Goal: Information Seeking & Learning: Learn about a topic

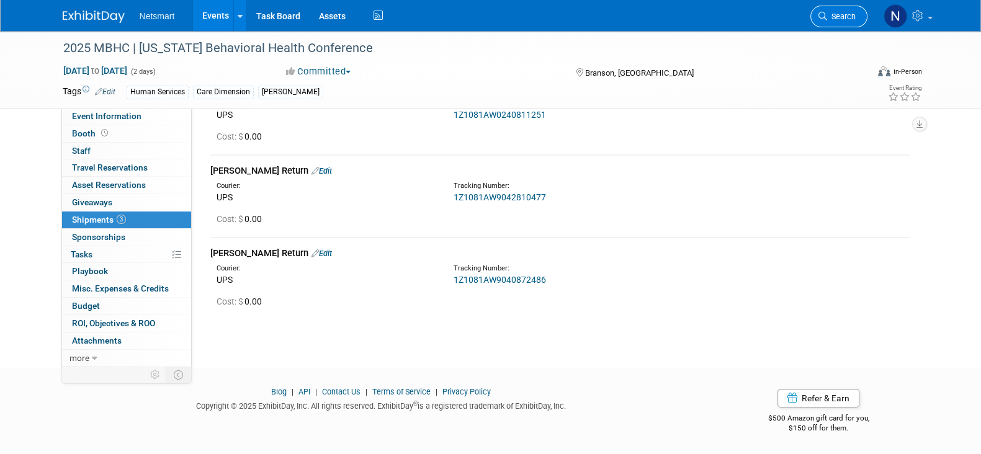
click at [850, 14] on span "Search" at bounding box center [841, 16] width 29 height 9
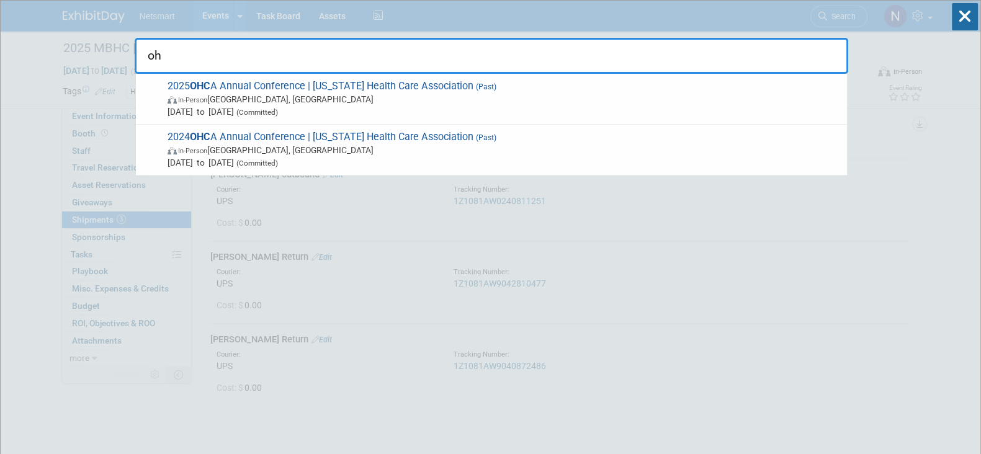
type input "o"
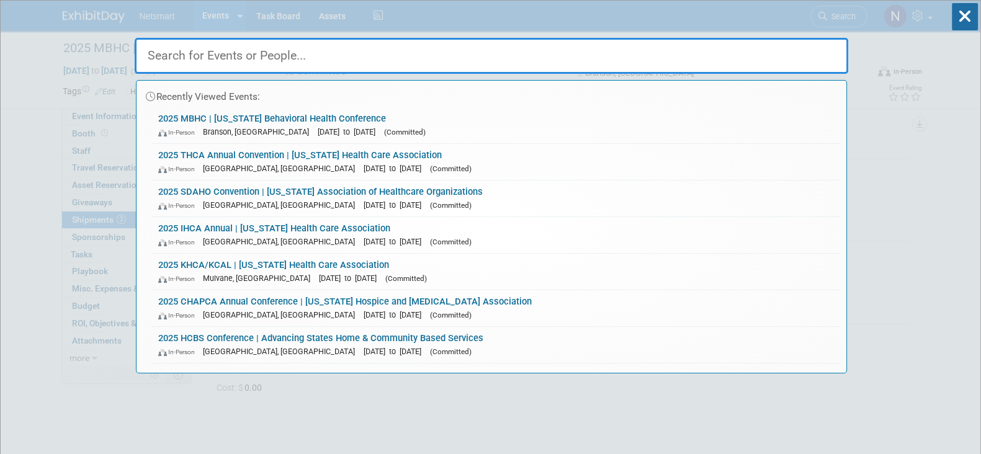
type input "c"
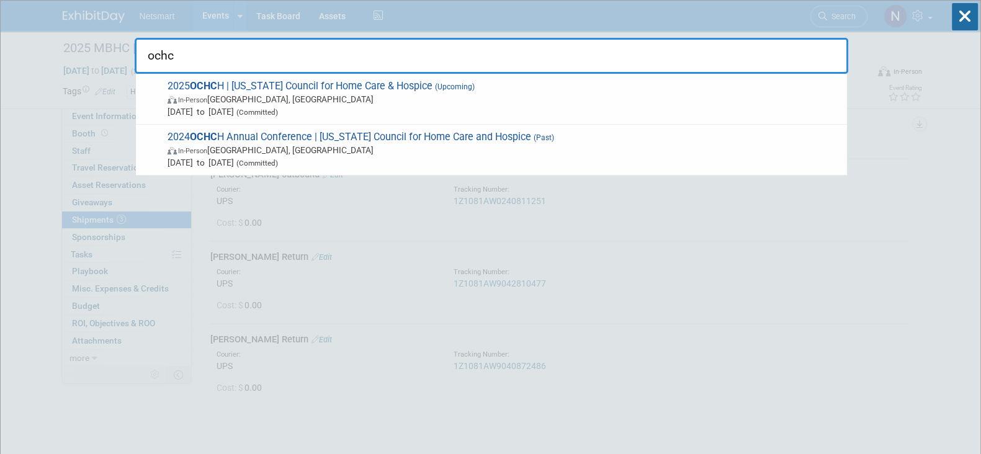
type input "ochc"
click at [388, 100] on span "In-Person Westerville, OH" at bounding box center [504, 99] width 673 height 12
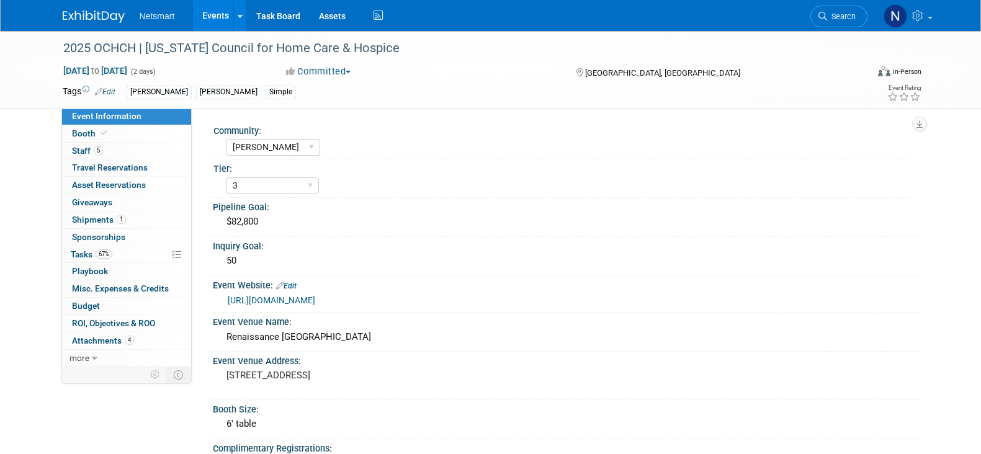
select select "[PERSON_NAME]"
select select "3"
select select "Yes"
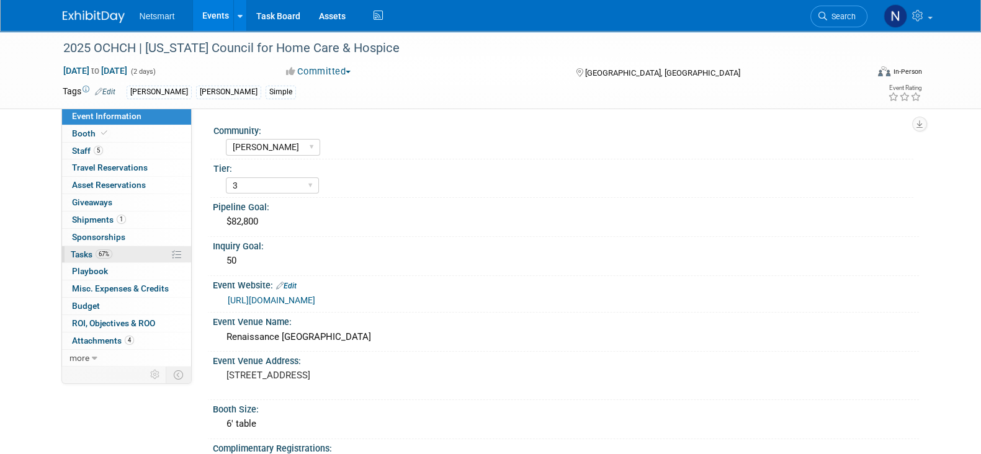
click at [121, 250] on link "67% Tasks 67%" at bounding box center [126, 254] width 129 height 17
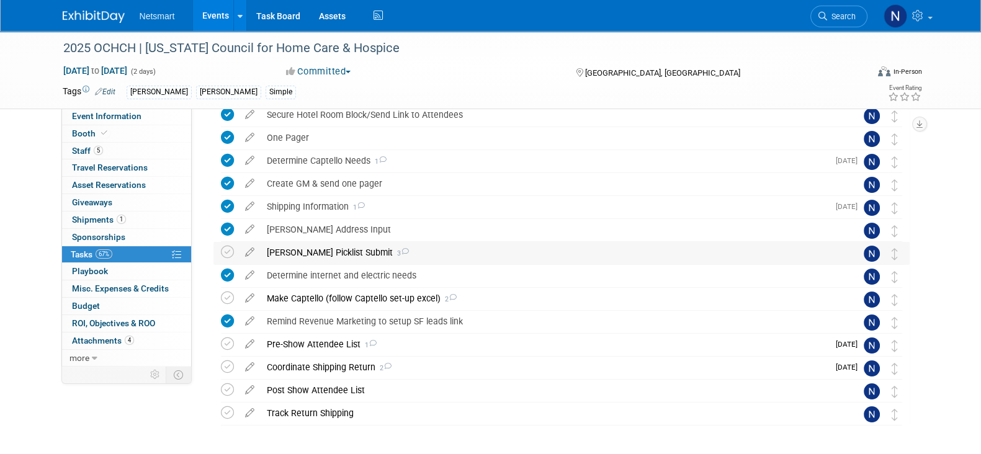
scroll to position [155, 0]
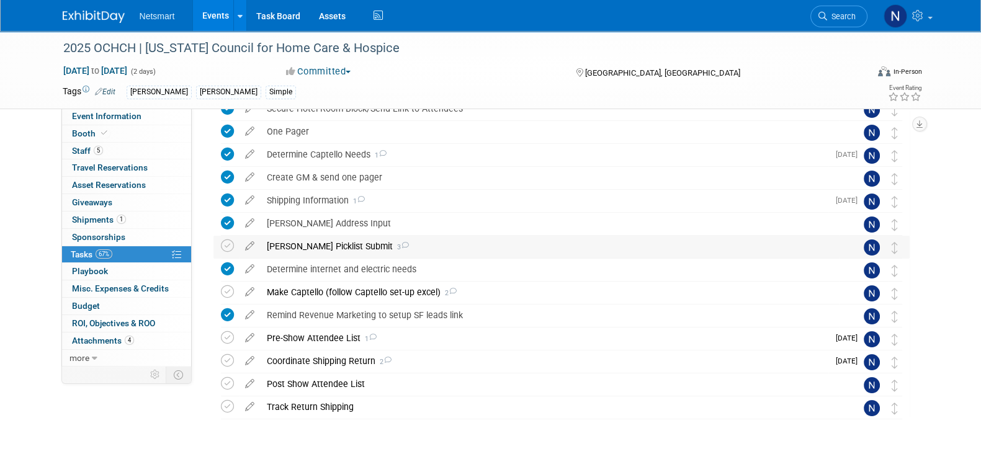
click at [328, 254] on div "Derse Picklist Submit 3" at bounding box center [550, 246] width 578 height 21
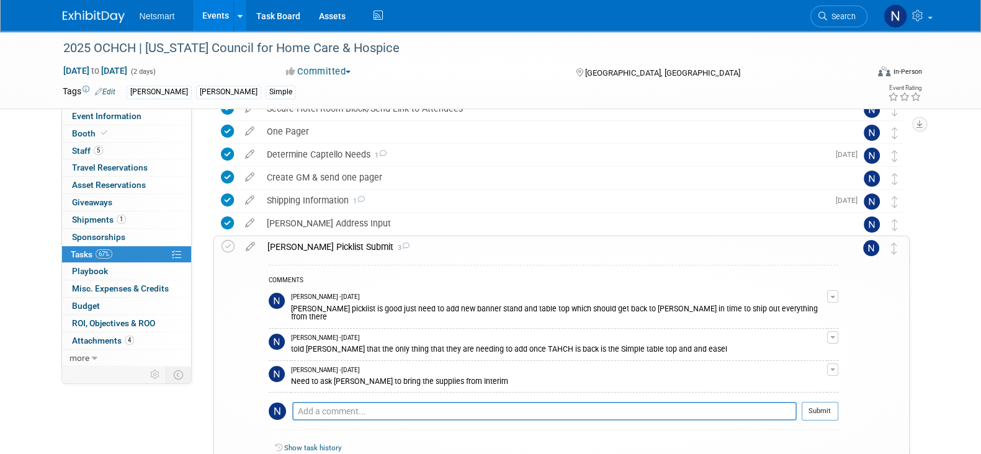
click at [326, 249] on div "Derse Picklist Submit 3" at bounding box center [549, 246] width 577 height 21
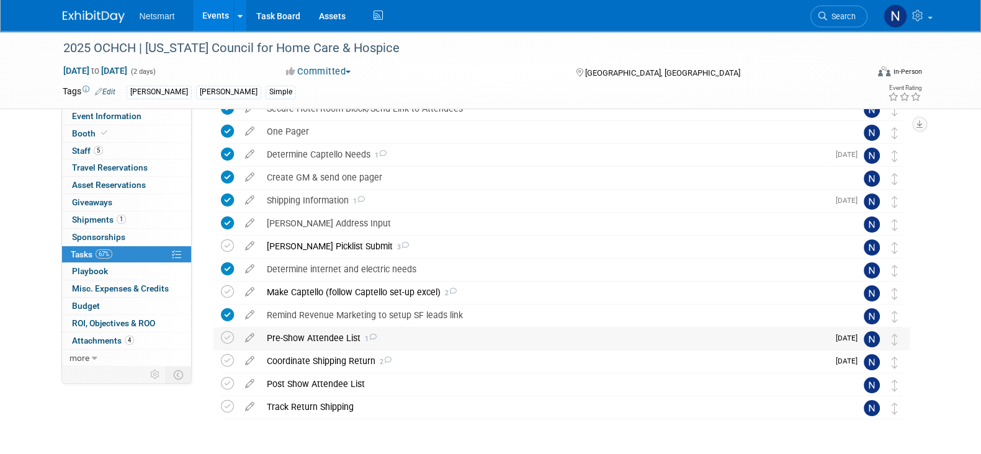
click at [313, 340] on div "Pre-Show Attendee List 1" at bounding box center [545, 338] width 568 height 21
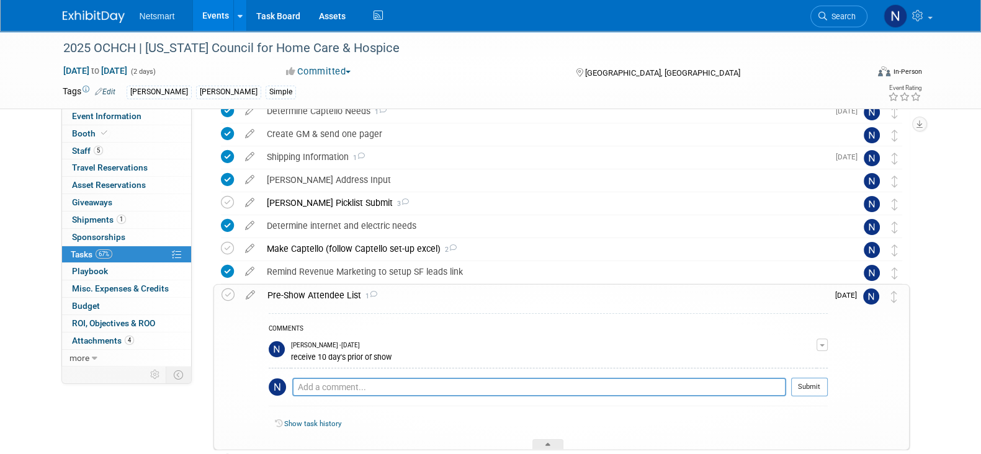
scroll to position [233, 0]
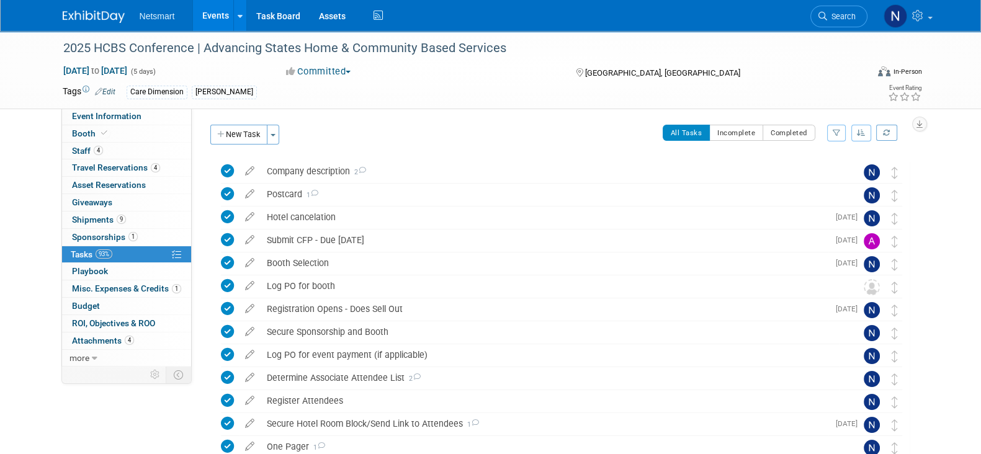
click at [125, 236] on span "Sponsorships 1" at bounding box center [105, 237] width 66 height 10
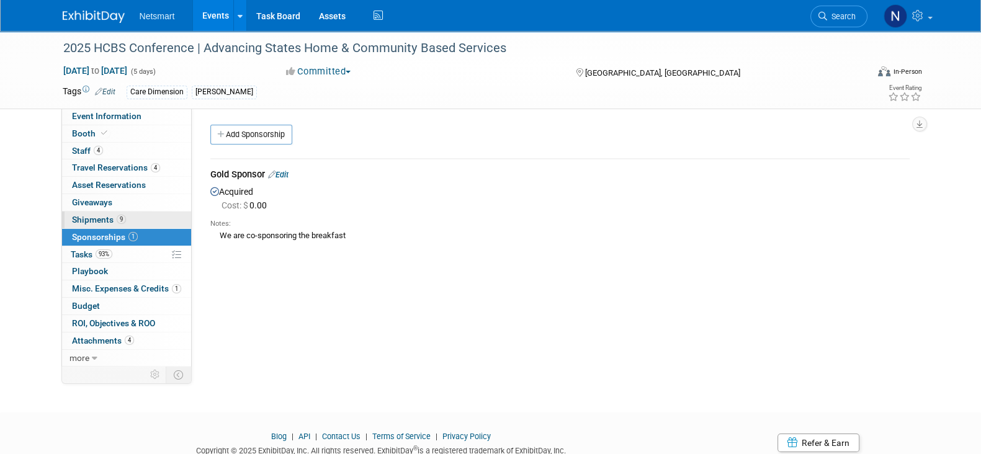
click at [120, 222] on span "9" at bounding box center [121, 219] width 9 height 9
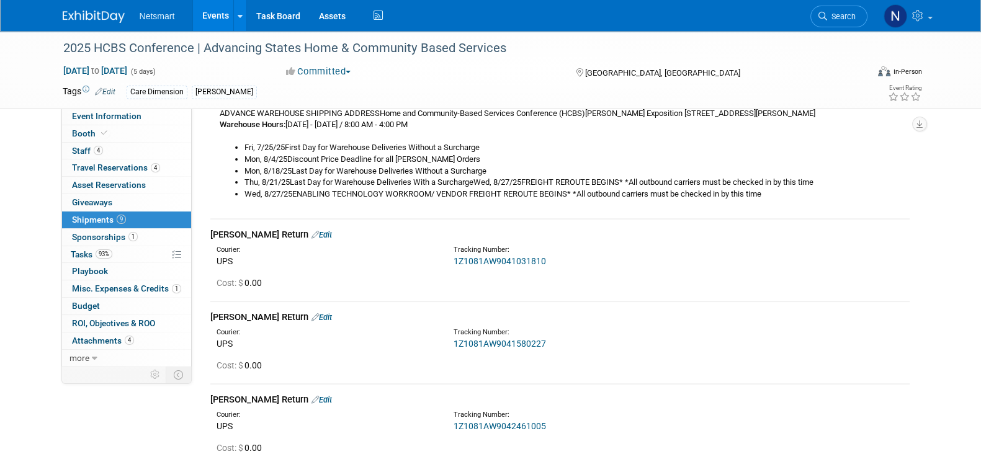
scroll to position [233, 0]
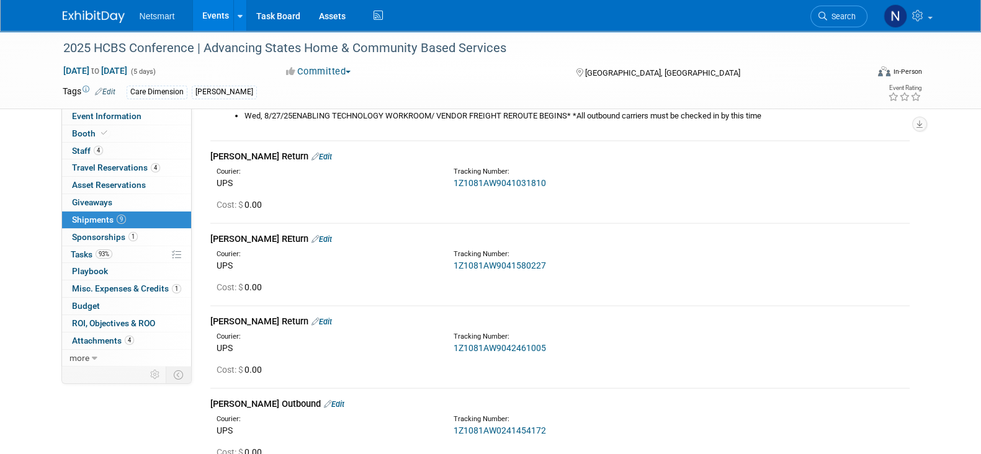
click at [527, 182] on link "1Z1081AW9041031810" at bounding box center [500, 183] width 92 height 10
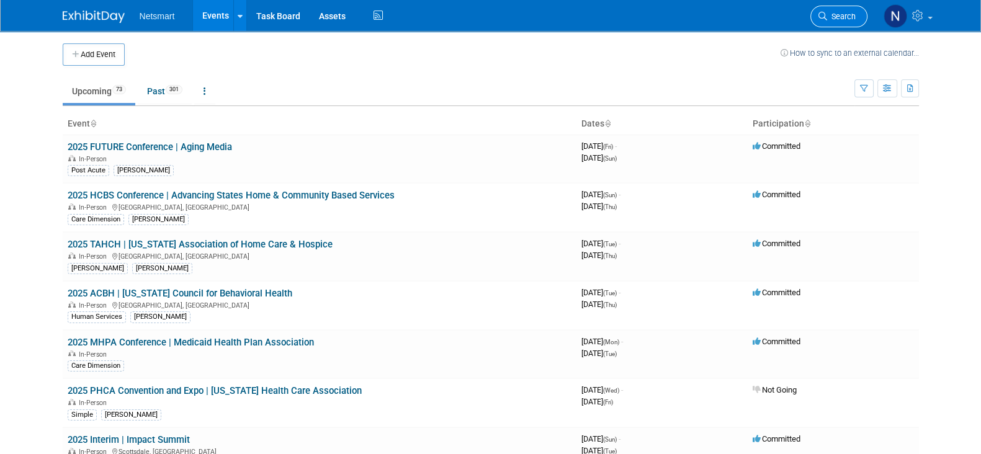
click at [844, 18] on span "Search" at bounding box center [841, 16] width 29 height 9
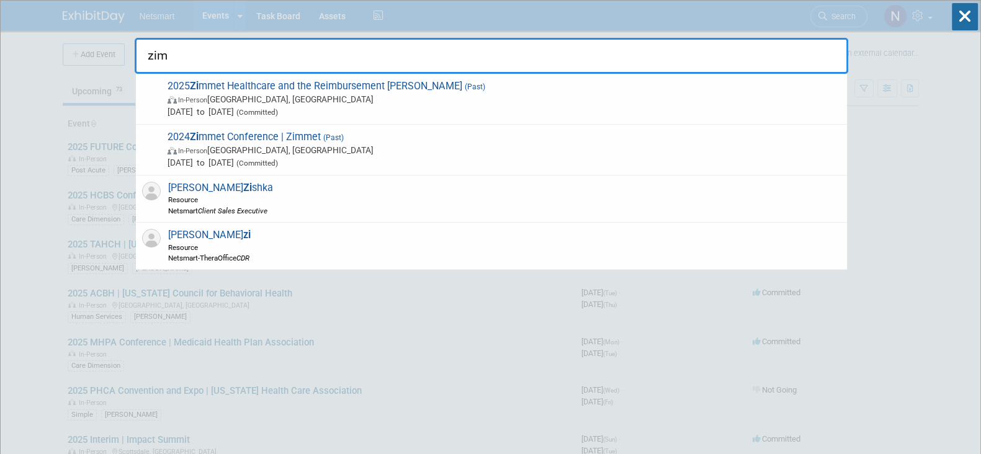
type input "zimm"
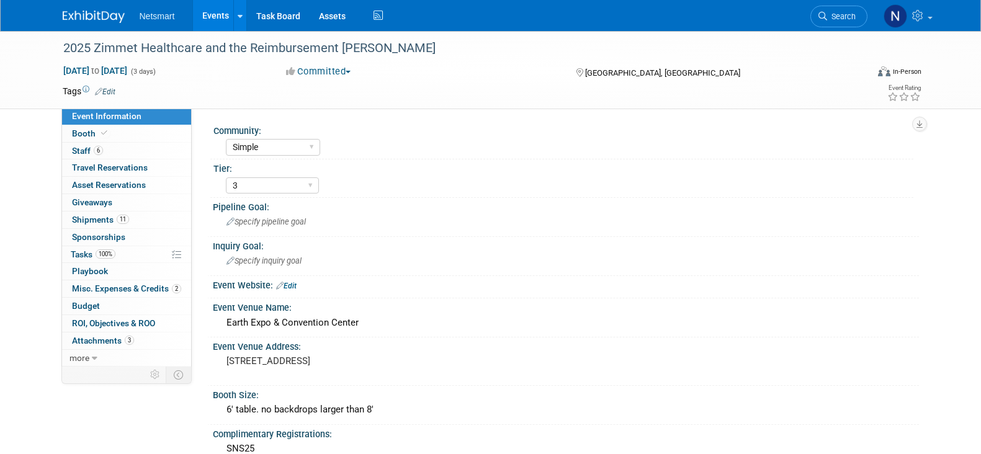
select select "Simple"
select select "3"
select select "No"
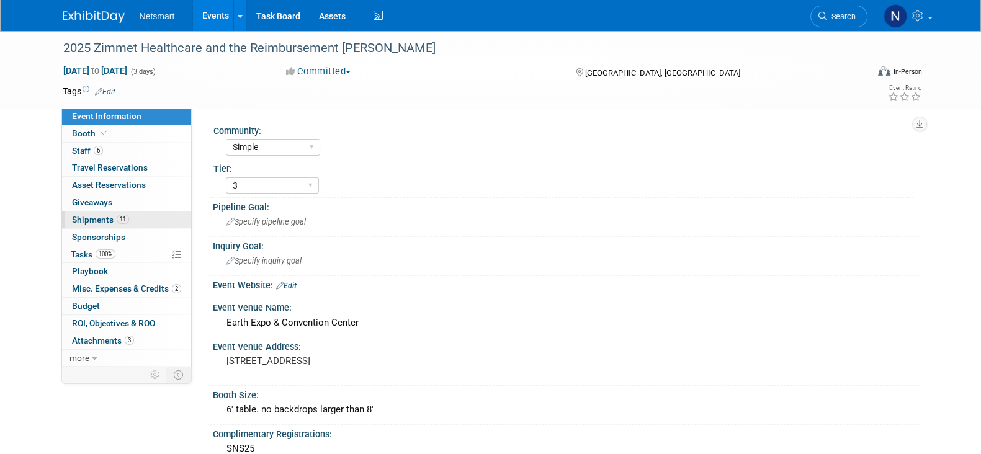
click at [124, 222] on span "11" at bounding box center [123, 219] width 12 height 9
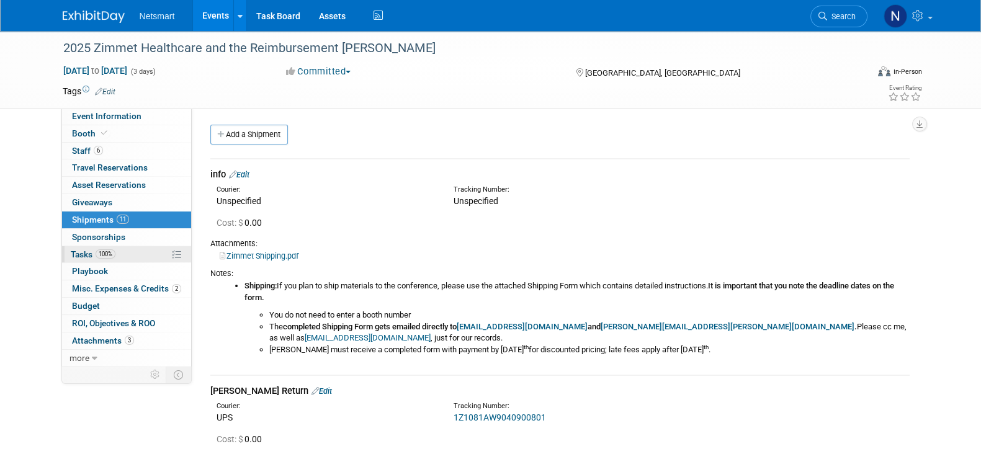
click at [116, 253] on link "100% Tasks 100%" at bounding box center [126, 254] width 129 height 17
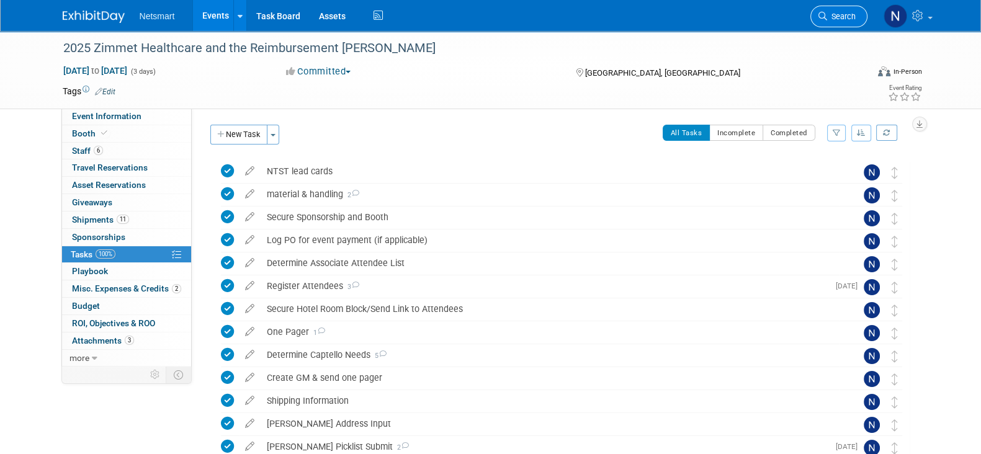
click at [835, 16] on span "Search" at bounding box center [841, 16] width 29 height 9
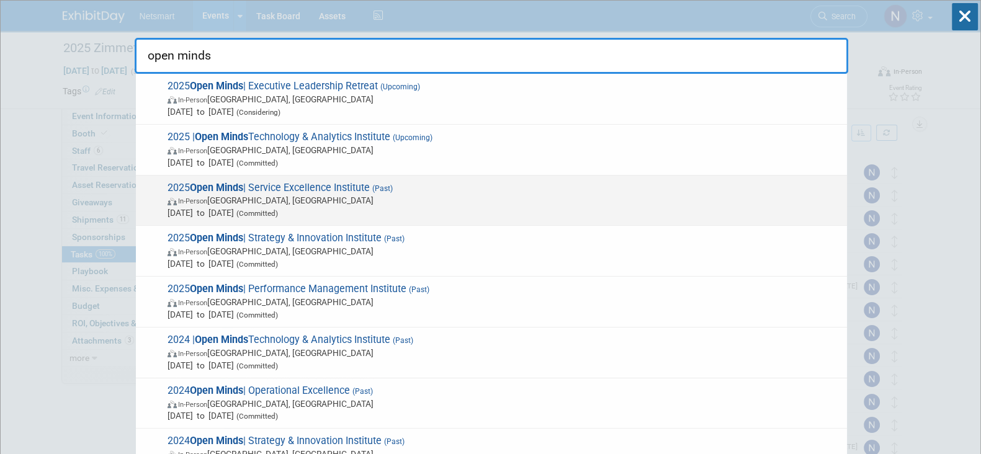
type input "open minds"
click at [274, 199] on span "In-Person Long Beach, CA" at bounding box center [504, 200] width 673 height 12
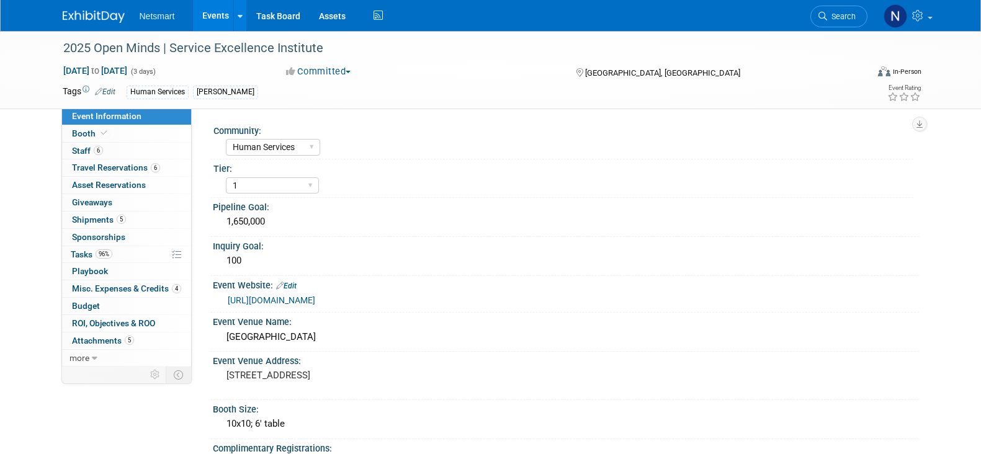
select select "Human Services"
select select "1"
select select "Yes"
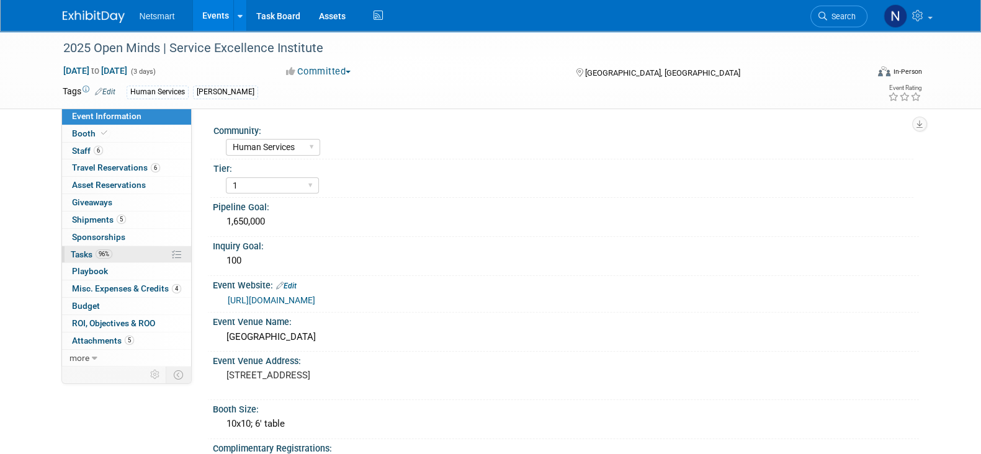
click at [139, 253] on link "96% Tasks 96%" at bounding box center [126, 254] width 129 height 17
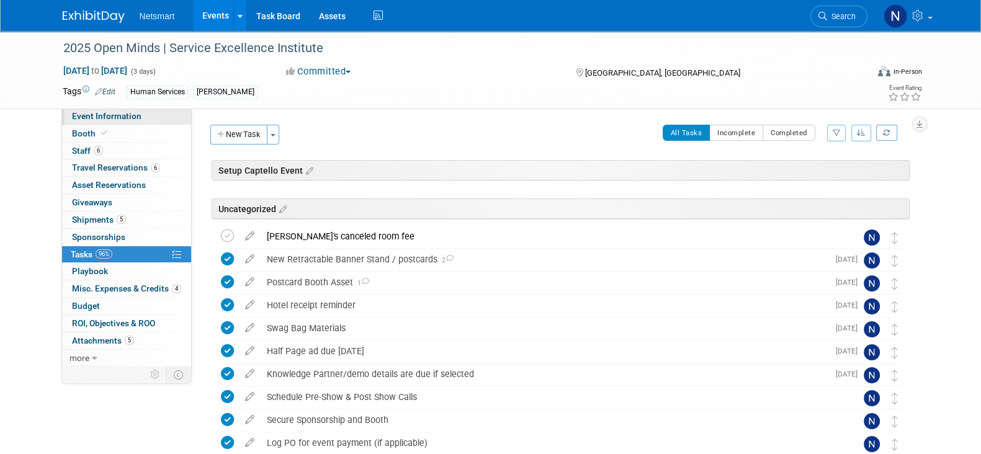
click at [104, 111] on span "Event Information" at bounding box center [106, 116] width 69 height 10
select select "Human Services"
select select "1"
select select "Yes"
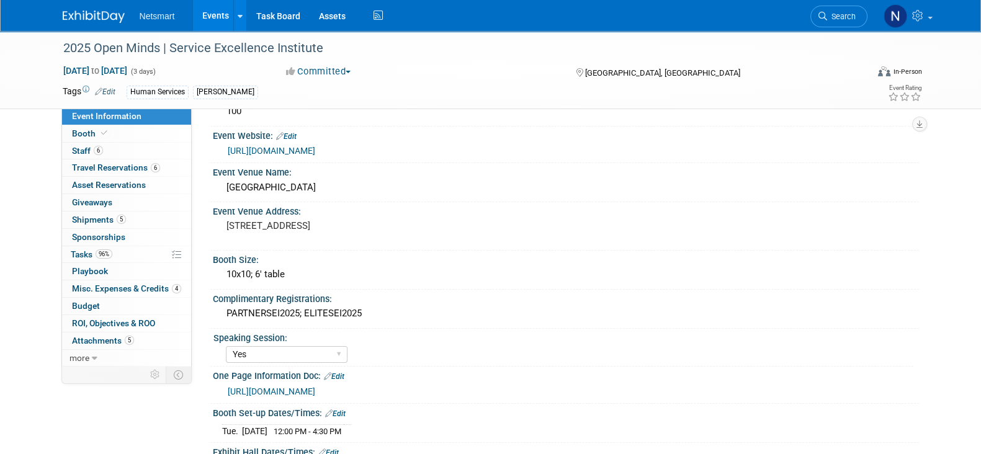
scroll to position [380, 0]
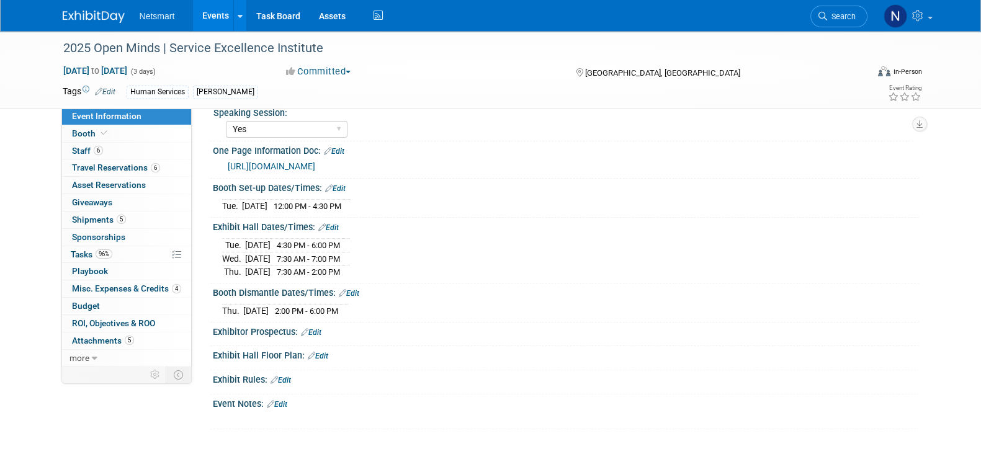
click at [277, 405] on link "Edit" at bounding box center [277, 404] width 20 height 9
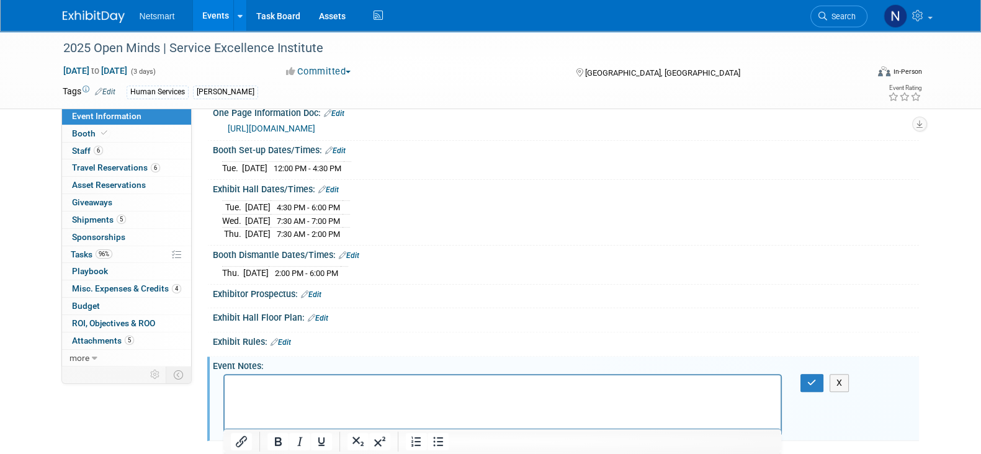
scroll to position [430, 0]
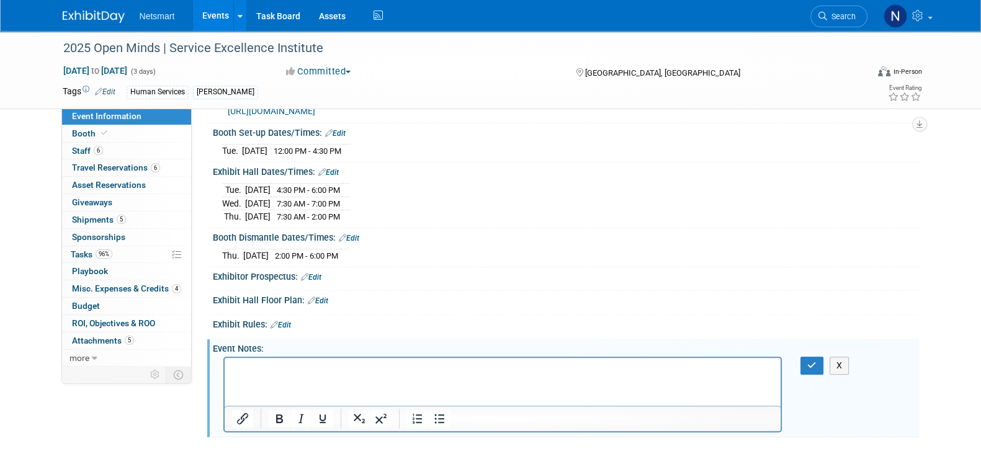
click at [254, 370] on p "Rich Text Area. Press ALT-0 for help." at bounding box center [502, 369] width 542 height 12
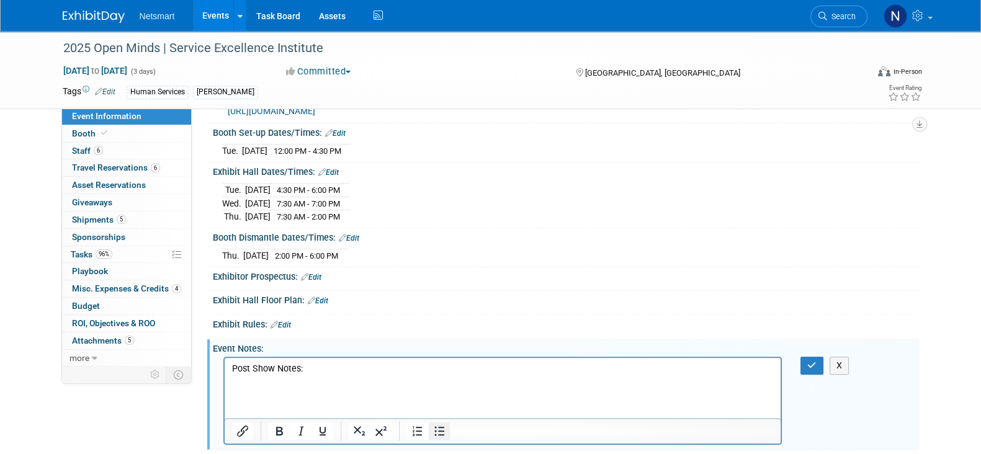
click at [436, 436] on icon "Bullet list" at bounding box center [438, 431] width 15 height 15
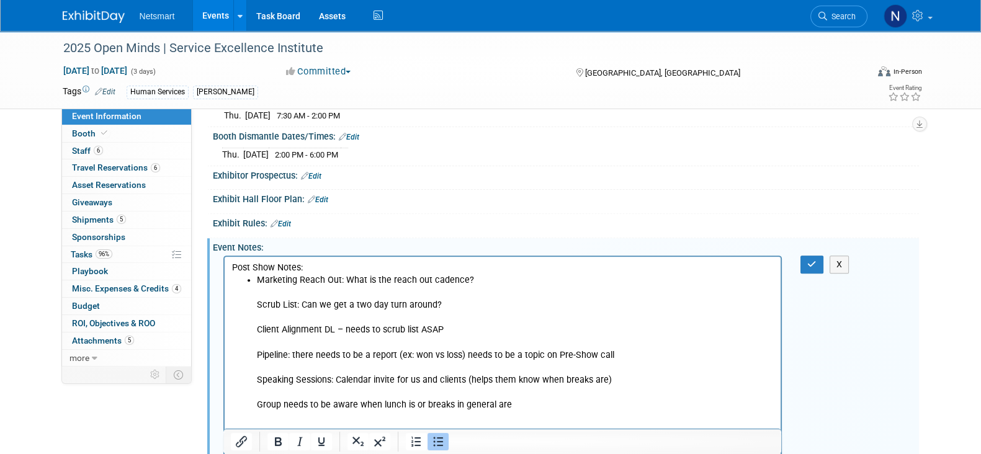
click at [256, 307] on p "Scrub List: Can we get a two day turn around?" at bounding box center [515, 305] width 518 height 12
click at [265, 292] on p "Rich Text Area. Press ALT-0 for help." at bounding box center [515, 293] width 518 height 12
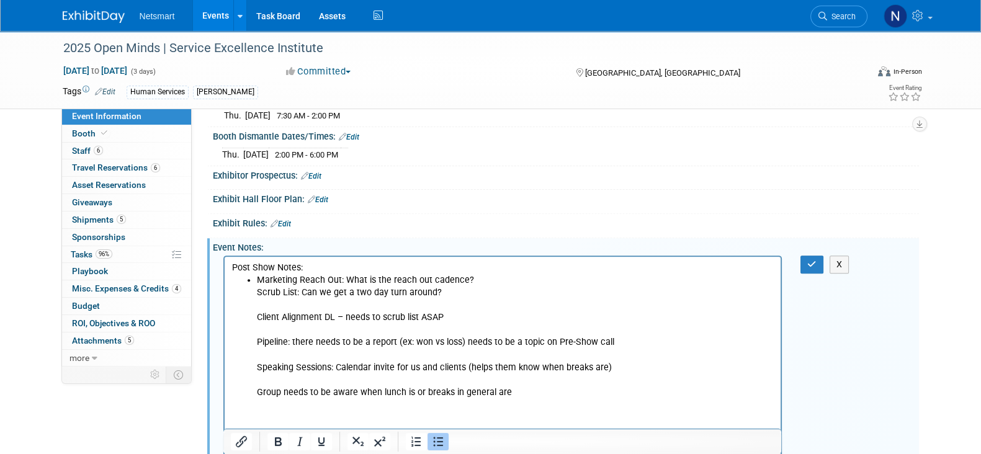
click at [267, 307] on p "Rich Text Area. Press ALT-0 for help." at bounding box center [515, 305] width 518 height 12
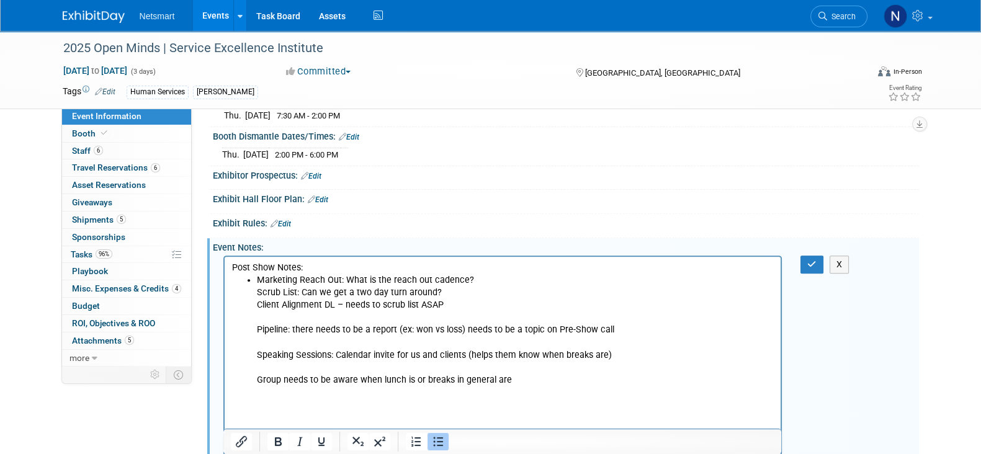
click at [271, 317] on p "Rich Text Area. Press ALT-0 for help." at bounding box center [515, 318] width 518 height 12
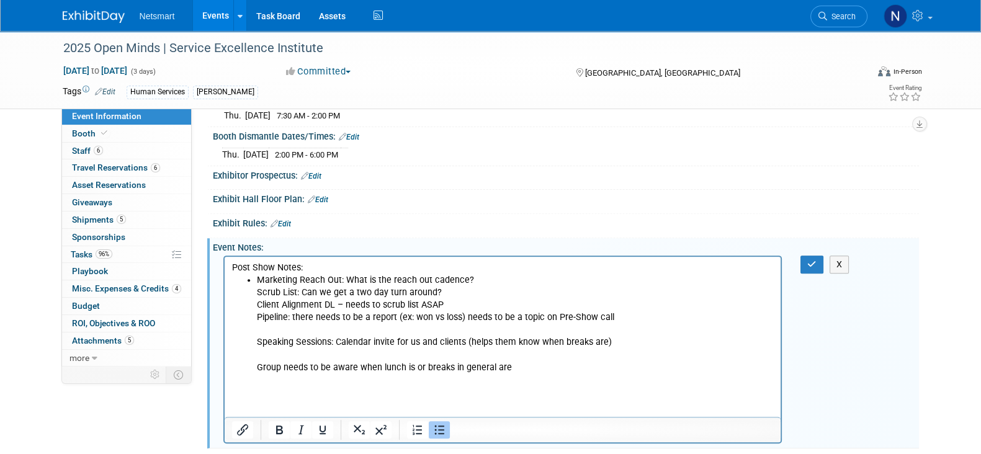
click at [270, 331] on p "Rich Text Area. Press ALT-0 for help." at bounding box center [515, 330] width 518 height 12
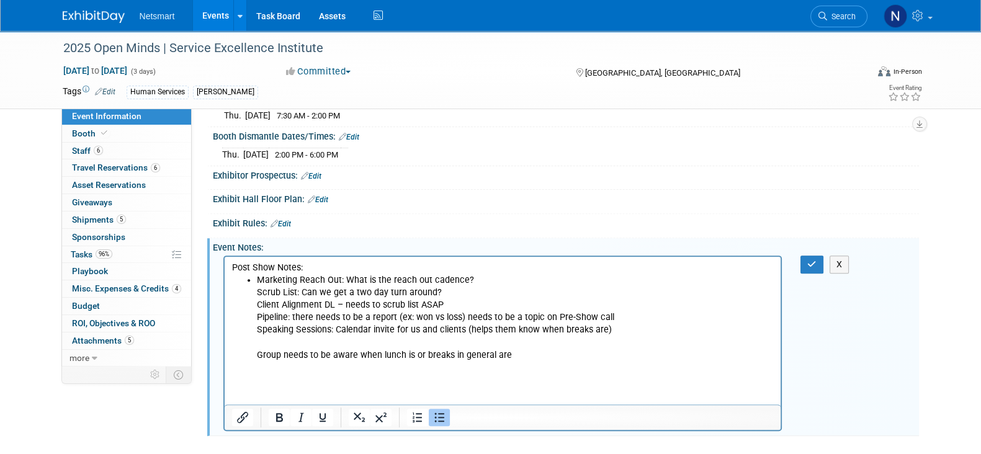
click at [271, 347] on p "Rich Text Area. Press ALT-0 for help." at bounding box center [515, 342] width 518 height 12
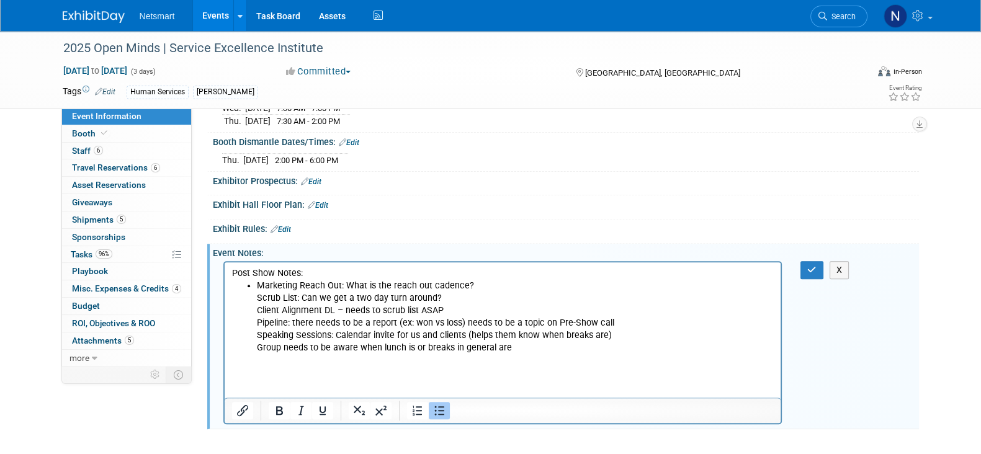
scroll to position [531, 0]
click at [253, 297] on ul "Marketing Reach Out: What is the reach out cadence? Scrub List: Can we get a tw…" at bounding box center [502, 323] width 542 height 87
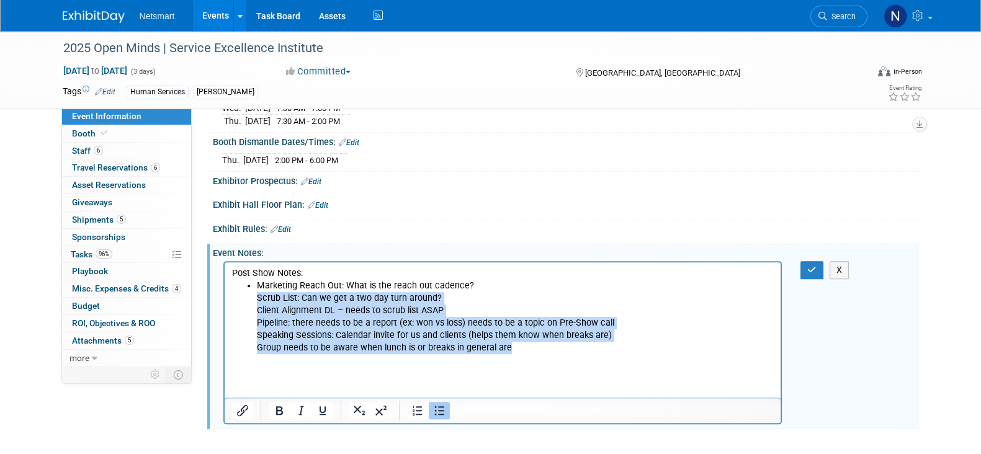
drag, startPoint x: 512, startPoint y: 351, endPoint x: 236, endPoint y: 295, distance: 281.1
click at [236, 295] on ul "Marketing Reach Out: What is the reach out cadence? Scrub List: Can we get a tw…" at bounding box center [502, 323] width 542 height 87
click at [433, 411] on icon "Bullet list" at bounding box center [438, 410] width 15 height 15
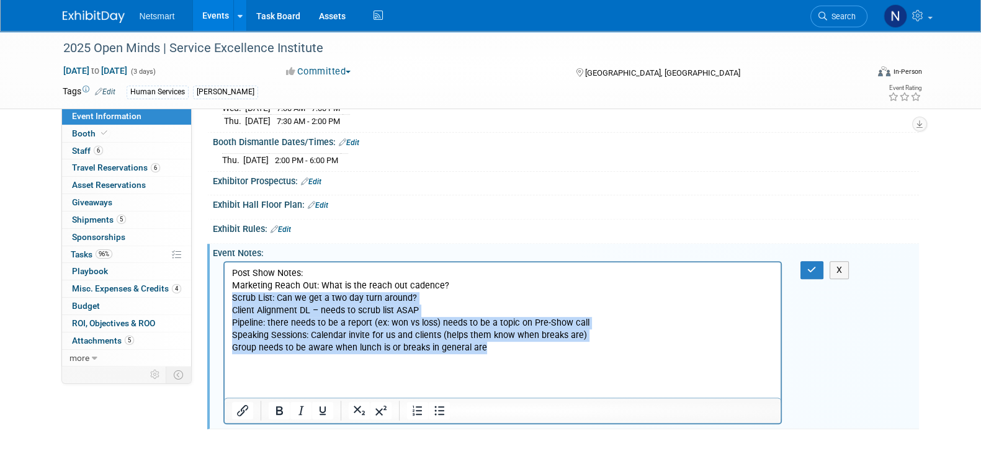
click at [459, 315] on p "Client Alignment DL – needs to scrub list ASAP" at bounding box center [502, 311] width 542 height 12
drag, startPoint x: 485, startPoint y: 346, endPoint x: 248, endPoint y: 293, distance: 243.0
click at [230, 285] on html "Post Show Notes: Marketing Reach Out: What is the reach out cadence? Scrub List…" at bounding box center [502, 314] width 557 height 105
click at [435, 414] on icon "Bullet list" at bounding box center [438, 410] width 15 height 15
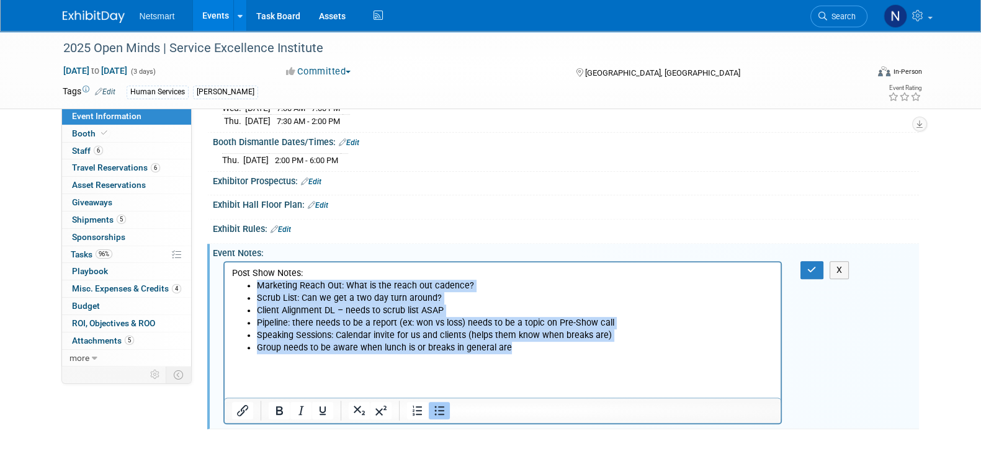
click at [529, 354] on li "Group needs to be aware when lunch is or breaks in general are" at bounding box center [515, 348] width 518 height 12
click at [527, 350] on li "Group needs to be aware when lunch is or breaks in general are" at bounding box center [515, 348] width 518 height 12
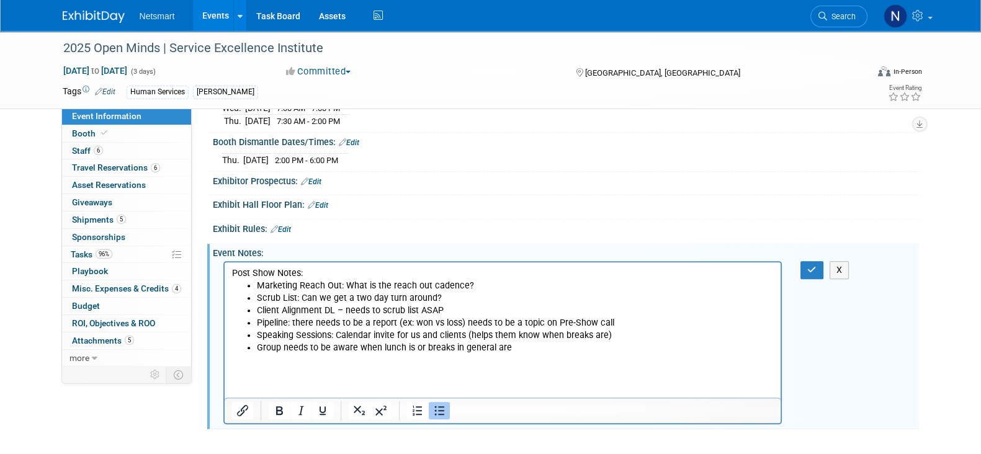
click at [527, 349] on li "Group needs to be aware when lunch is or breaks in general are" at bounding box center [515, 348] width 518 height 12
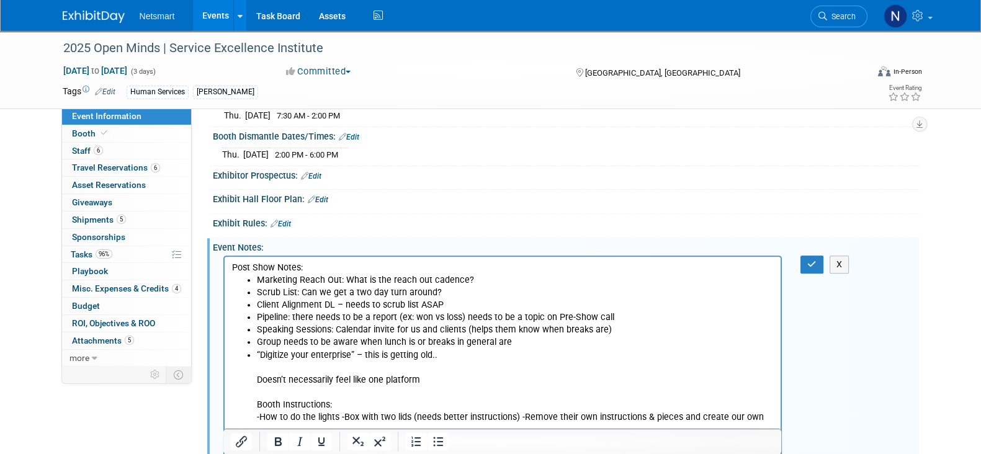
click at [277, 367] on p "Rich Text Area. Press ALT-0 for help." at bounding box center [515, 368] width 518 height 12
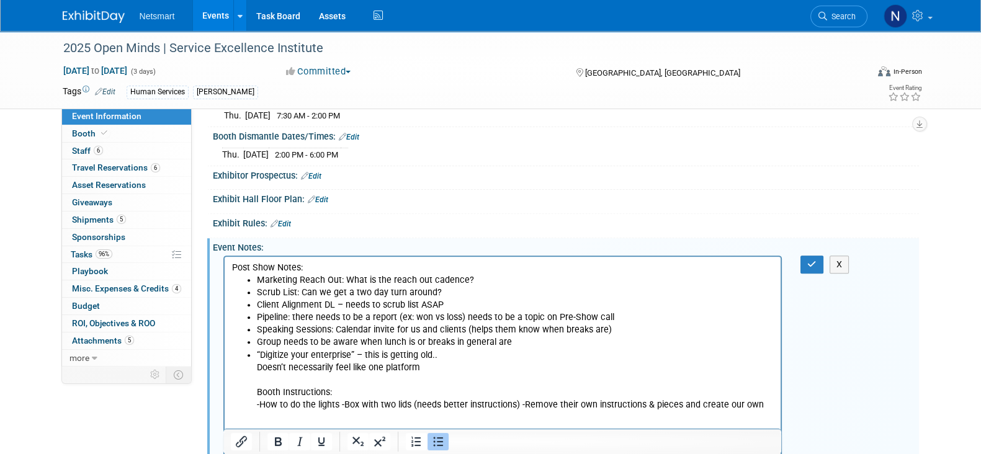
click at [280, 377] on p "Rich Text Area. Press ALT-0 for help." at bounding box center [515, 380] width 518 height 12
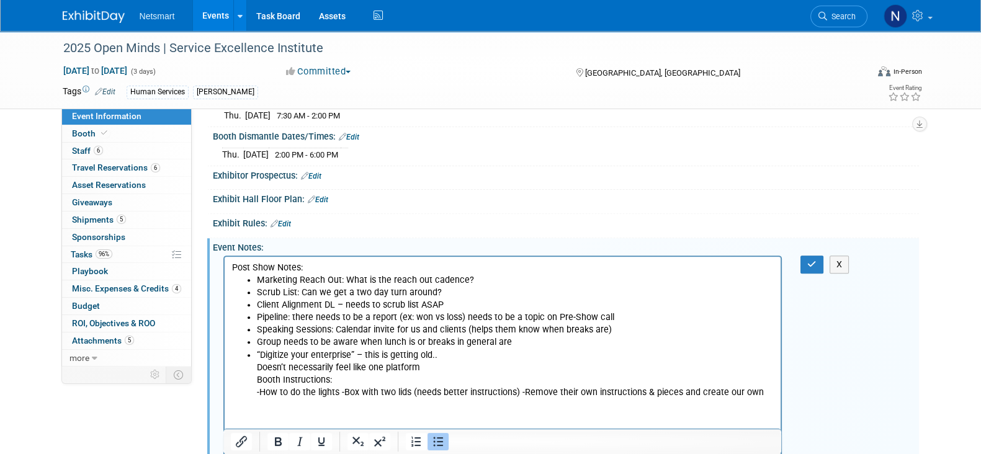
click at [256, 394] on li "“Digitize your enterprise” – this is getting old.. Doesn’t necessarily feel lik…" at bounding box center [515, 374] width 518 height 50
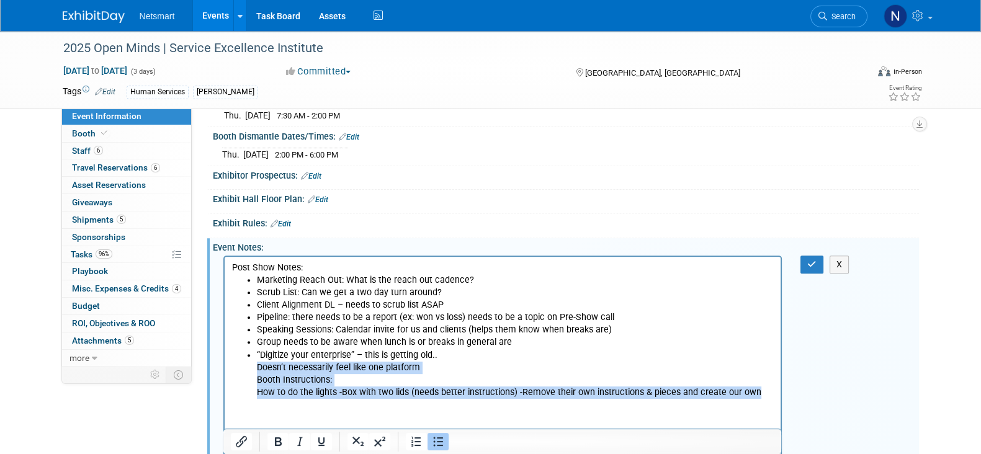
drag, startPoint x: 251, startPoint y: 366, endPoint x: 1011, endPoint y: 658, distance: 814.4
click at [781, 397] on html "Post Show Notes: Marketing Reach Out: What is the reach out cadence? Scrub List…" at bounding box center [502, 334] width 557 height 155
click at [433, 437] on icon "Bullet list" at bounding box center [438, 441] width 15 height 15
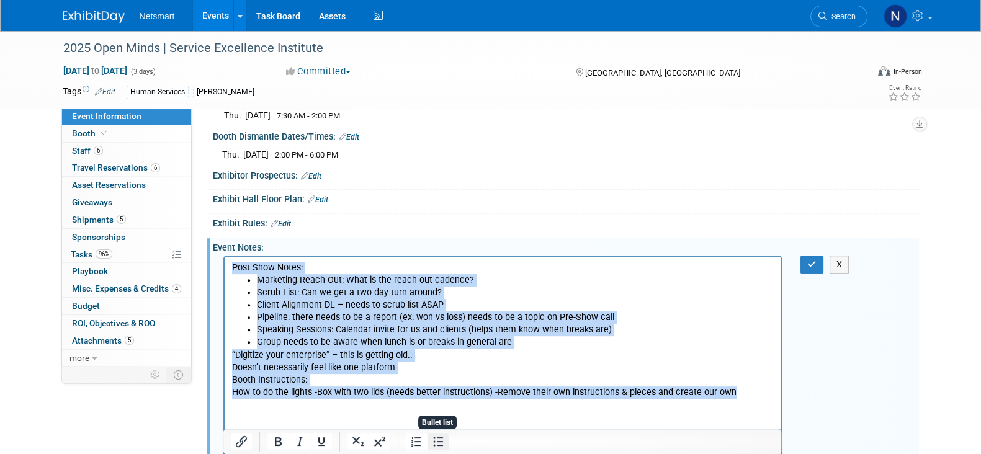
click at [435, 437] on icon "Bullet list" at bounding box center [438, 441] width 15 height 15
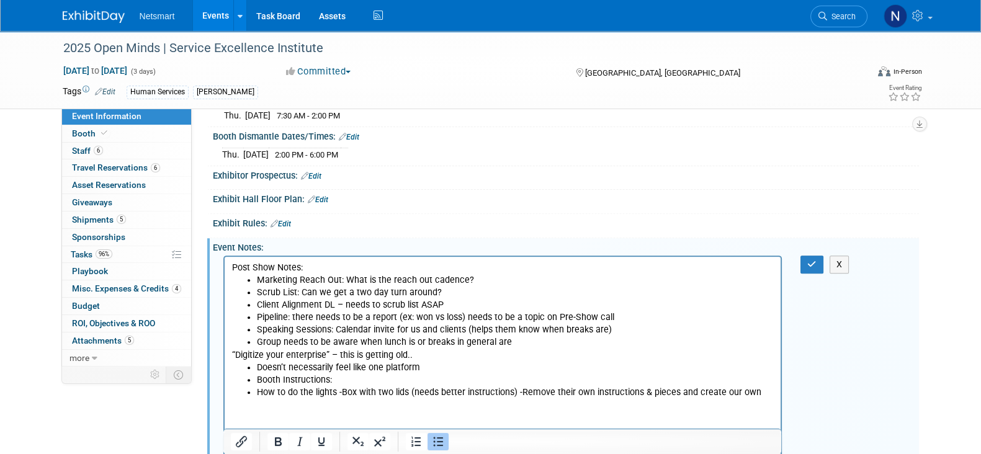
click at [228, 354] on html "Post Show Notes: Marketing Reach Out: What is the reach out cadence? Scrub List…" at bounding box center [502, 334] width 557 height 155
click at [437, 442] on icon "Bullet list" at bounding box center [438, 441] width 15 height 15
click at [256, 390] on li "How to do the lights -Box with two lids (needs better instructions) -Remove the…" at bounding box center [515, 393] width 518 height 12
click at [331, 403] on li "How to do the lights -Box with two lids (needs better instructions) -Remove the…" at bounding box center [527, 399] width 493 height 25
click at [515, 343] on li "Group needs to be aware when lunch is or breaks in general are" at bounding box center [515, 342] width 518 height 12
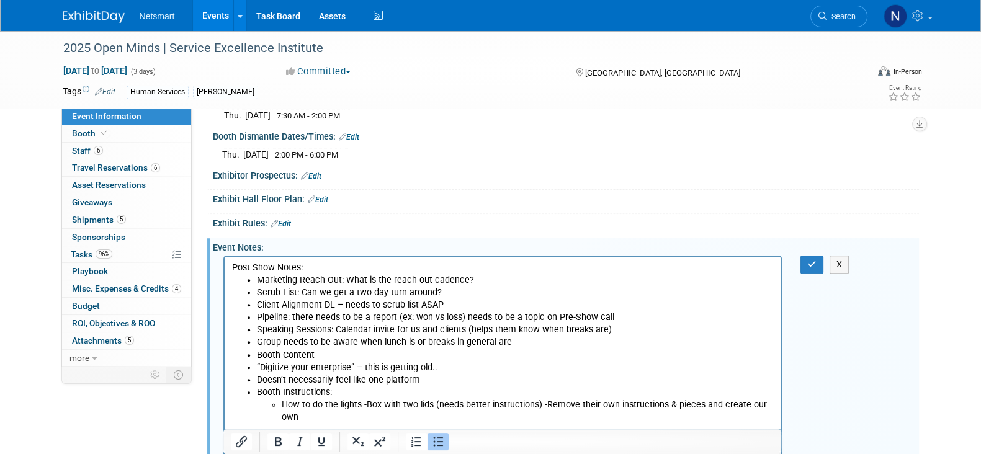
click at [254, 365] on ul "Marketing Reach Out: What is the reach out cadence? Scrub List: Can we get a tw…" at bounding box center [502, 349] width 542 height 150
click at [256, 381] on li "Doesn’t necessarily feel like one platform" at bounding box center [515, 380] width 518 height 12
click at [256, 391] on li "Booth Instructions: How to do the lights -Box with two lids (needs better instr…" at bounding box center [515, 405] width 518 height 37
click at [281, 403] on li "How to do the lights -Box with two lids (needs better instructions) -Remove the…" at bounding box center [527, 411] width 493 height 25
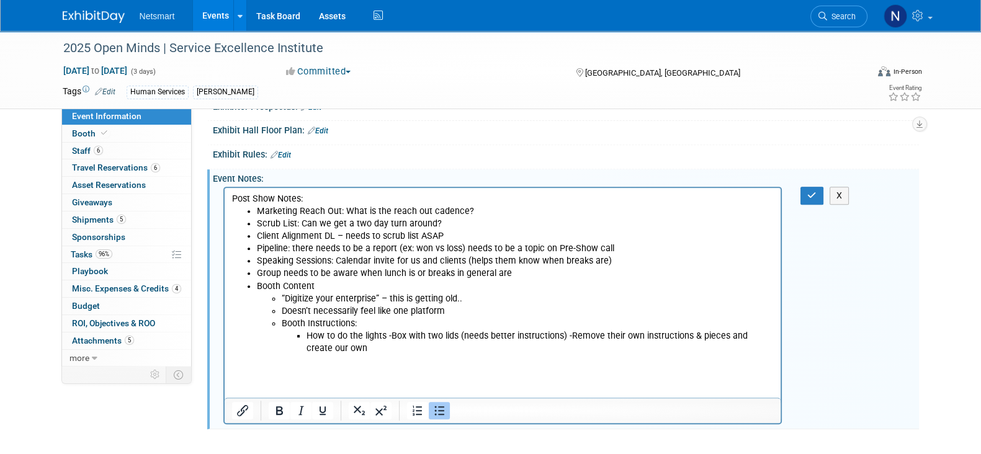
click at [346, 349] on li "How to do the lights -Box with two lids (needs better instructions) -Remove the…" at bounding box center [540, 342] width 468 height 25
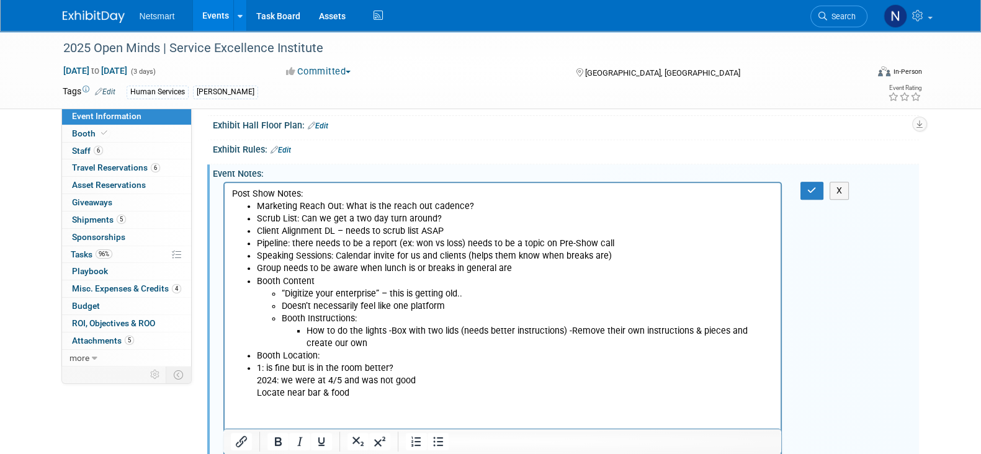
click at [256, 366] on li "1: is fine but is in the room better? 2024: we were at 4/5 and was not good Loc…" at bounding box center [515, 380] width 518 height 37
click at [279, 380] on ul "1: is fine but is in the room better? 2024: we were at 4/5 and was not good Loc…" at bounding box center [515, 380] width 518 height 37
click at [439, 439] on icon "Bullet list" at bounding box center [438, 441] width 15 height 15
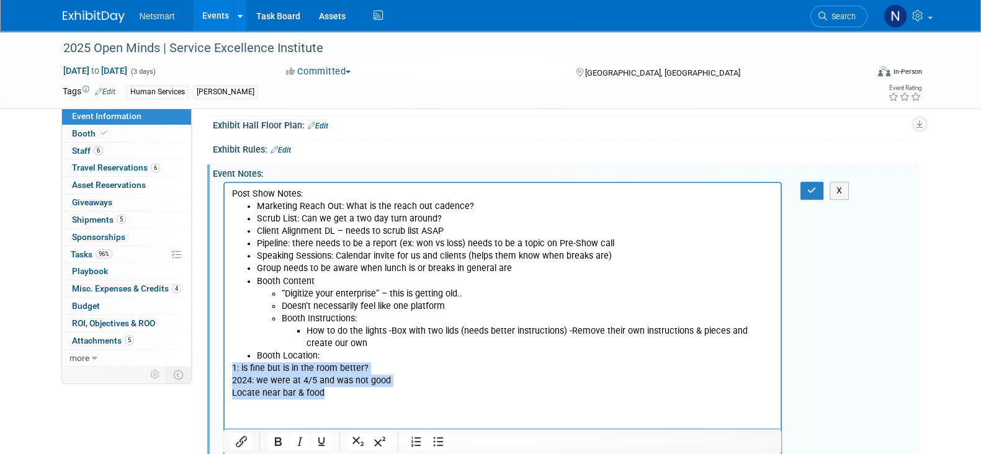
drag, startPoint x: 362, startPoint y: 393, endPoint x: 444, endPoint y: 556, distance: 182.0
click at [224, 367] on html "Post Show Notes: Marketing Reach Out: What is the reach out cadence? Scrub List…" at bounding box center [502, 297] width 557 height 229
click at [441, 446] on icon "Bullet list" at bounding box center [438, 441] width 10 height 9
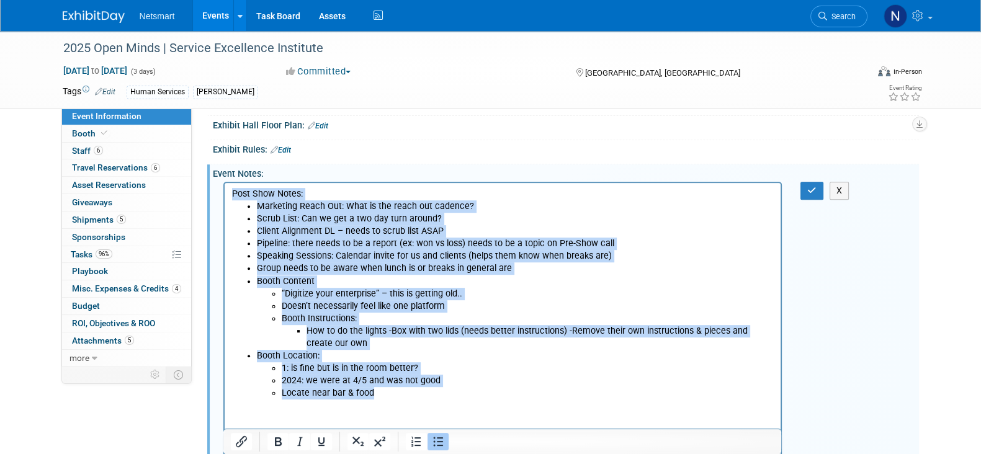
click at [428, 391] on li "Locate near bar & food" at bounding box center [527, 393] width 493 height 12
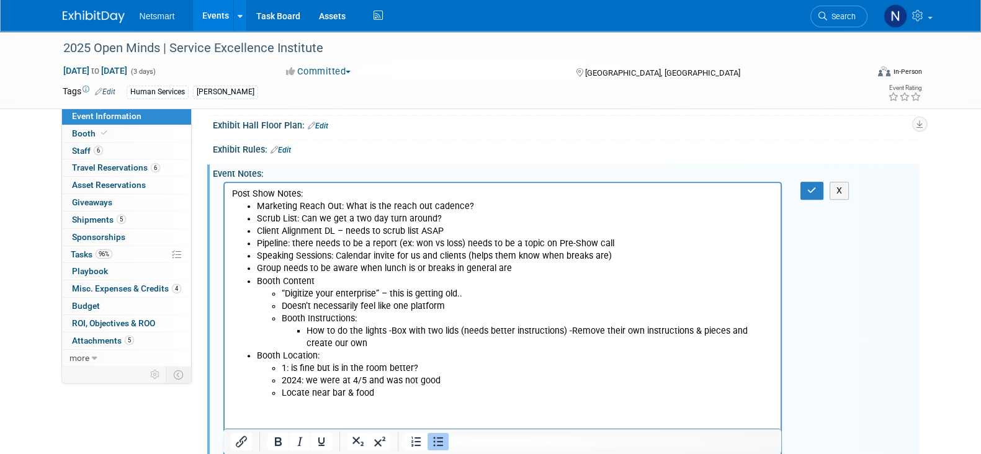
click at [289, 368] on li "1: is fine but is in the room better?" at bounding box center [527, 368] width 493 height 12
click at [397, 393] on li "Locate near bar & food" at bounding box center [527, 393] width 493 height 12
click at [313, 279] on li "Booth Content “Digitize your enterprise” – this is getting old.. Doesn’t necess…" at bounding box center [515, 313] width 518 height 74
click at [316, 192] on p "Post Show Notes:" at bounding box center [502, 194] width 542 height 12
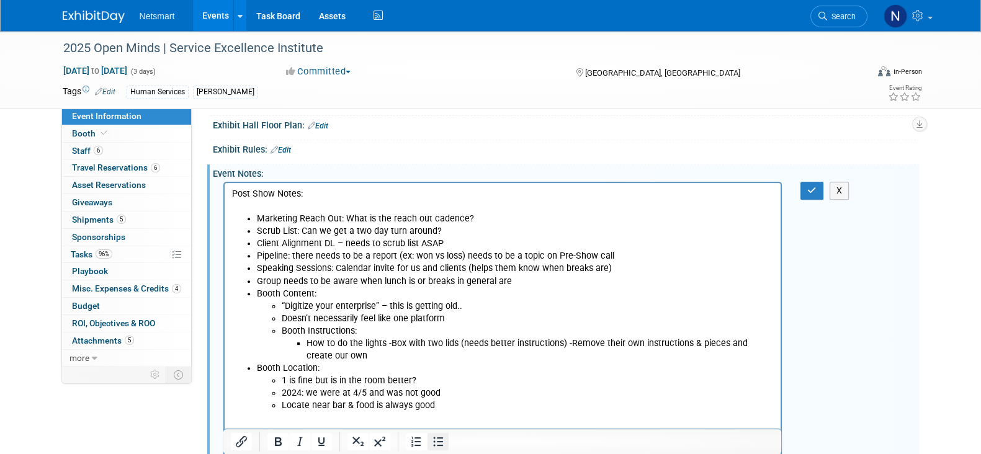
click at [447, 445] on button "Bullet list" at bounding box center [438, 441] width 21 height 17
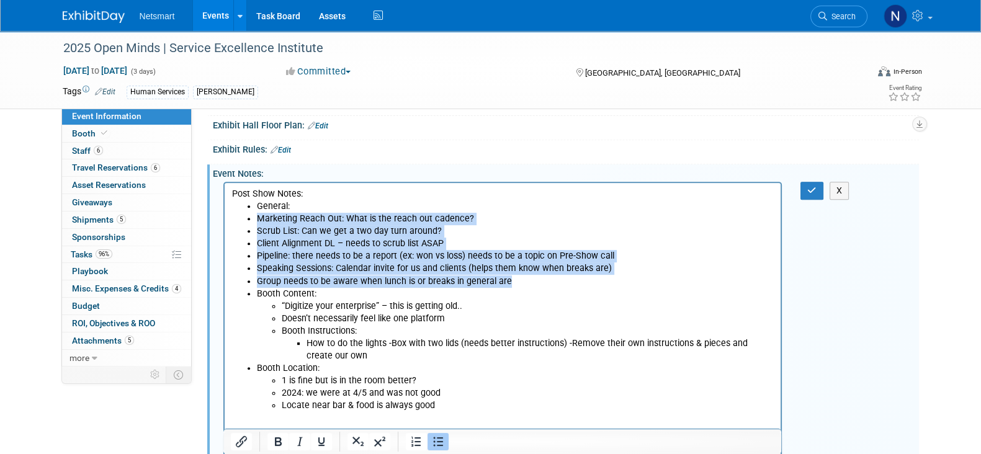
drag, startPoint x: 395, startPoint y: 251, endPoint x: 249, endPoint y: 220, distance: 149.7
click at [249, 220] on ul "General: Marketing Reach Out: What is the reach out cadence? Scrub List: Can we…" at bounding box center [502, 306] width 542 height 212
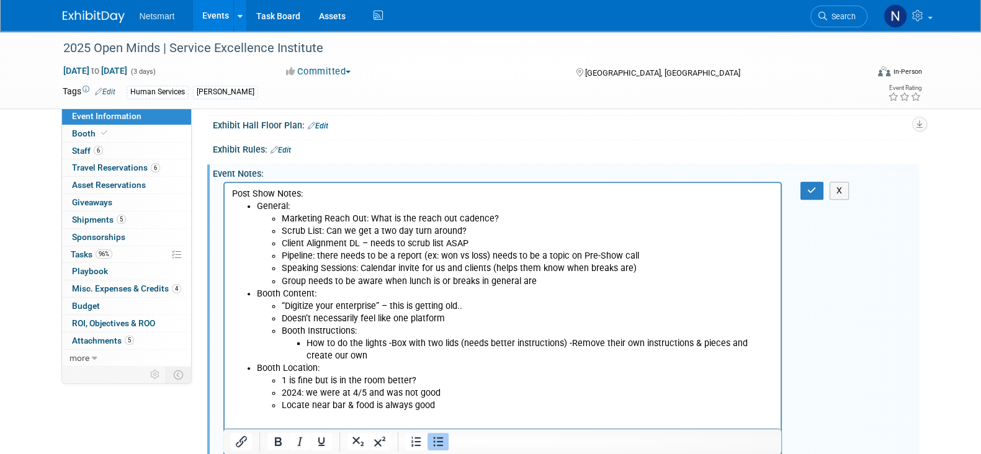
click at [305, 204] on li "General: Marketing Reach Out: What is the reach out cadence? Scrub List: Can we…" at bounding box center [515, 243] width 518 height 87
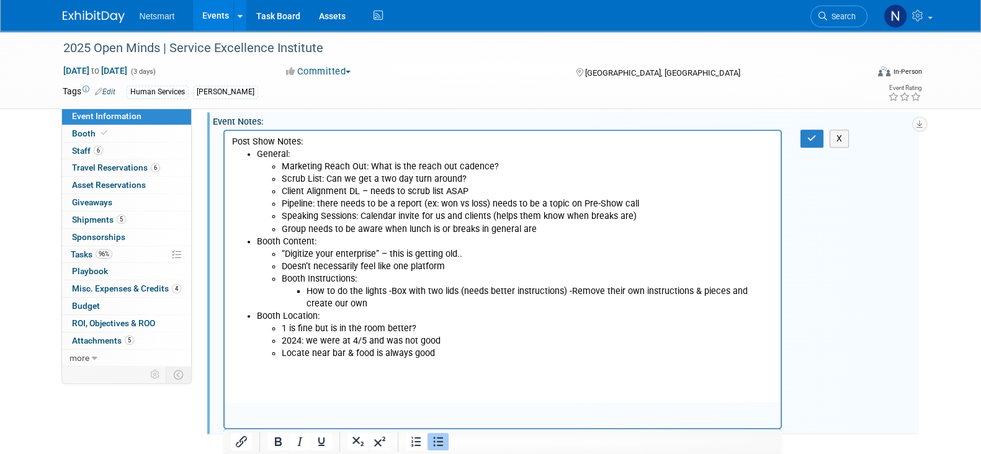
scroll to position [667, 0]
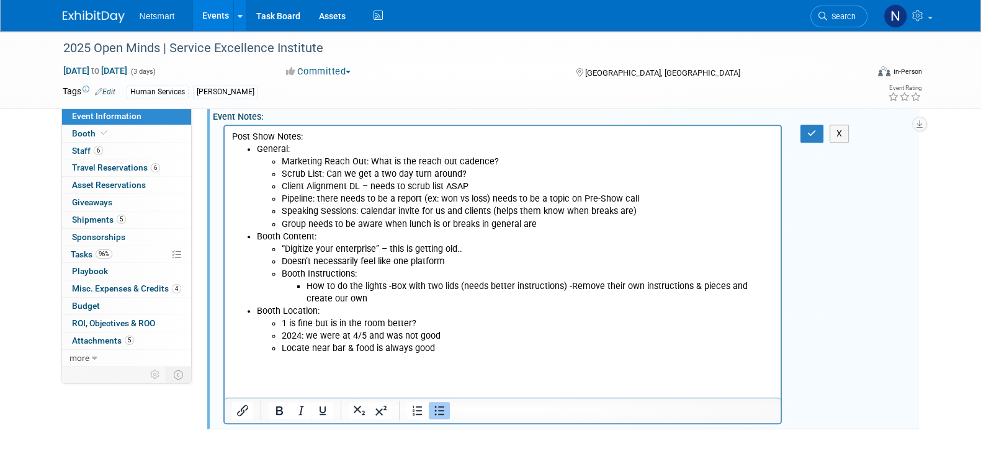
click at [449, 344] on li "Locate near bar & food is always good" at bounding box center [527, 349] width 493 height 12
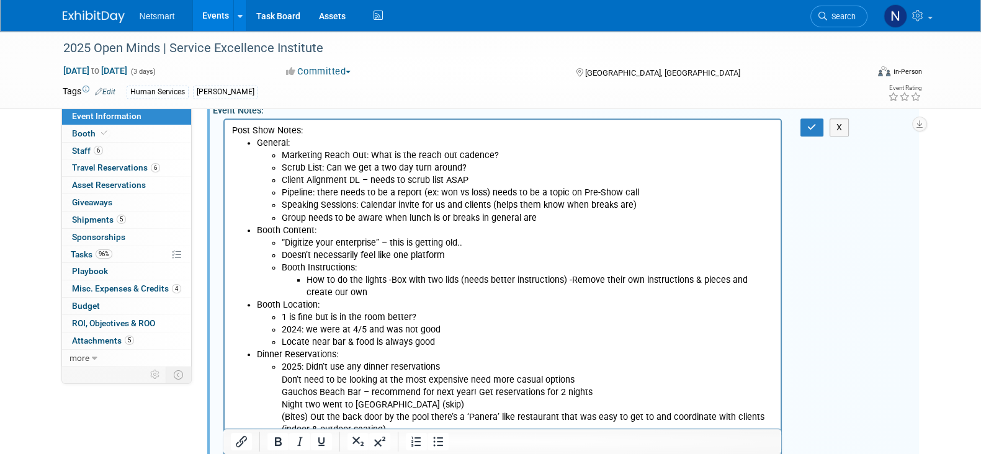
scroll to position [746, 0]
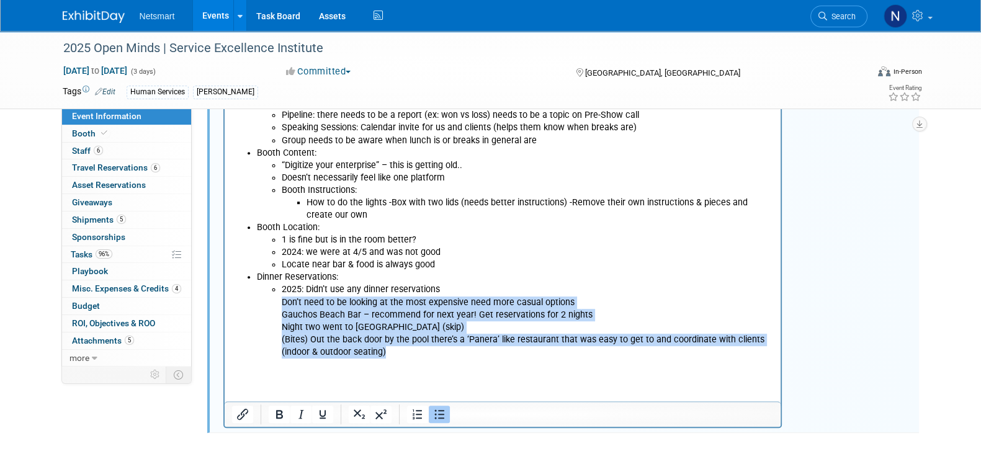
drag, startPoint x: 403, startPoint y: 349, endPoint x: 280, endPoint y: 305, distance: 131.1
click at [280, 304] on ul "2025: Didn’t use any dinner reservations Don’t need to be looking at the most e…" at bounding box center [515, 321] width 518 height 74
click at [436, 421] on icon "Bullet list" at bounding box center [438, 414] width 15 height 15
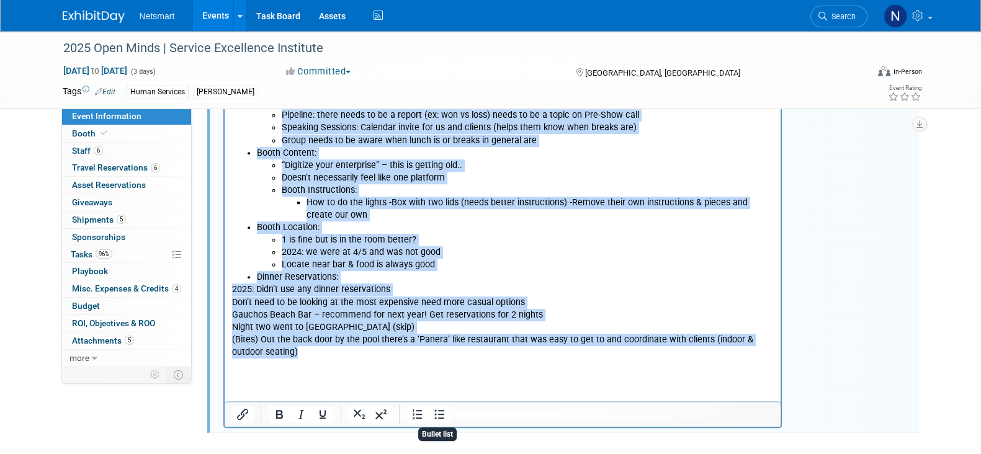
click at [279, 328] on p "Night two went to Gladstones (skip)" at bounding box center [502, 327] width 542 height 12
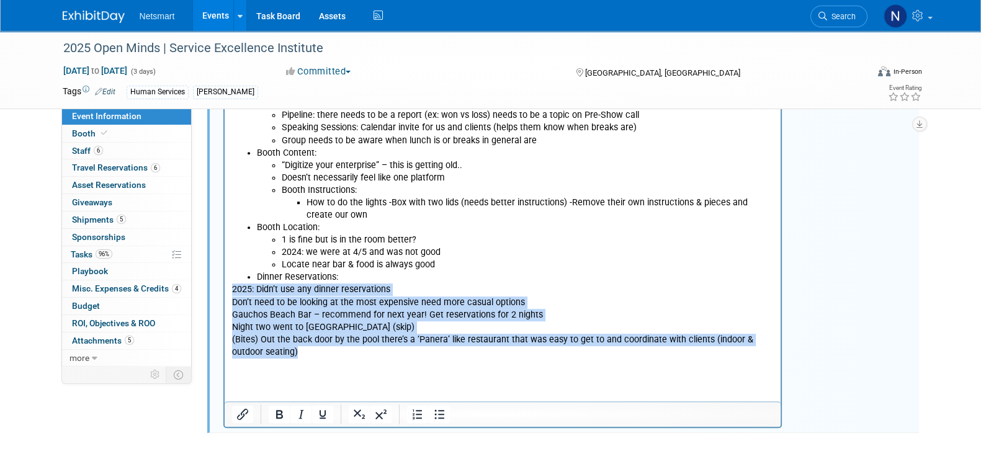
drag, startPoint x: 266, startPoint y: 351, endPoint x: 437, endPoint y: 338, distance: 171.8
click at [224, 290] on html "Post Show Notes: General: Marketing Reach Out: What is the reach out cadence? S…" at bounding box center [502, 206] width 557 height 329
click at [440, 417] on icon "Bullet list" at bounding box center [438, 414] width 15 height 15
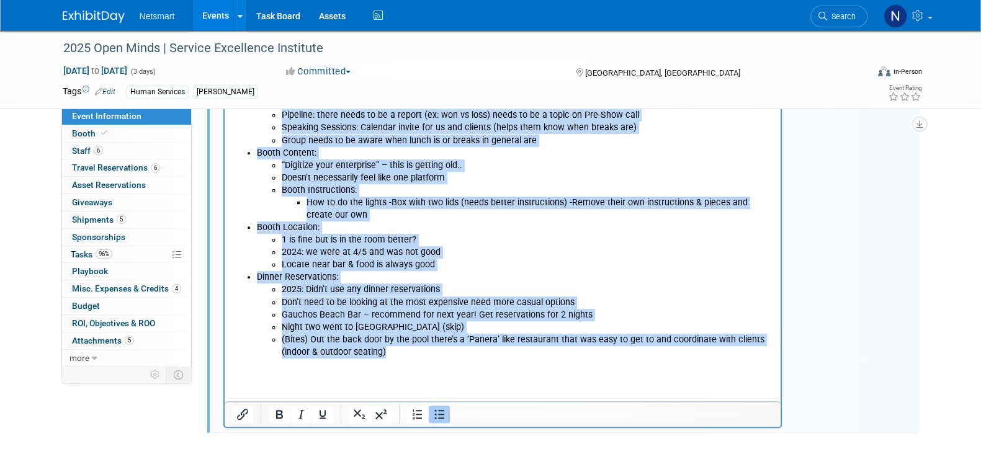
click at [450, 351] on li "(Bites) Out the back door by the pool there’s a ‘Panera’ like restaurant that w…" at bounding box center [527, 346] width 493 height 25
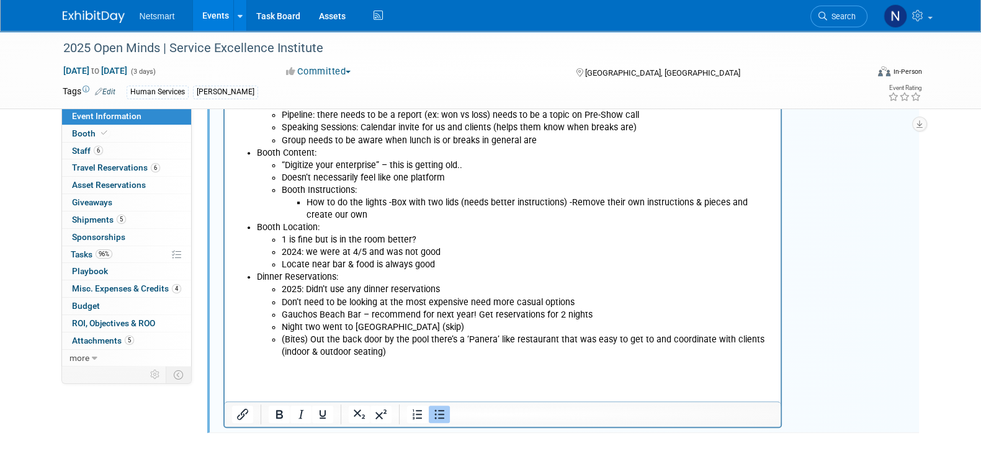
click at [414, 350] on li "(Bites) Out the back door by the pool there’s a ‘Panera’ like restaurant that w…" at bounding box center [527, 346] width 493 height 25
click at [427, 328] on li "Night two went to Gladstones (skip)" at bounding box center [527, 327] width 493 height 12
click at [418, 326] on li "Night two went to Gladstones (skip)" at bounding box center [527, 327] width 493 height 12
click at [412, 347] on li "(Bites) Out the back door by the pool there’s a ‘Panera’ like restaurant that w…" at bounding box center [527, 346] width 493 height 25
click at [416, 354] on li "(Bites) Out the back door by the pool there’s a ‘Panera’ like restaurant that w…" at bounding box center [527, 346] width 493 height 25
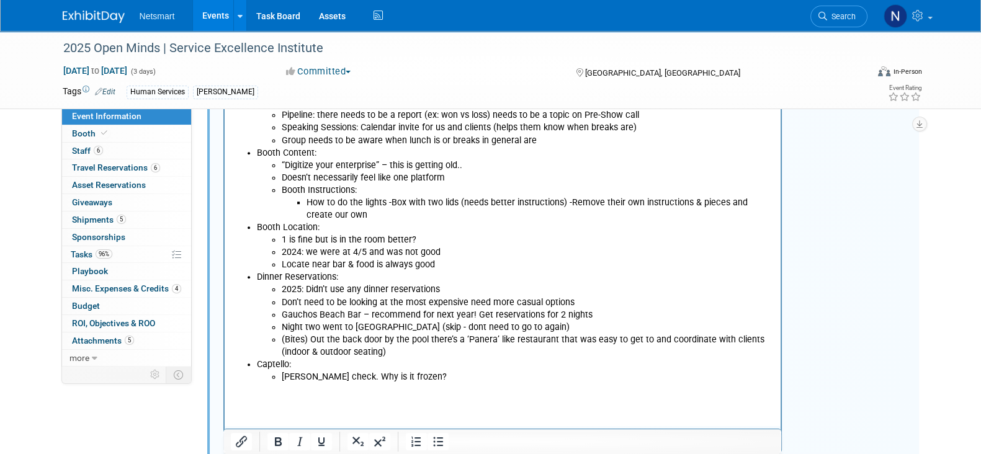
click at [446, 372] on p "Amy Captello check. Why is it frozen?" at bounding box center [527, 377] width 493 height 12
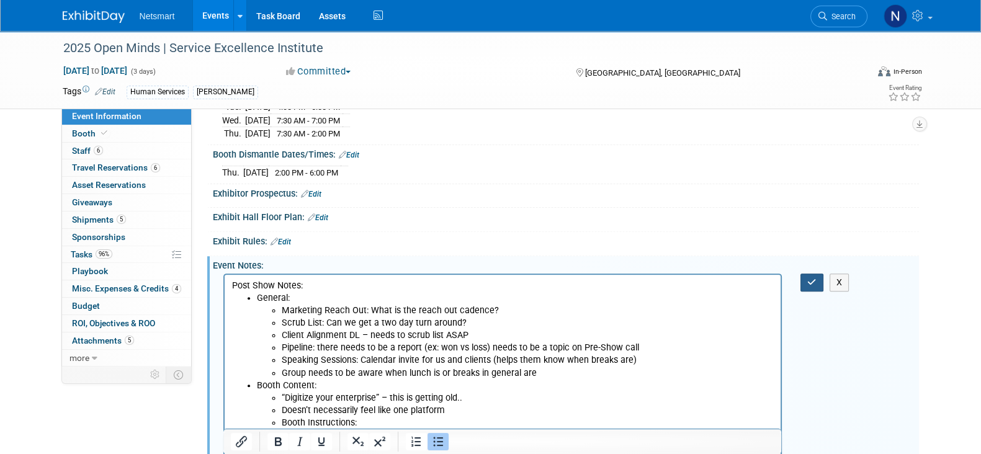
click at [809, 287] on icon "button" at bounding box center [811, 282] width 9 height 9
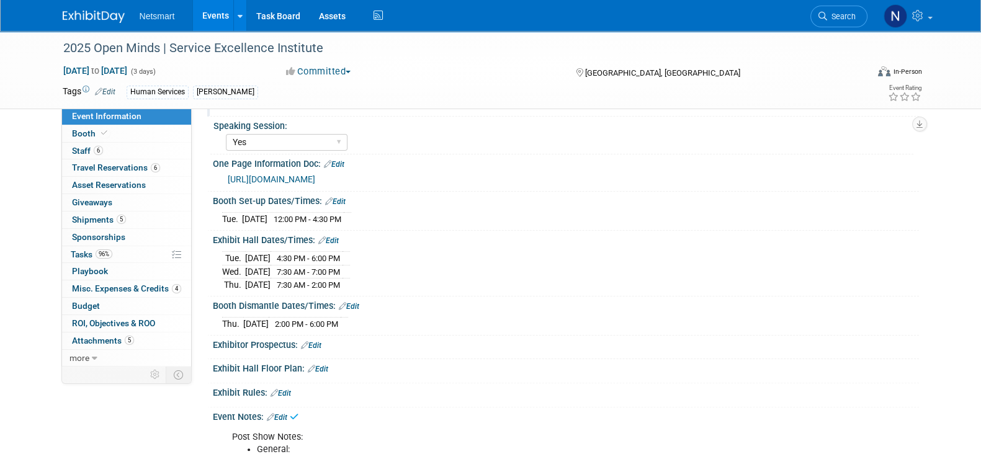
scroll to position [203, 0]
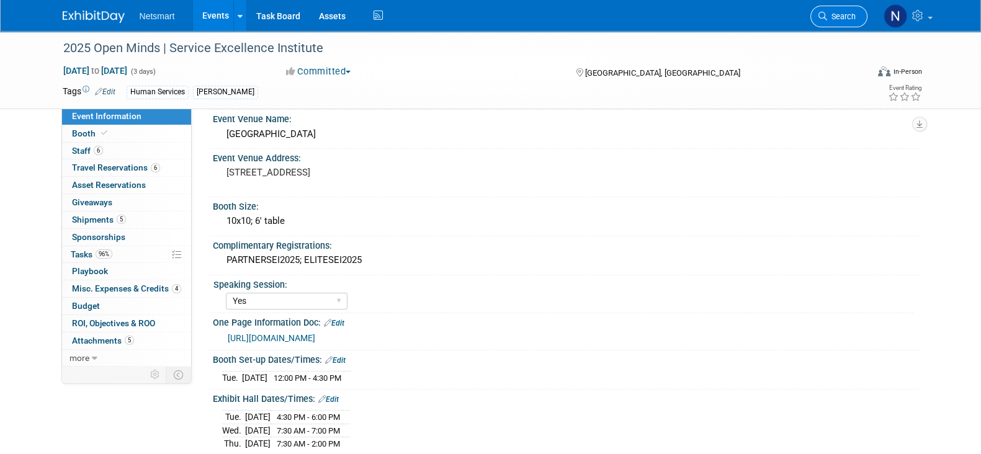
click at [830, 14] on span "Search" at bounding box center [841, 16] width 29 height 9
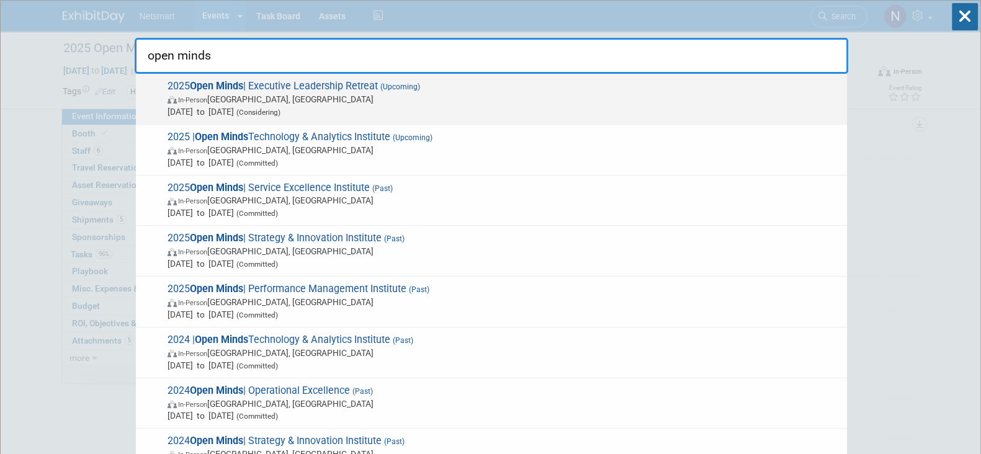
type input "open minds"
click at [316, 97] on span "In-Person Gettysburg, PA" at bounding box center [504, 99] width 673 height 12
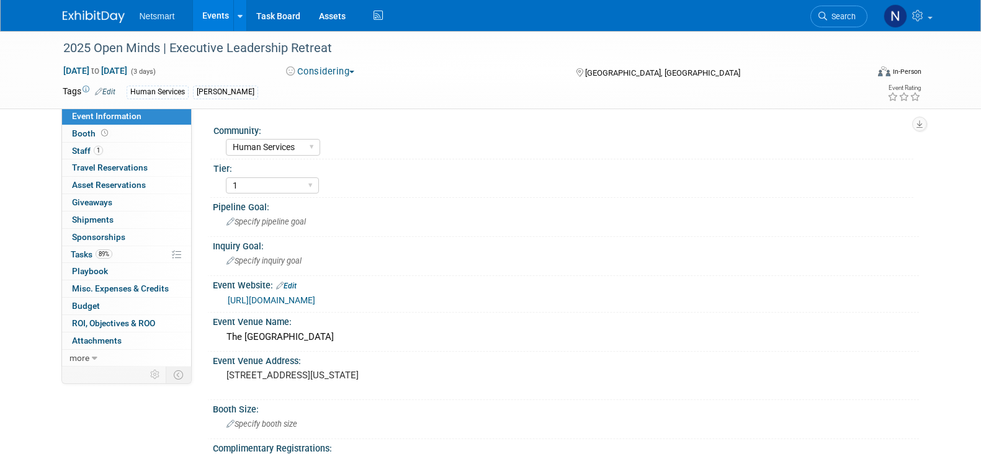
select select "Human Services"
select select "1"
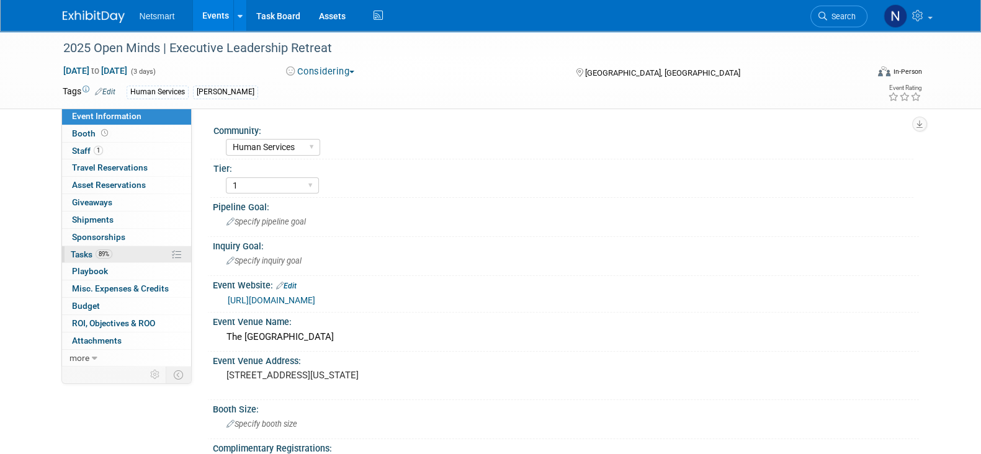
click at [125, 249] on link "89% Tasks 89%" at bounding box center [126, 254] width 129 height 17
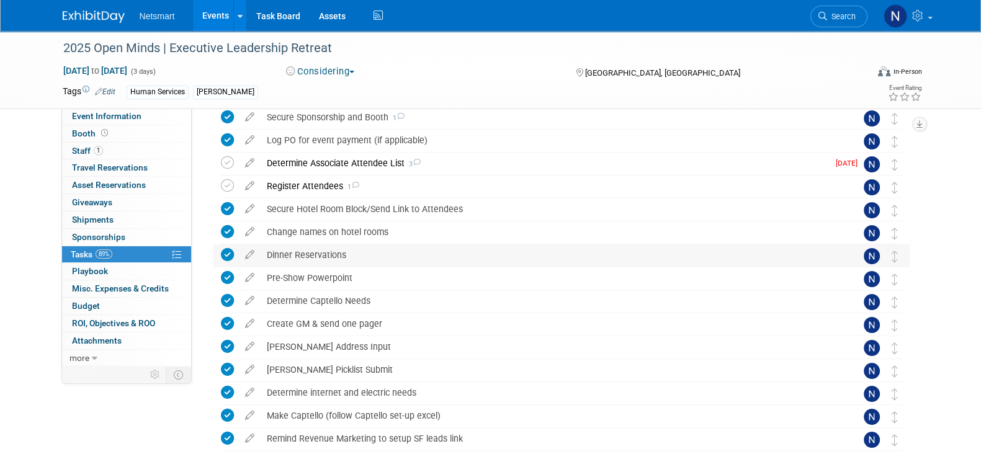
scroll to position [155, 0]
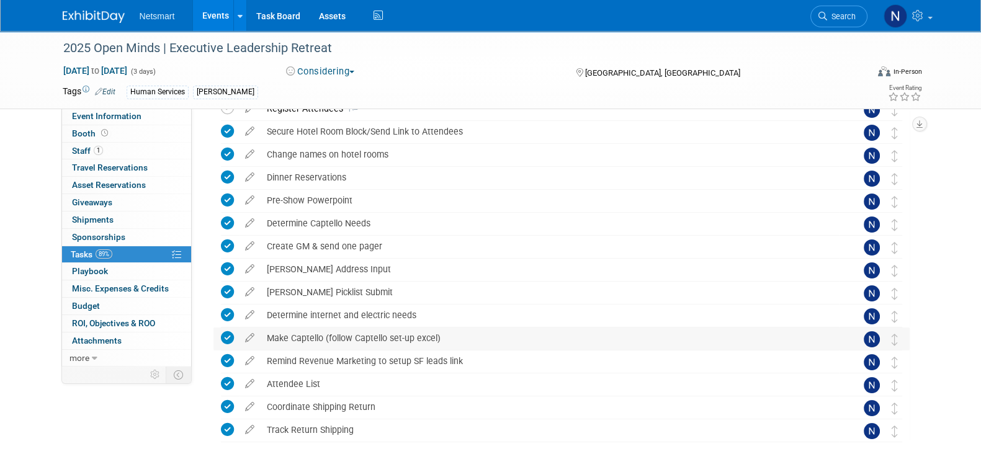
click at [230, 339] on icon at bounding box center [227, 337] width 13 height 13
click at [226, 221] on icon at bounding box center [227, 223] width 13 height 13
click at [301, 228] on div "Determine Captello Needs" at bounding box center [550, 223] width 578 height 21
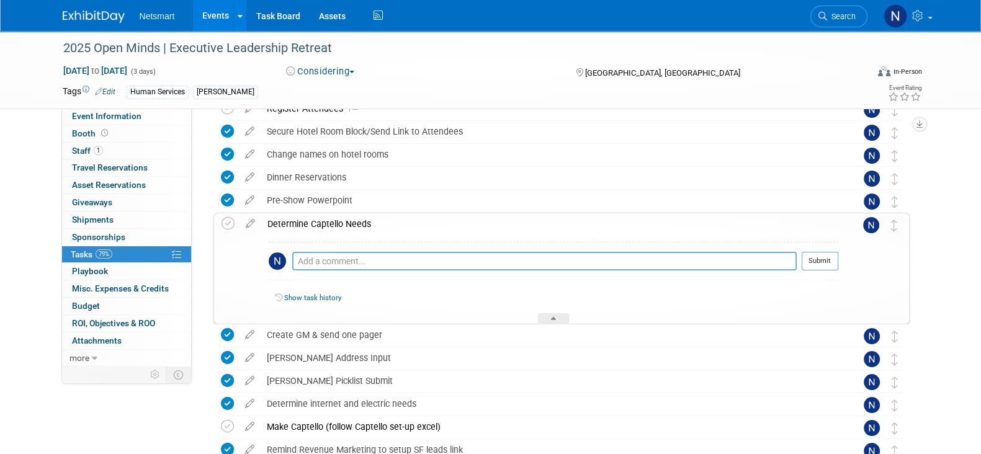
click at [310, 256] on textarea at bounding box center [544, 261] width 504 height 19
type textarea "asked amy if she wants captello - given that it works this time.."
click at [822, 264] on button "Submit" at bounding box center [820, 261] width 37 height 19
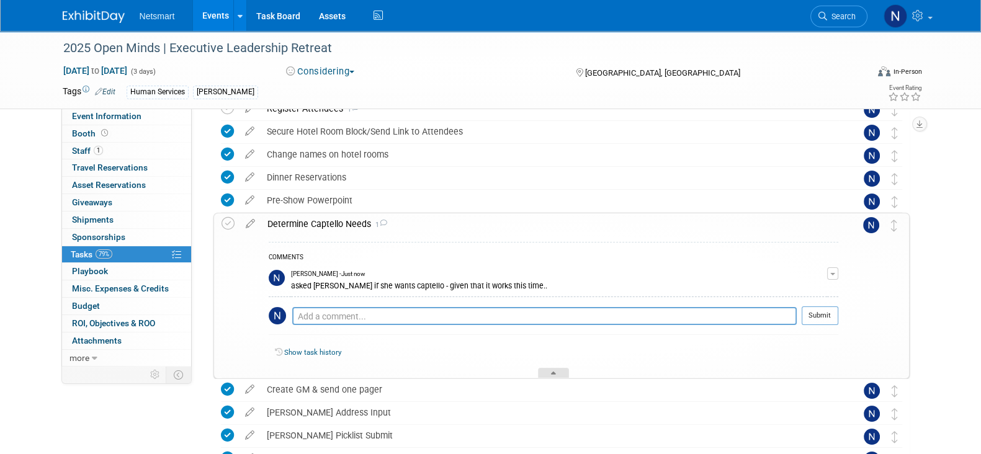
click at [545, 369] on div at bounding box center [553, 373] width 31 height 11
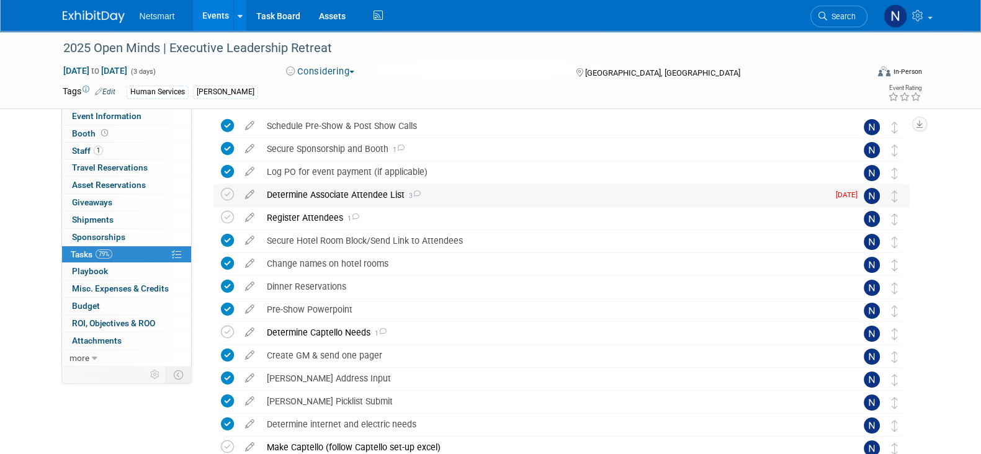
scroll to position [0, 0]
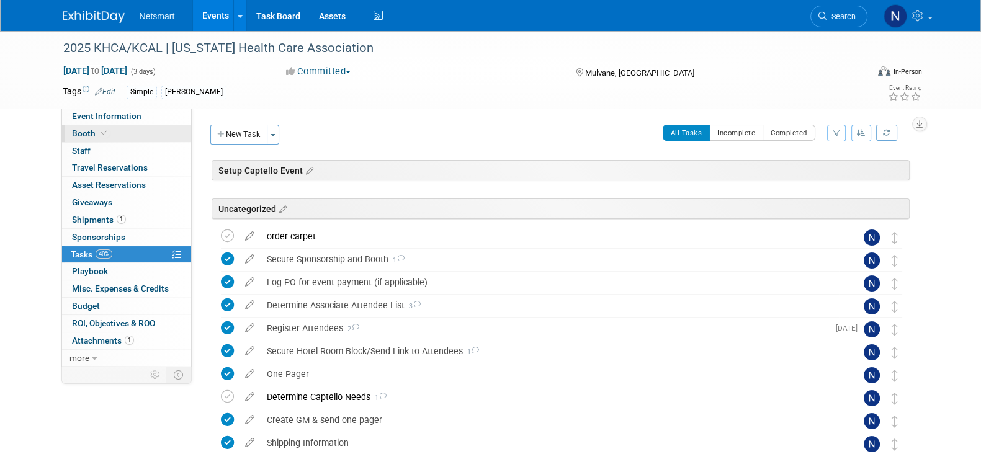
click at [126, 137] on link "Booth" at bounding box center [126, 133] width 129 height 17
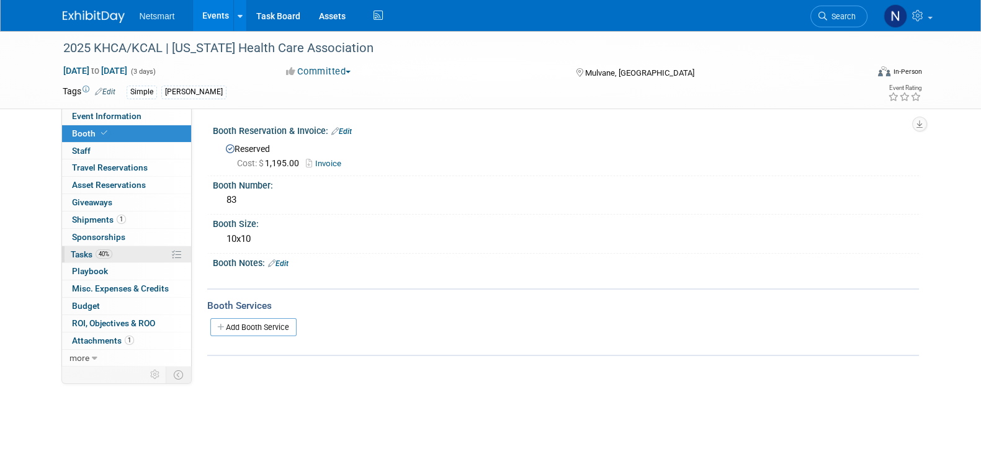
click at [140, 258] on link "40% Tasks 40%" at bounding box center [126, 254] width 129 height 17
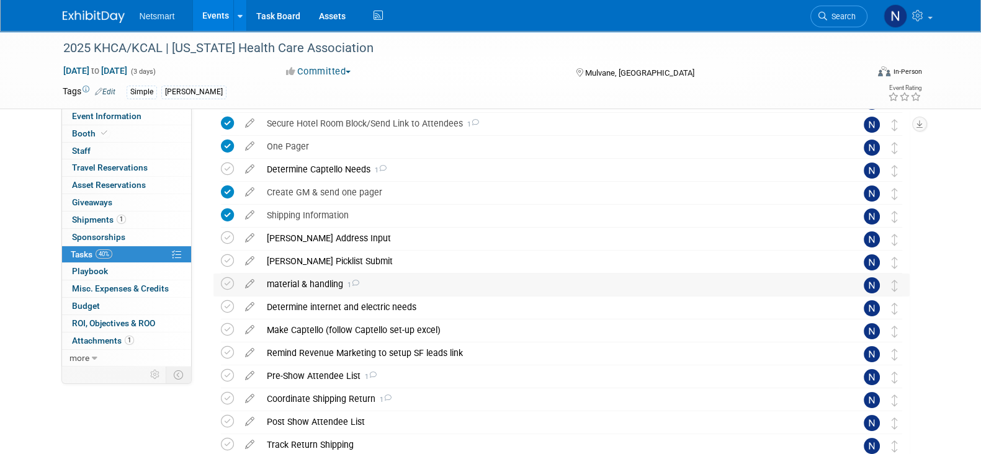
scroll to position [233, 0]
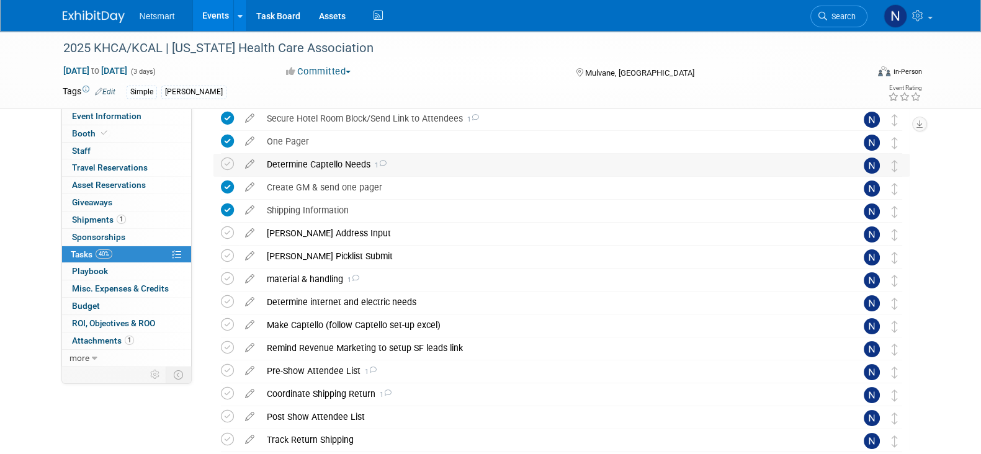
click at [300, 166] on div "Determine Captello Needs 1" at bounding box center [550, 164] width 578 height 21
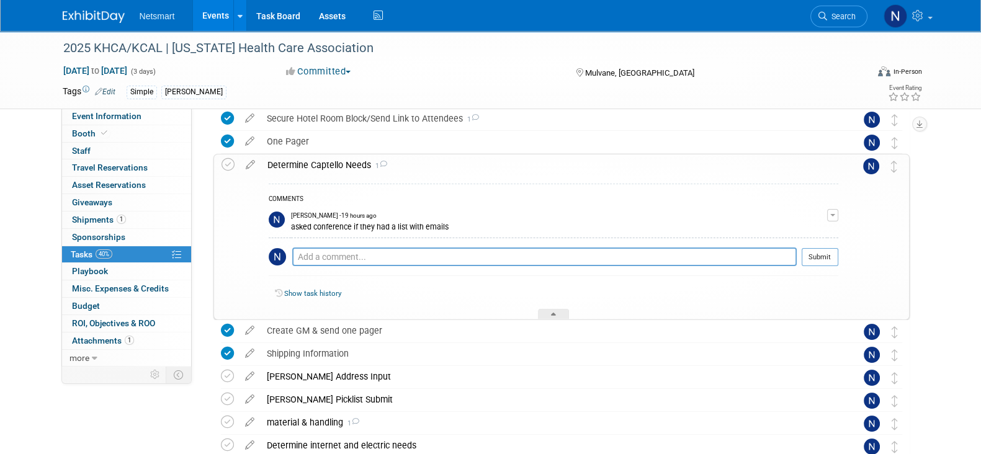
click at [298, 167] on div "Determine Captello Needs 1" at bounding box center [549, 165] width 577 height 21
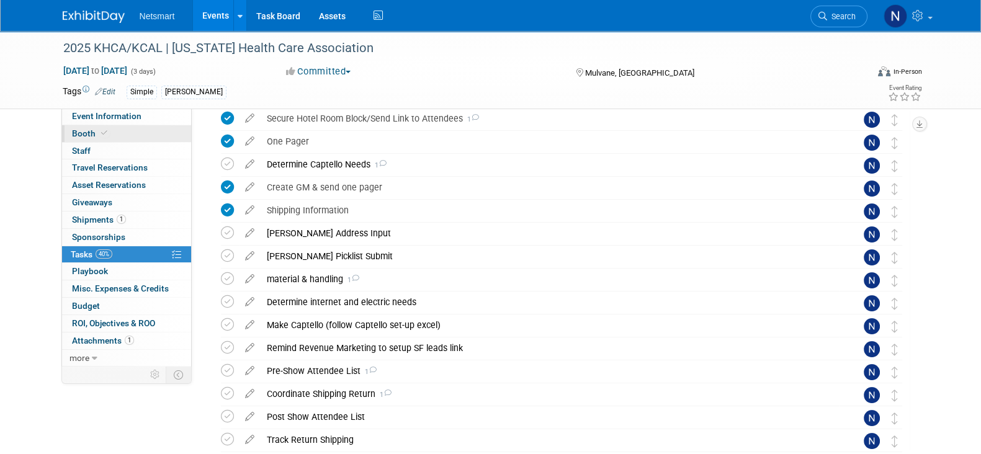
click at [125, 138] on link "Booth" at bounding box center [126, 133] width 129 height 17
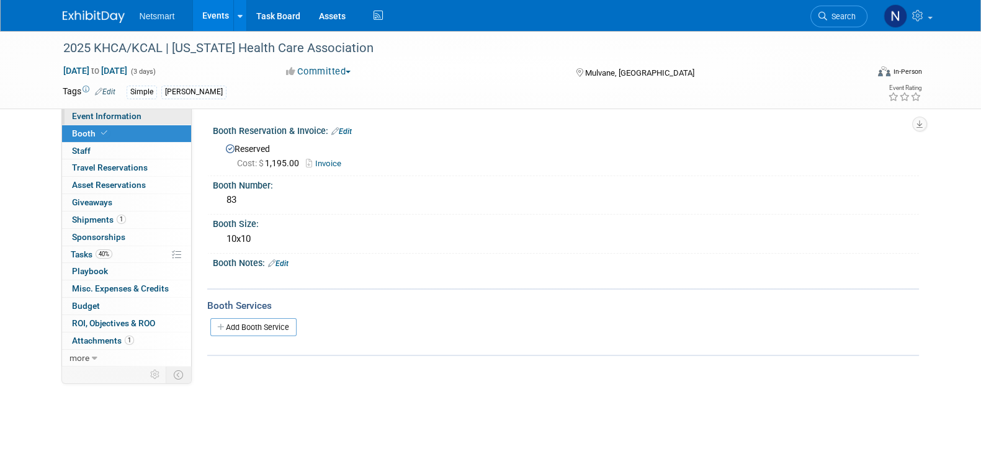
click at [139, 117] on link "Event Information" at bounding box center [126, 116] width 129 height 17
select select "Simple"
select select "3"
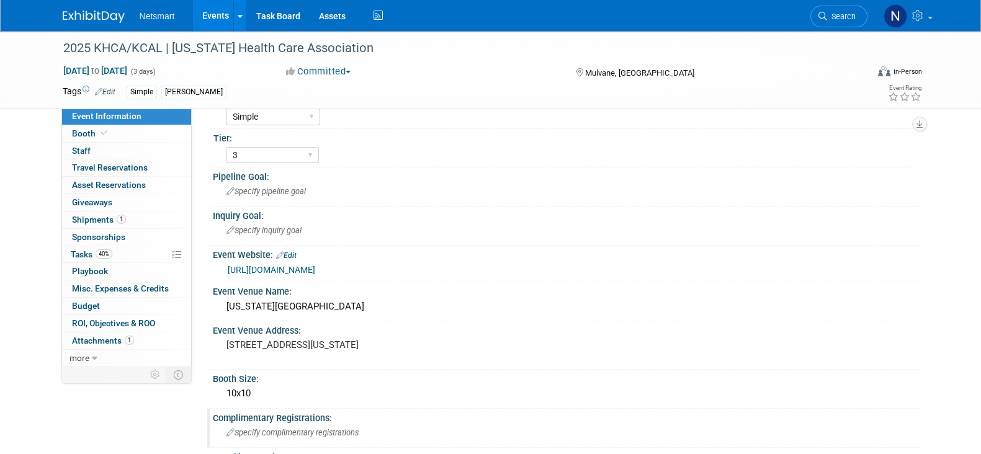
scroll to position [77, 0]
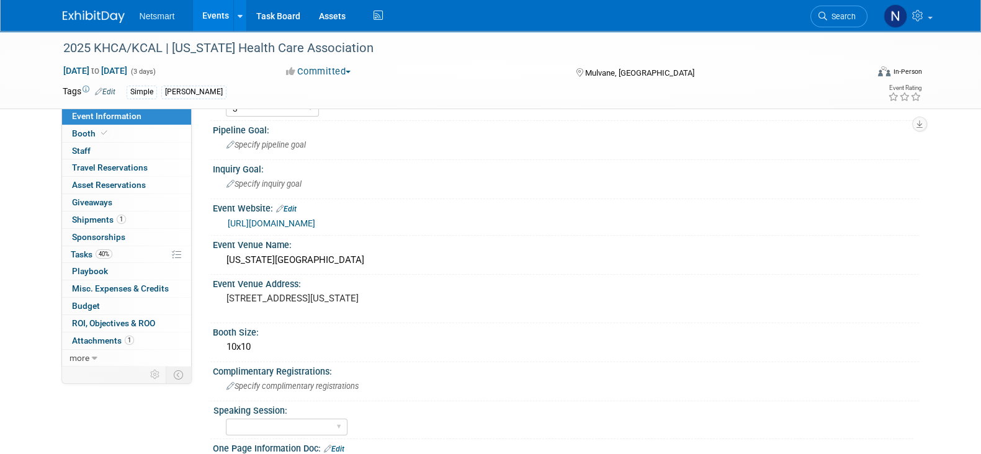
drag, startPoint x: 263, startPoint y: 346, endPoint x: 204, endPoint y: 346, distance: 59.6
click at [204, 346] on div "Event Information Event Info Booth Booth 0 Staff 0 Staff 0 Travel Reservations …" at bounding box center [490, 313] width 875 height 719
click at [267, 342] on div "10x10" at bounding box center [566, 347] width 688 height 19
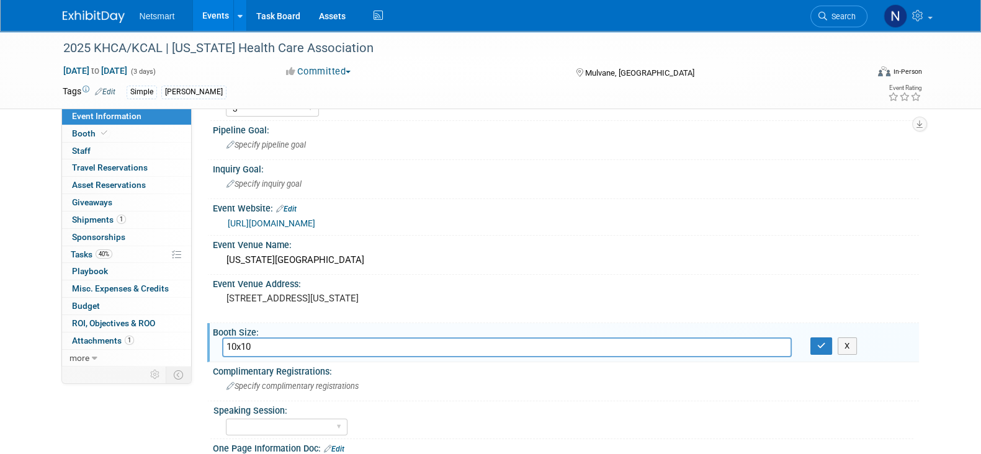
drag, startPoint x: 249, startPoint y: 343, endPoint x: 217, endPoint y: 341, distance: 32.9
click at [217, 341] on div "10x10" at bounding box center [507, 347] width 588 height 19
click at [243, 344] on input "• Standard 10’ x 10’ booth with 6’ draped table + 2 chairs" at bounding box center [507, 347] width 570 height 19
click at [468, 340] on input "Standard 10’ x 10’ booth with 6’ draped table + 2 chairs" at bounding box center [507, 347] width 570 height 19
type input "Standard 10’ x 10’ booth with 6’ draped table + 2 chairs (not carpeted)"
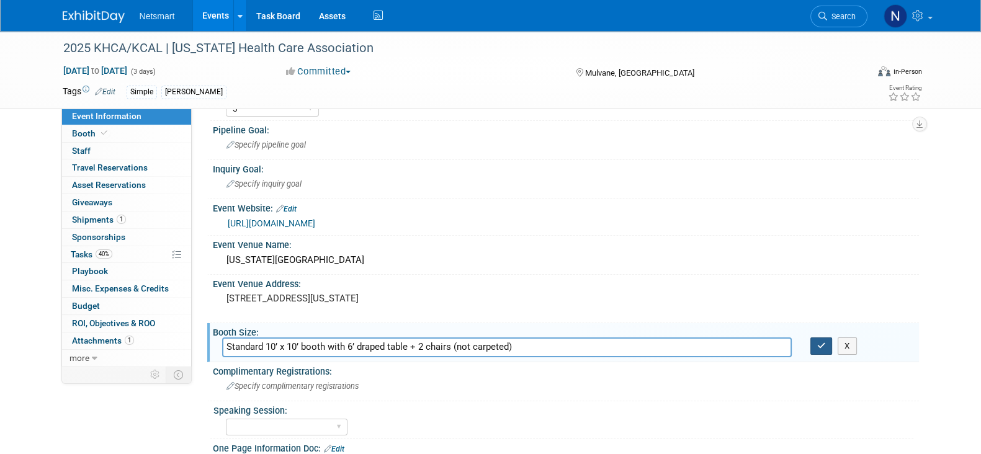
click at [818, 348] on button "button" at bounding box center [821, 346] width 22 height 17
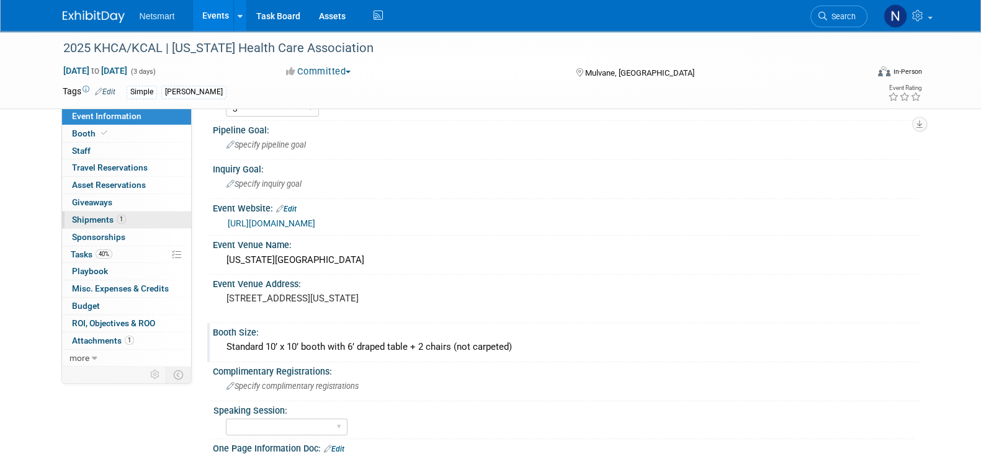
click at [122, 215] on span "1" at bounding box center [121, 219] width 9 height 9
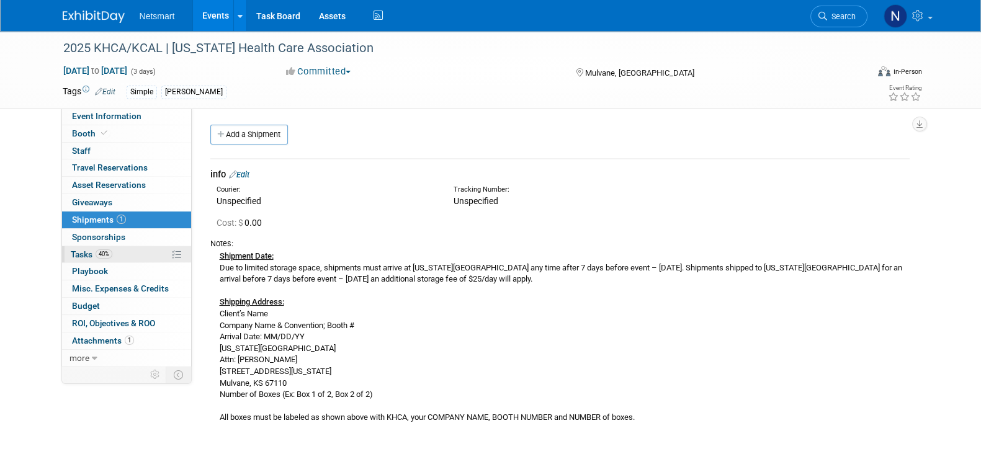
click at [127, 255] on link "40% Tasks 40%" at bounding box center [126, 254] width 129 height 17
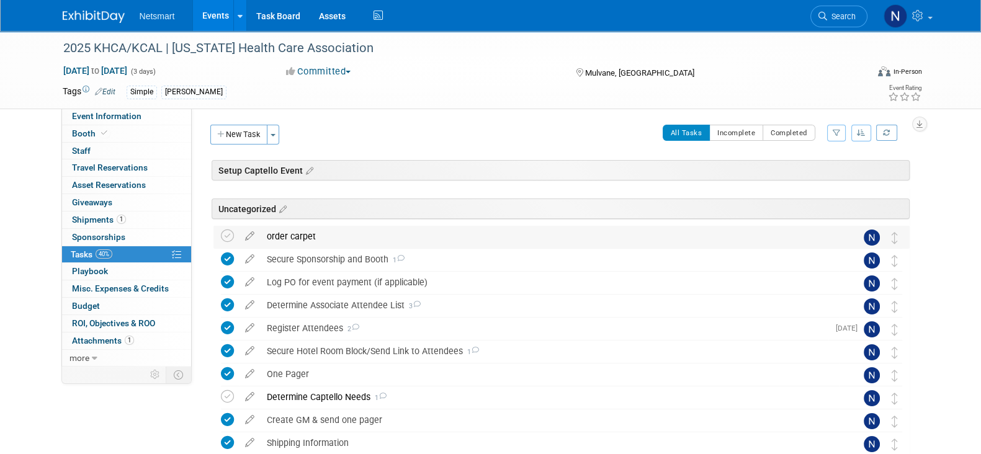
click at [321, 231] on div "order carpet" at bounding box center [550, 236] width 578 height 21
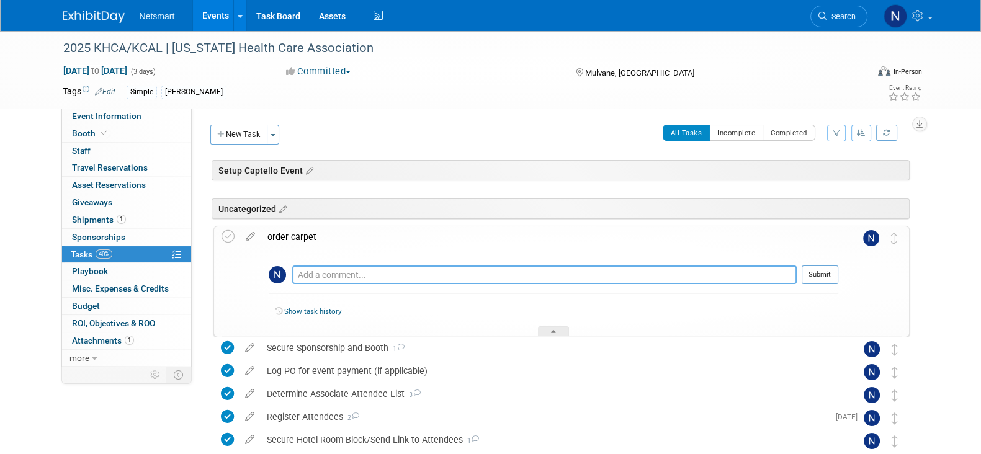
drag, startPoint x: 310, startPoint y: 274, endPoint x: 317, endPoint y: 269, distance: 8.6
click at [310, 274] on textarea at bounding box center [544, 275] width 504 height 19
type textarea "sent form in today"
click at [815, 280] on button "Submit" at bounding box center [820, 275] width 37 height 19
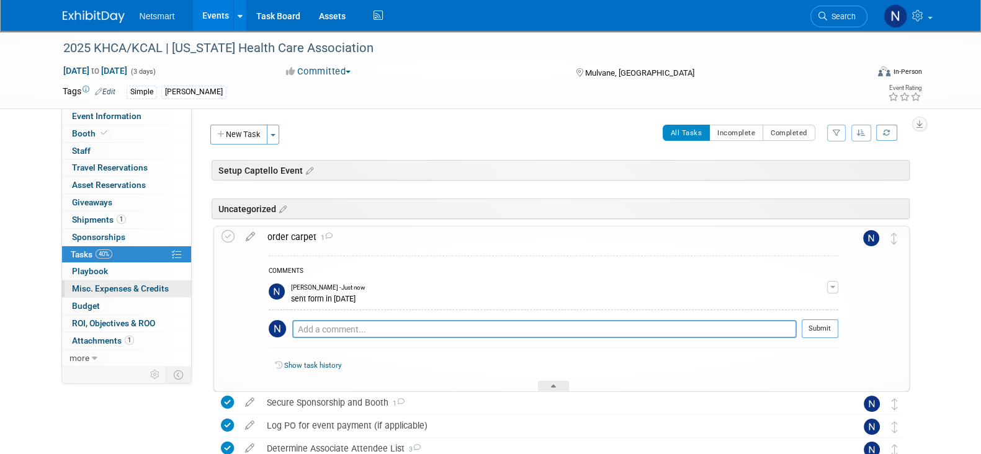
click at [122, 290] on span "Misc. Expenses & Credits 0" at bounding box center [120, 289] width 97 height 10
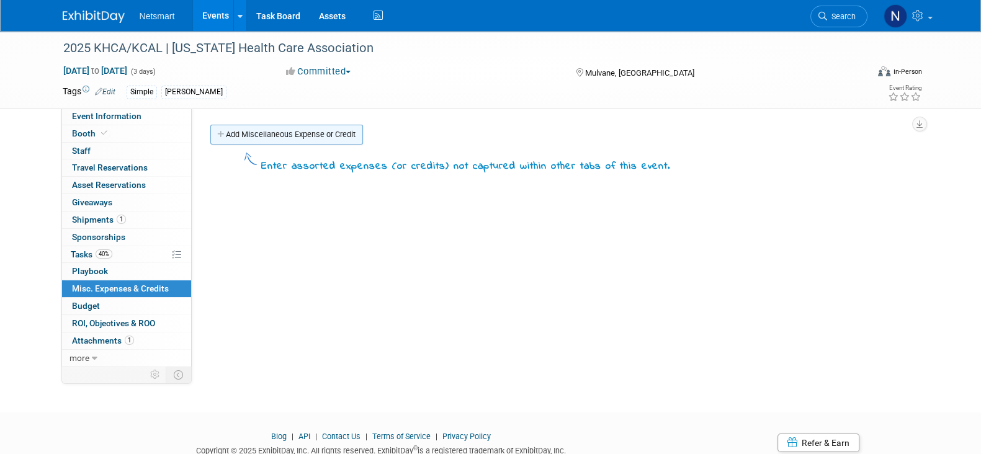
click at [246, 133] on link "Add Miscellaneous Expense or Credit" at bounding box center [286, 135] width 153 height 20
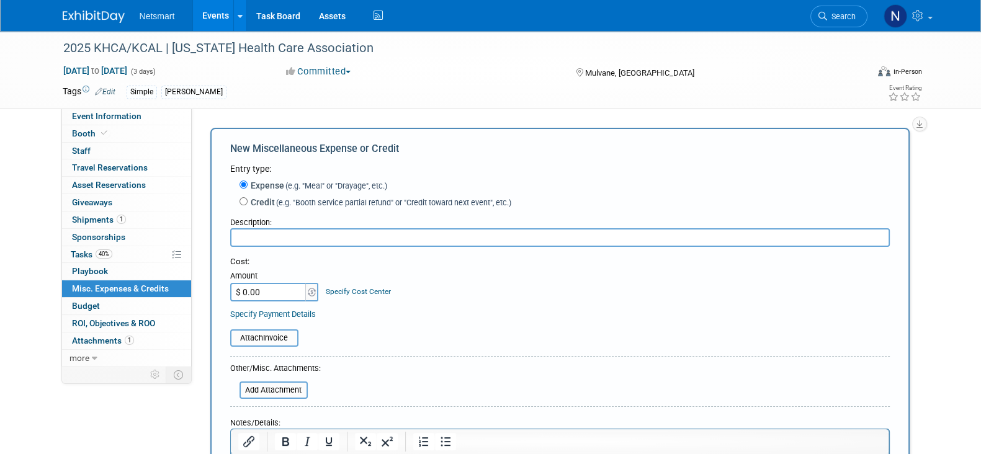
click at [270, 231] on input "text" at bounding box center [560, 237] width 660 height 19
type input "carpet"
click at [274, 296] on input "$ 0.00" at bounding box center [269, 292] width 78 height 19
paste input "166.01"
type input "$ 166.01"
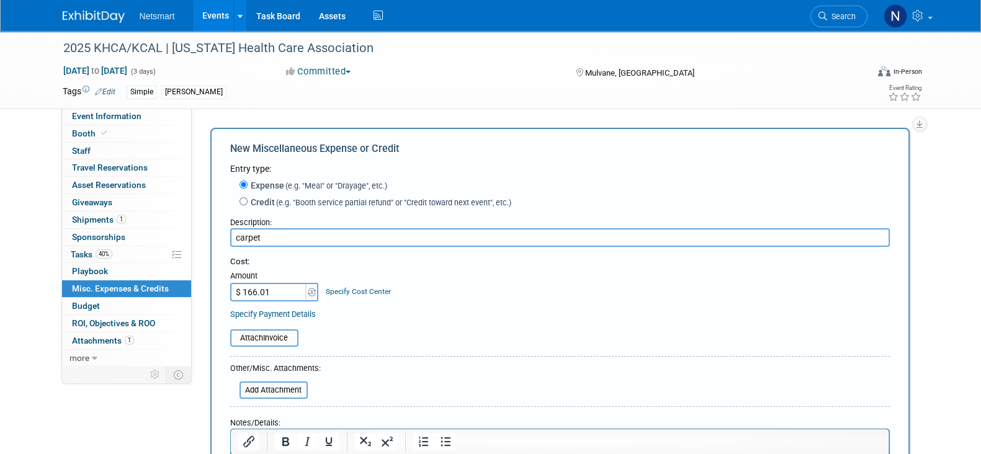
click at [428, 327] on div "Attach Invoice" at bounding box center [560, 331] width 660 height 30
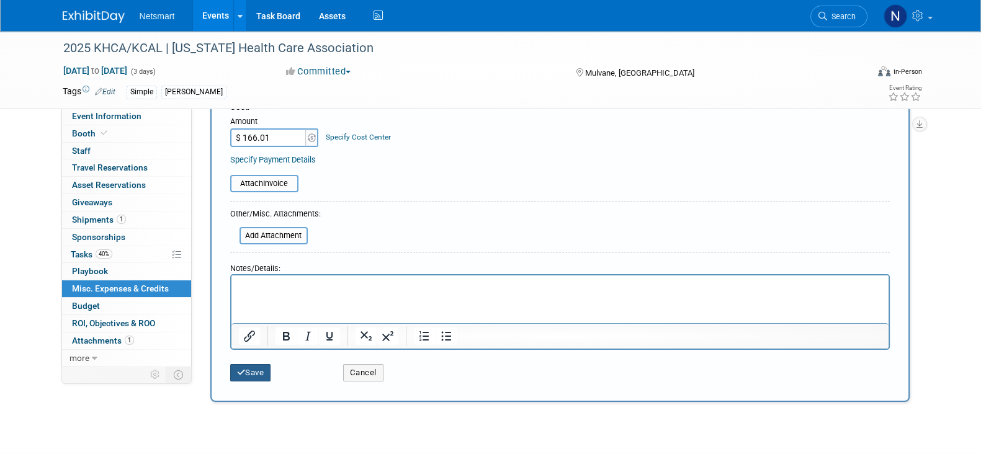
drag, startPoint x: 261, startPoint y: 370, endPoint x: 287, endPoint y: 385, distance: 30.3
click at [261, 370] on button "Save" at bounding box center [250, 372] width 41 height 17
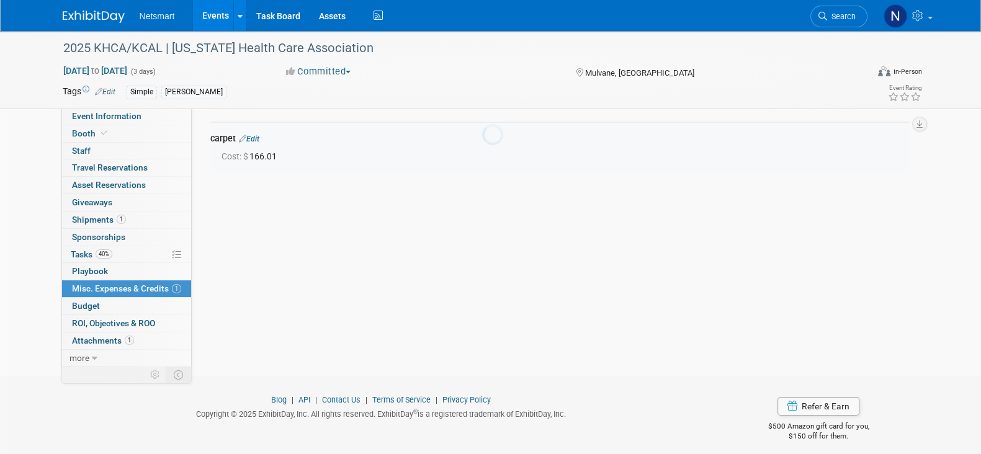
scroll to position [27, 0]
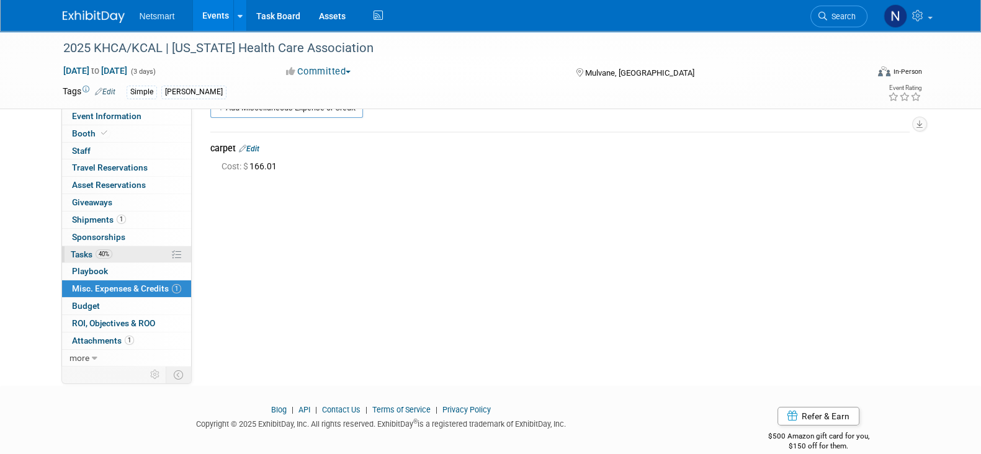
click at [117, 253] on link "40% Tasks 40%" at bounding box center [126, 254] width 129 height 17
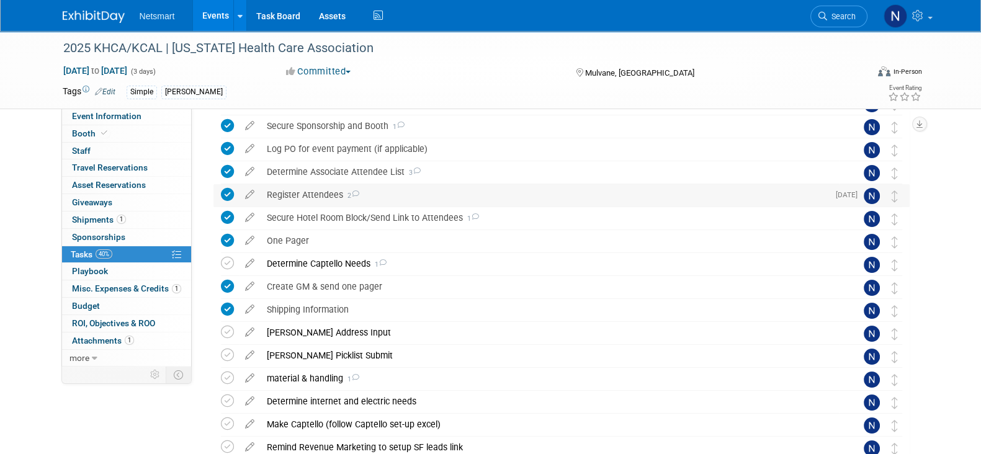
scroll to position [155, 0]
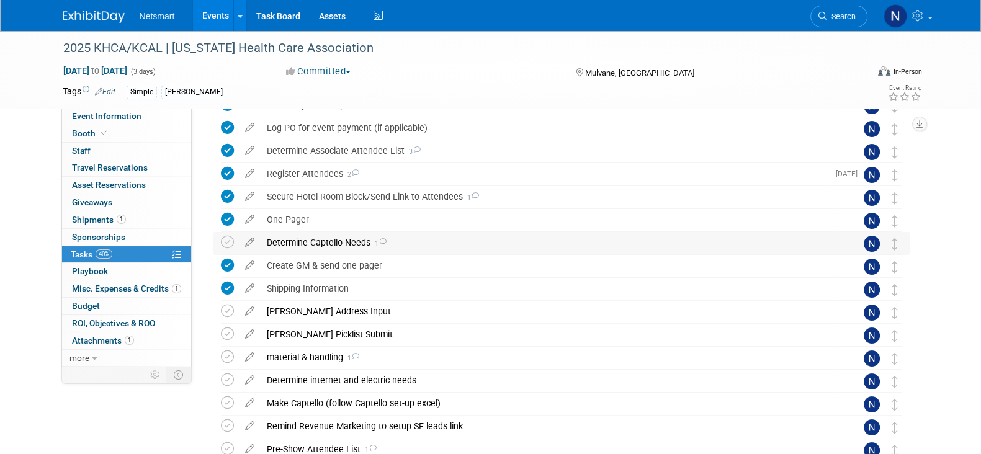
click at [310, 243] on div "Determine Captello Needs 1" at bounding box center [550, 242] width 578 height 21
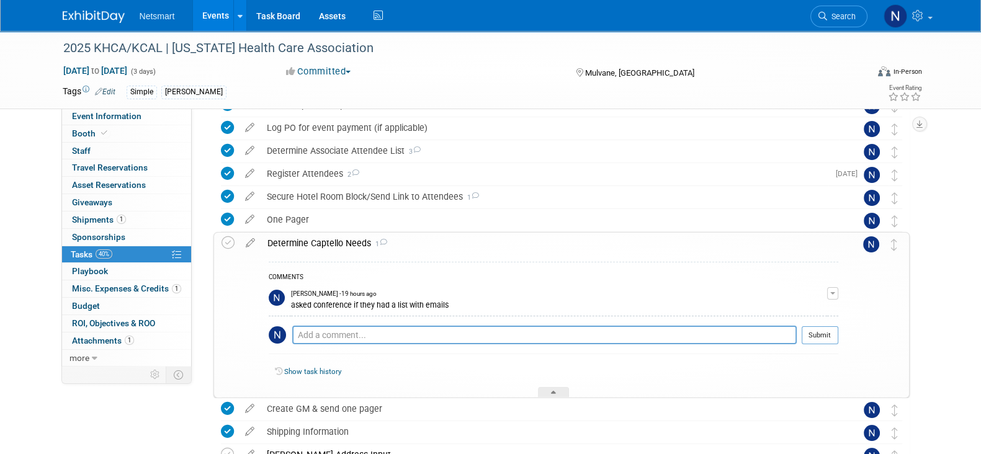
click at [310, 243] on div "Determine Captello Needs 1" at bounding box center [549, 243] width 577 height 21
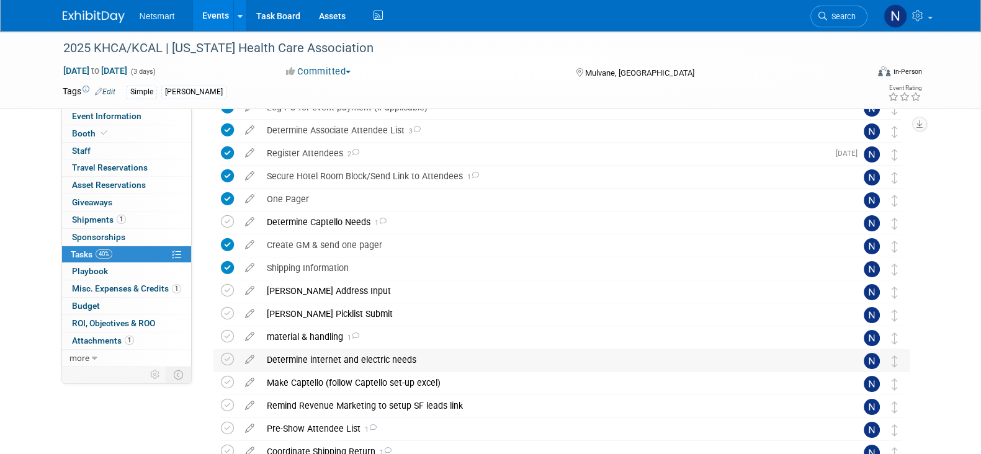
scroll to position [233, 0]
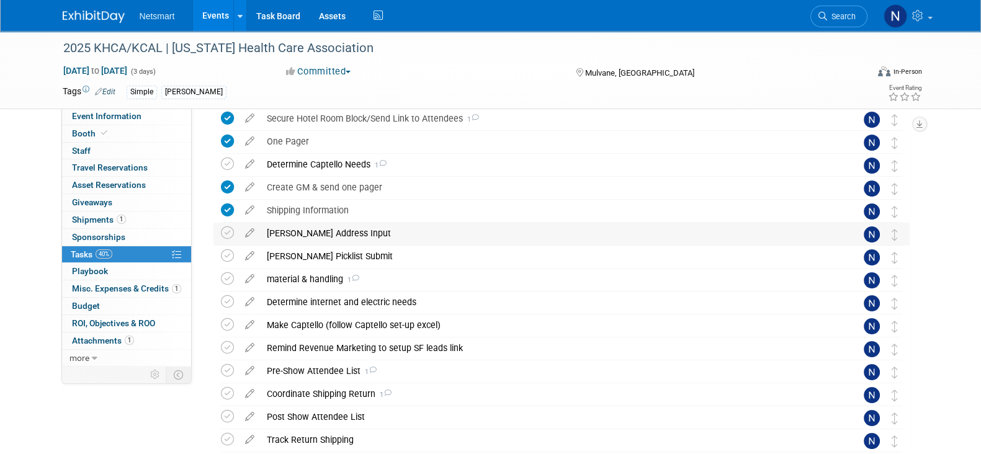
click at [301, 233] on div "Derse Address Input" at bounding box center [550, 233] width 578 height 21
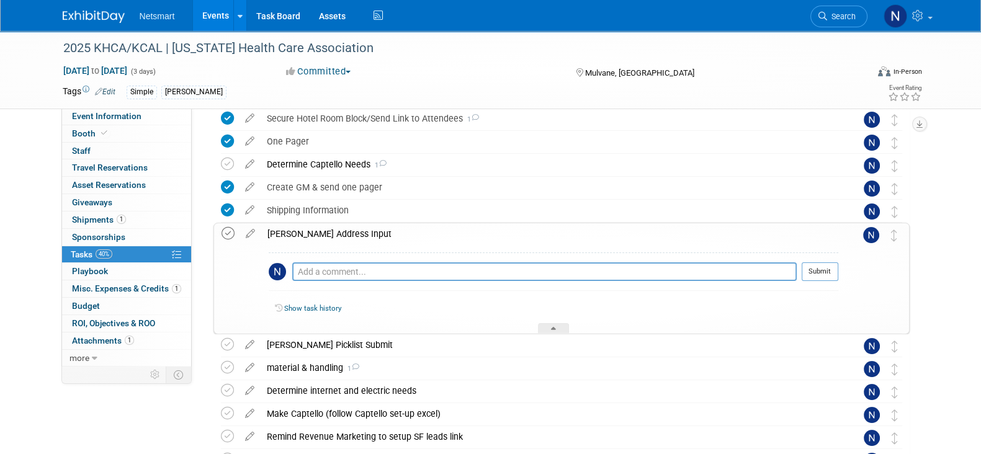
click at [228, 237] on icon at bounding box center [228, 233] width 13 height 13
click at [551, 324] on div at bounding box center [553, 328] width 31 height 11
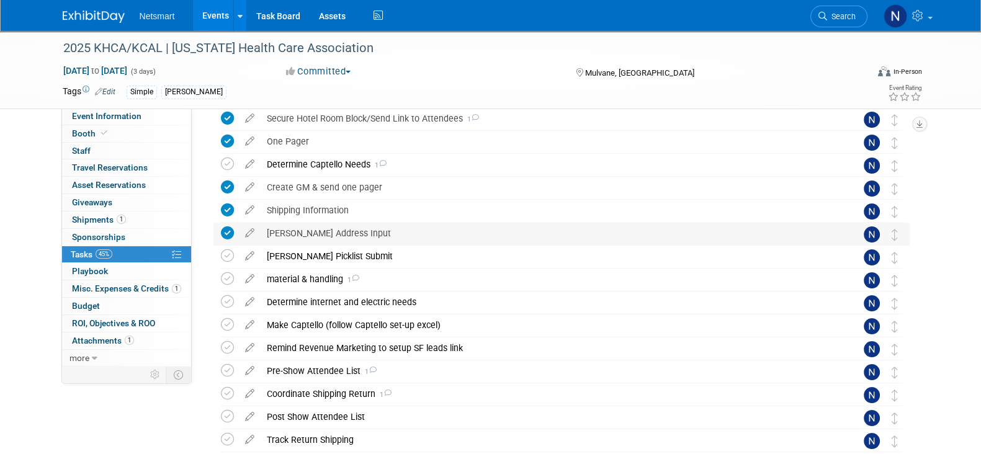
scroll to position [306, 0]
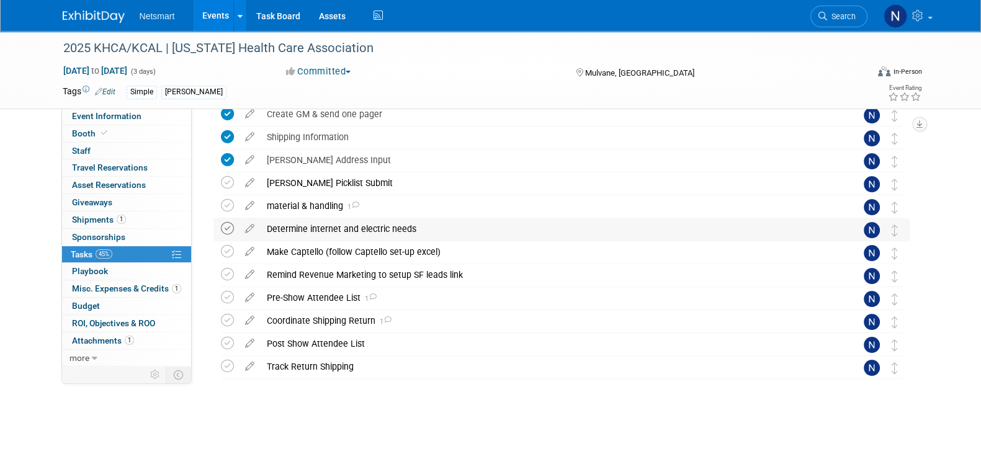
click at [228, 230] on icon at bounding box center [227, 228] width 13 height 13
click at [324, 209] on div "material & handling 1" at bounding box center [550, 205] width 578 height 21
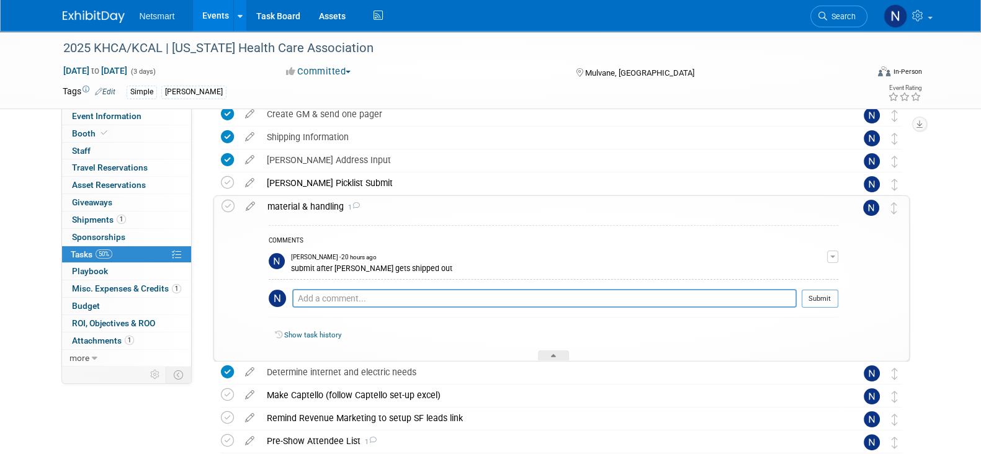
click at [324, 209] on div "material & handling 1" at bounding box center [549, 206] width 577 height 21
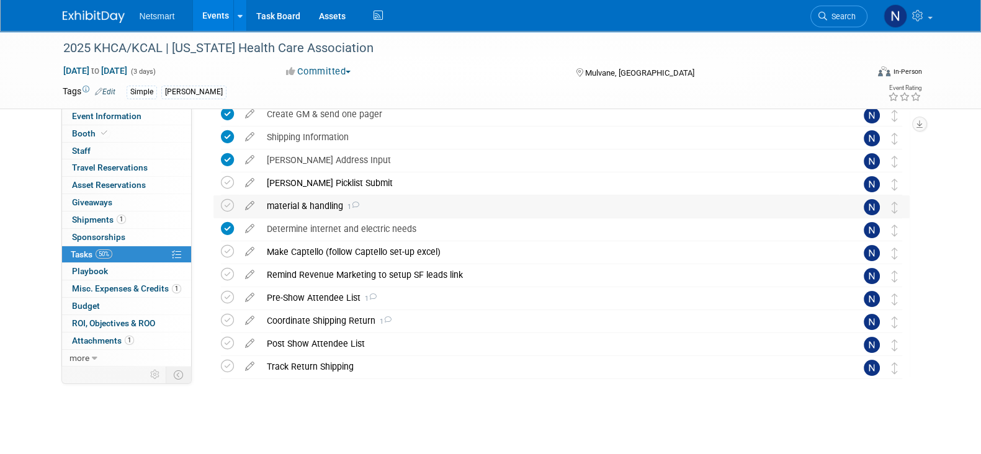
click at [324, 209] on div "material & handling 1" at bounding box center [550, 205] width 578 height 21
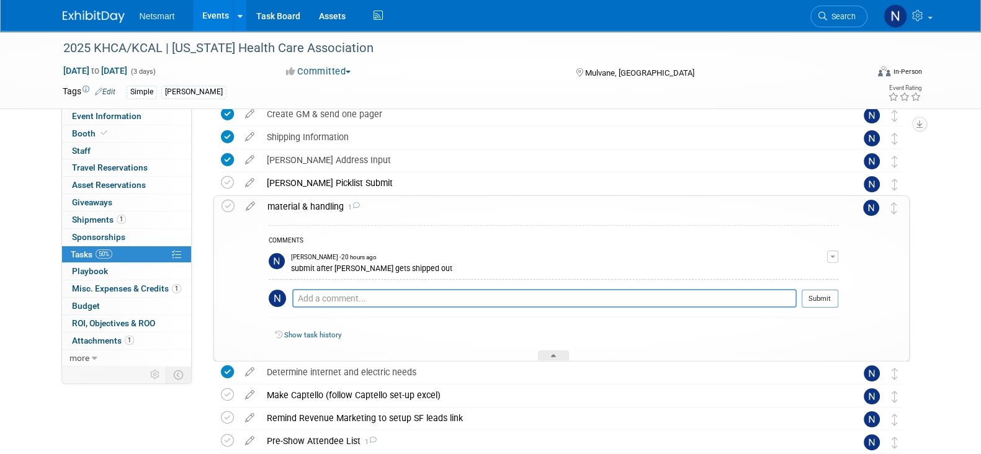
click at [324, 209] on div "material & handling 1" at bounding box center [549, 206] width 577 height 21
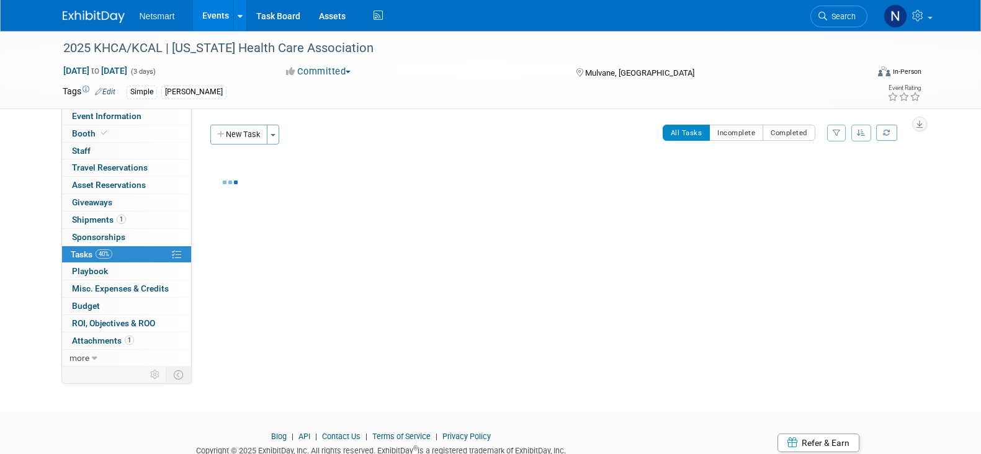
click at [828, 18] on span "Search" at bounding box center [841, 16] width 29 height 9
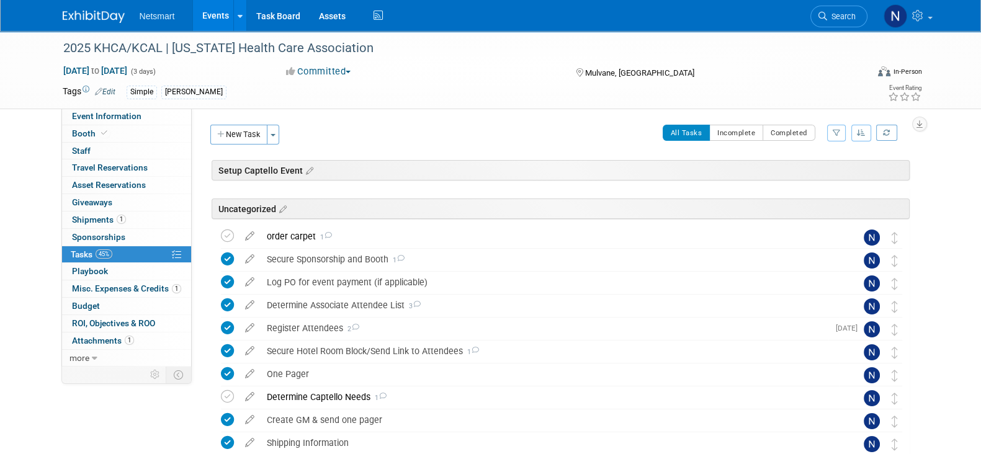
click at [836, 20] on span "Search" at bounding box center [841, 16] width 29 height 9
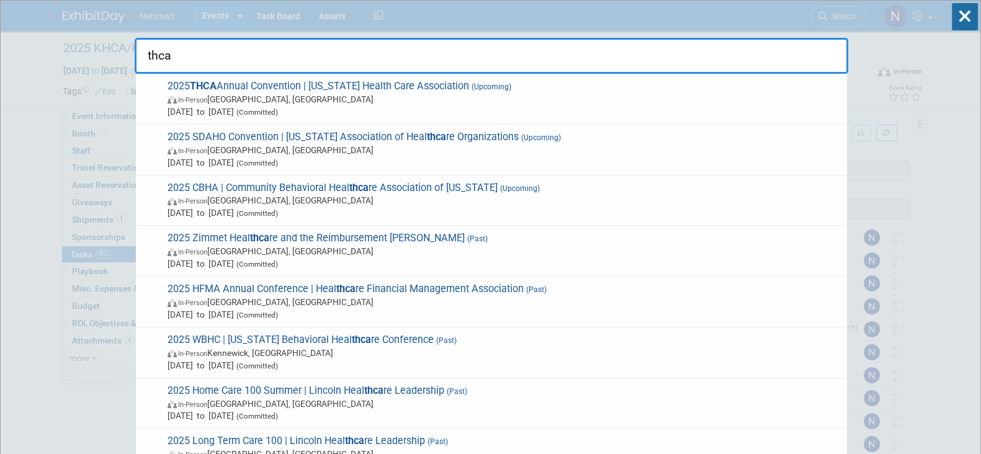
type input "thca"
click at [364, 97] on span "In-Person Houston, TX" at bounding box center [504, 99] width 673 height 12
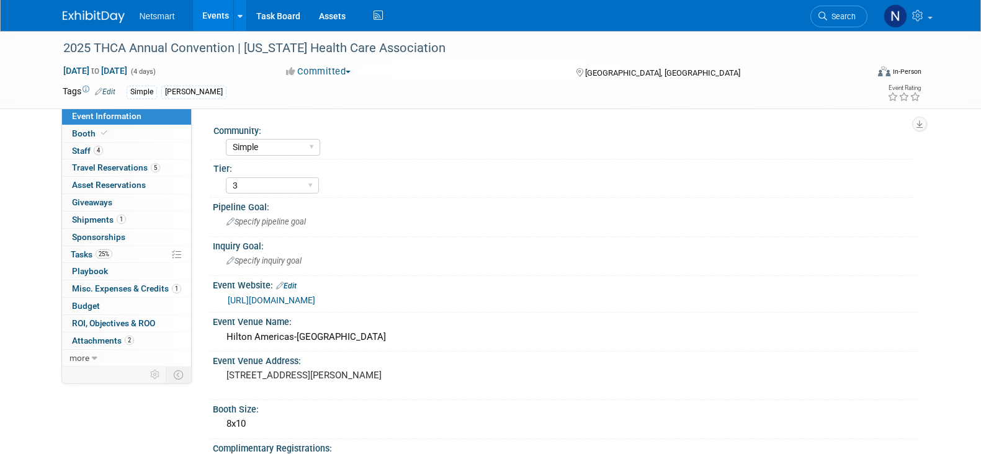
select select "Simple"
select select "3"
select select "No"
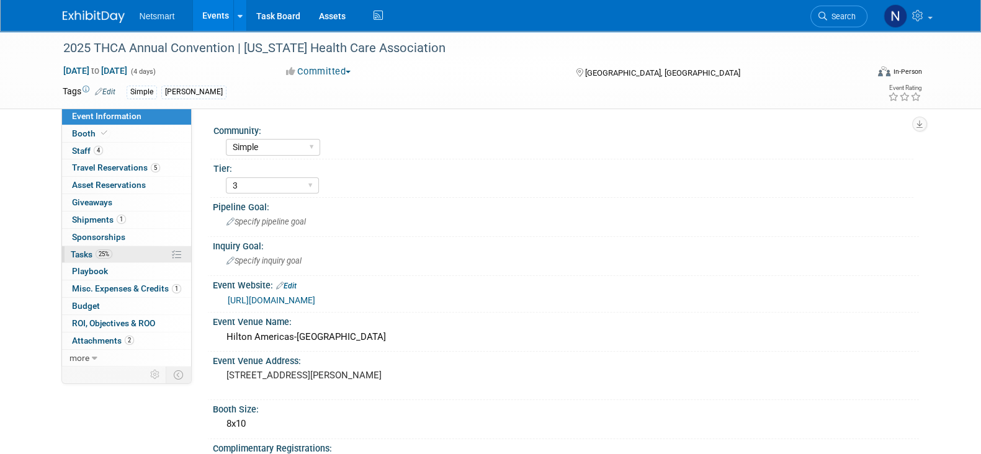
click at [127, 256] on link "25% Tasks 25%" at bounding box center [126, 254] width 129 height 17
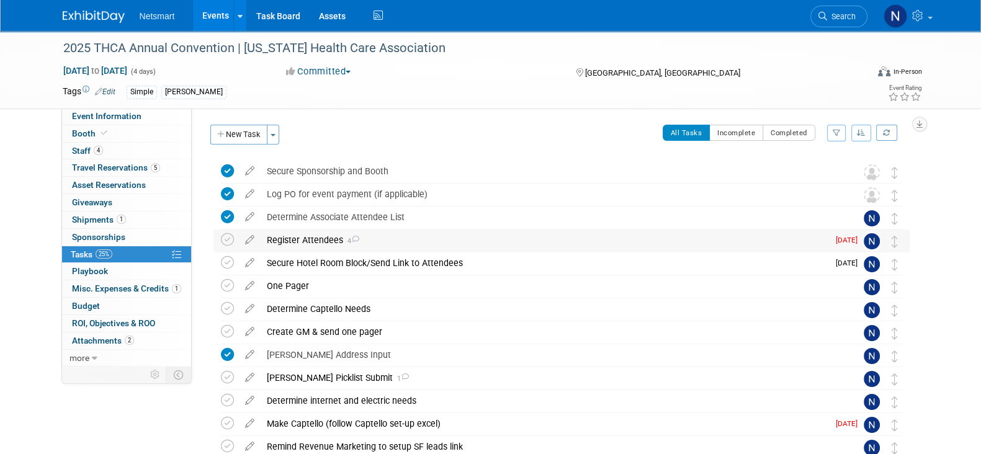
click at [299, 240] on div "Register Attendees 4" at bounding box center [545, 240] width 568 height 21
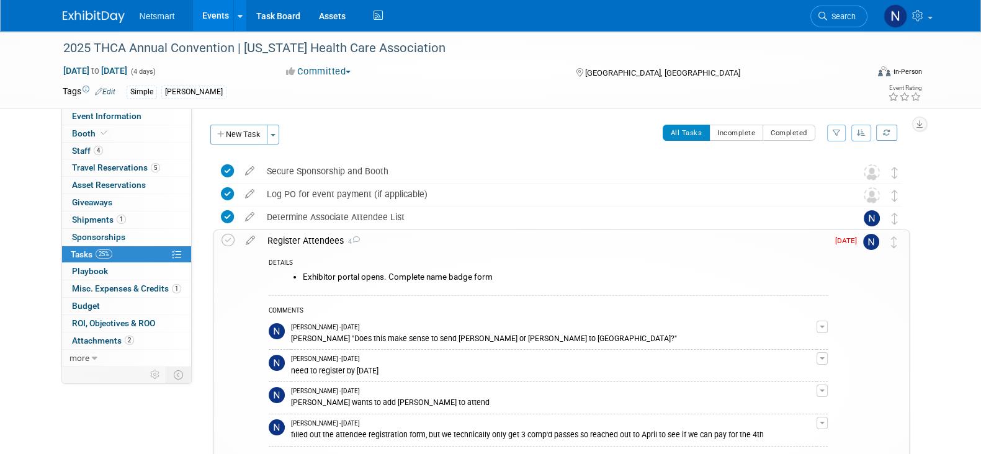
scroll to position [77, 0]
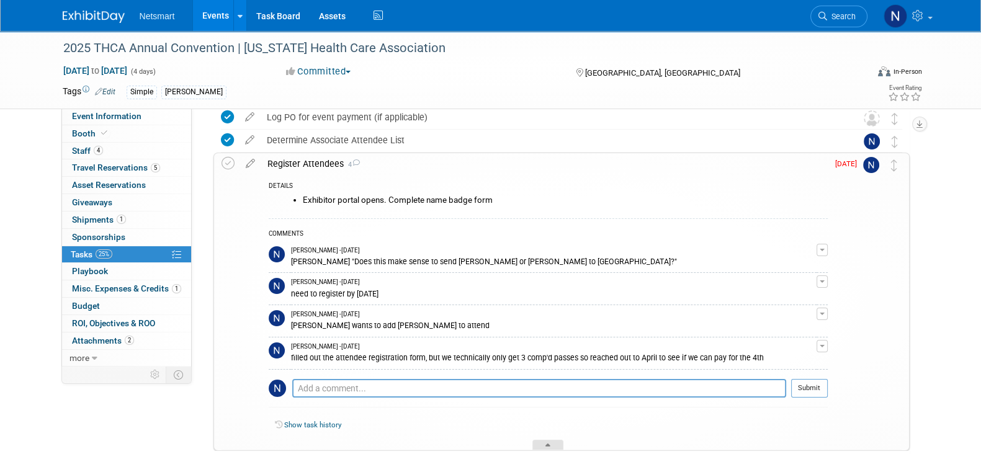
click at [549, 440] on div at bounding box center [547, 445] width 31 height 11
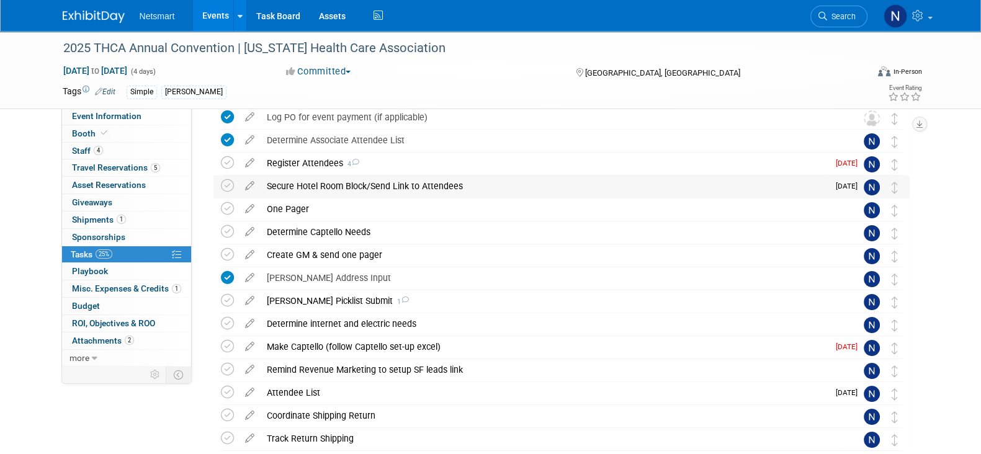
click at [329, 186] on div "Secure Hotel Room Block/Send Link to Attendees" at bounding box center [545, 186] width 568 height 21
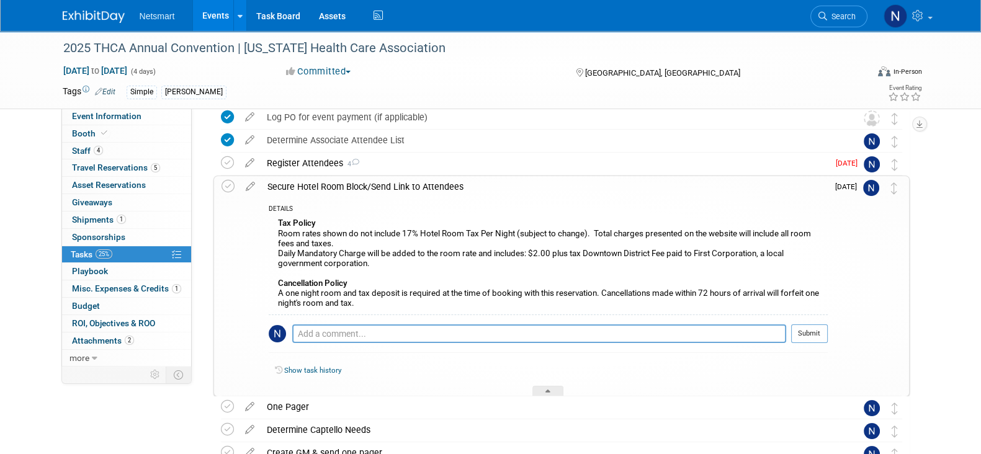
click at [329, 186] on div "Secure Hotel Room Block/Send Link to Attendees" at bounding box center [544, 186] width 567 height 21
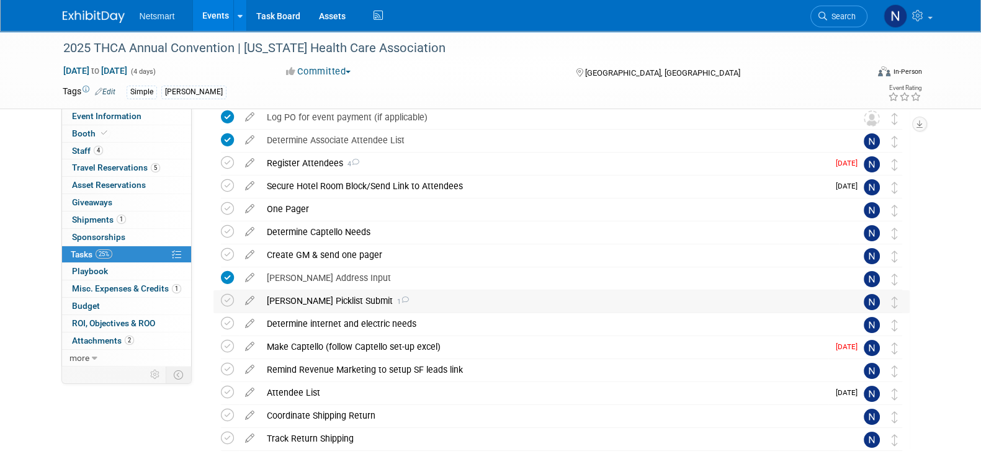
click at [310, 298] on div "Derse Picklist Submit 1" at bounding box center [550, 300] width 578 height 21
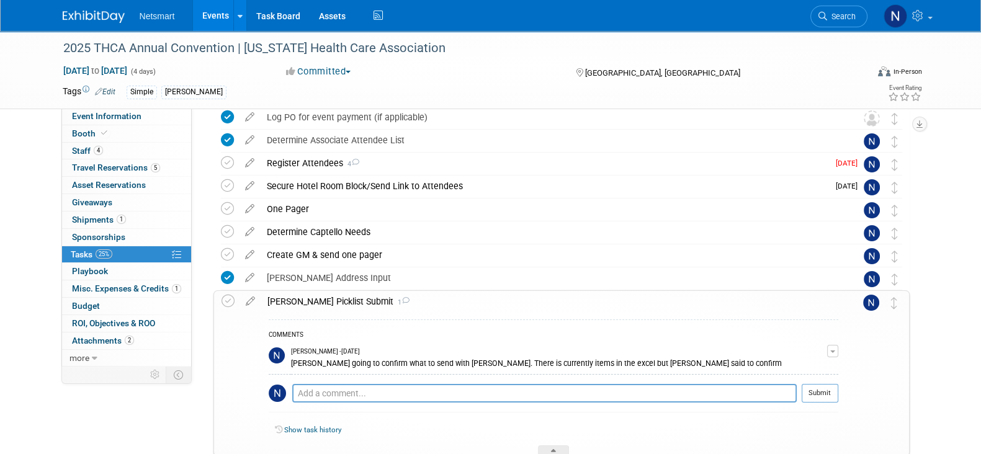
click at [310, 298] on div "Derse Picklist Submit 1" at bounding box center [549, 301] width 577 height 21
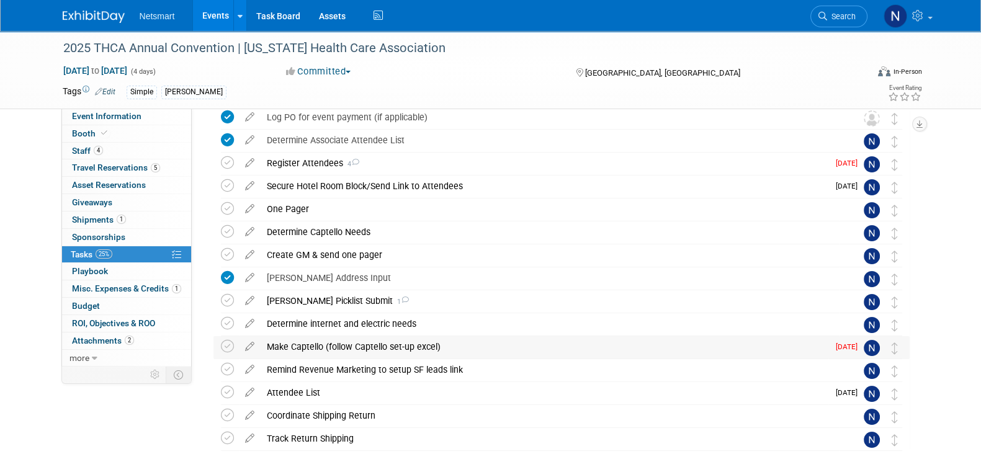
click at [303, 346] on div "Make Captello (follow Captello set-up excel)" at bounding box center [545, 346] width 568 height 21
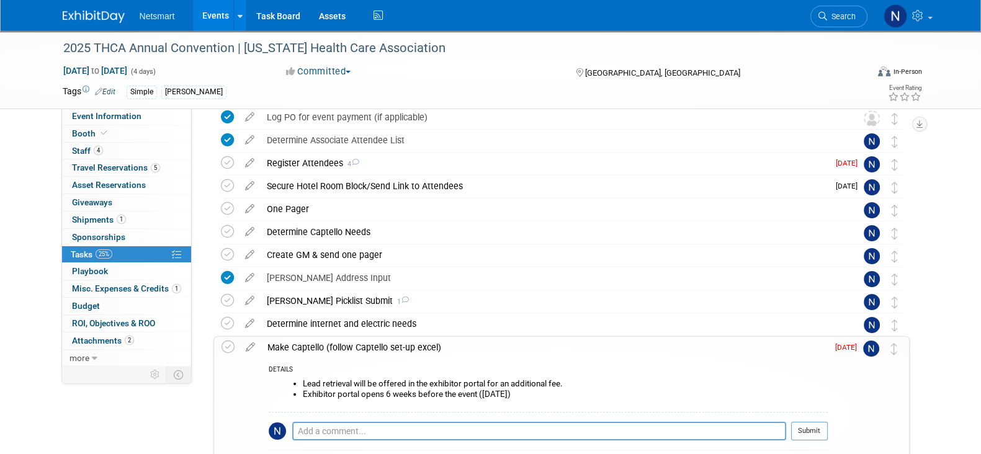
click at [304, 346] on div "Make Captello (follow Captello set-up excel)" at bounding box center [544, 347] width 567 height 21
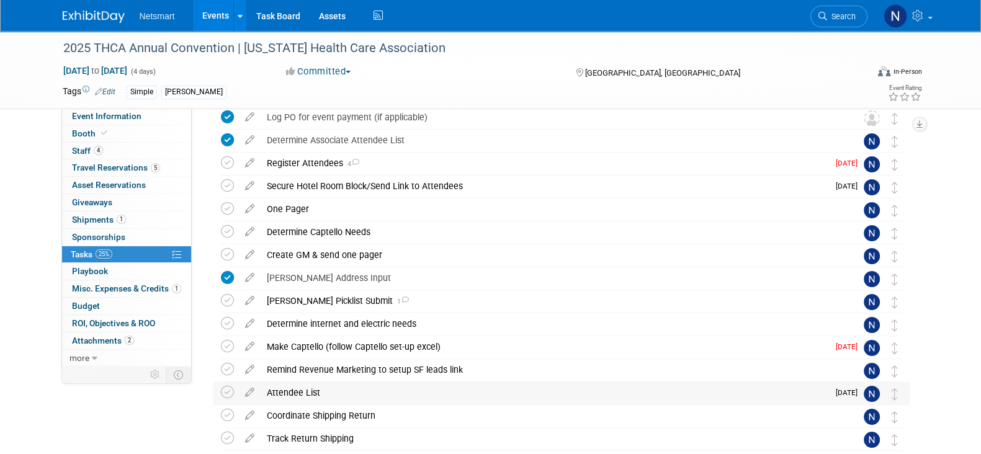
click at [301, 385] on div "Attendee List" at bounding box center [545, 392] width 568 height 21
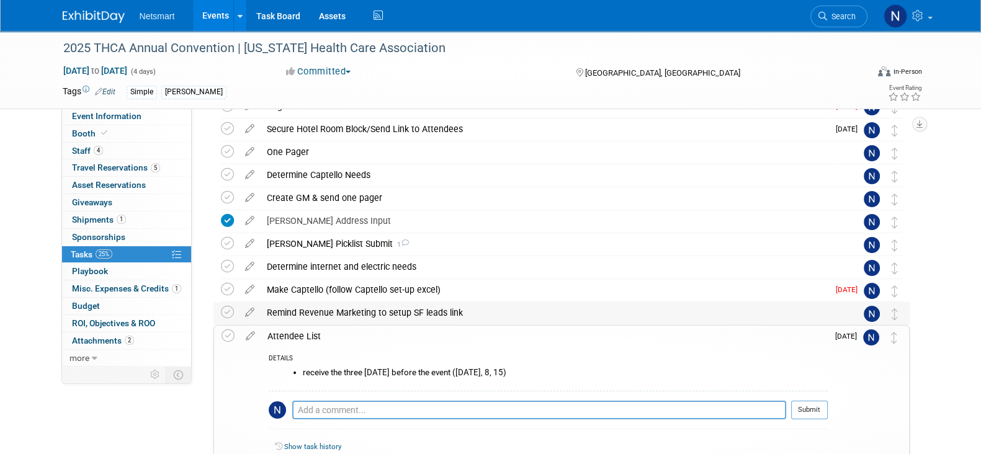
scroll to position [155, 0]
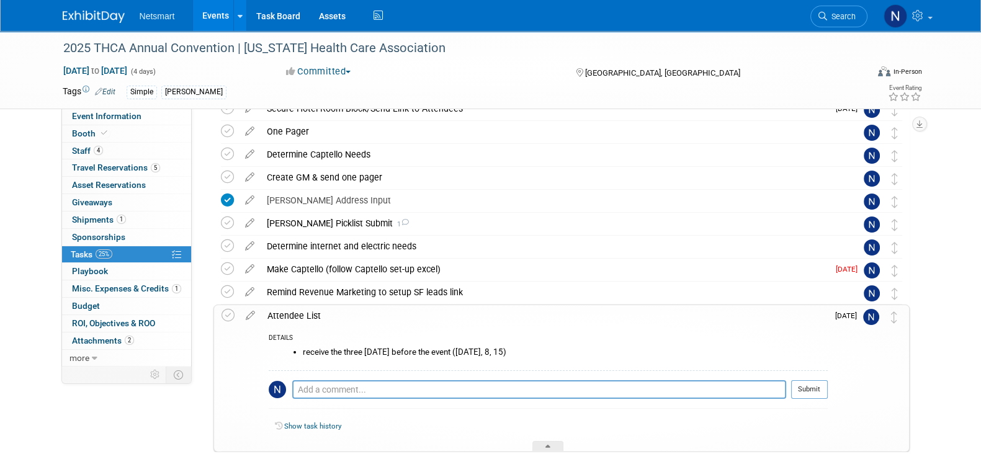
click at [14, 147] on div "2025 THCA Annual Convention | Texas Health Care Association Sep 21, 2025 to Sep…" at bounding box center [490, 225] width 981 height 697
click at [90, 154] on span "Staff 4" at bounding box center [87, 151] width 31 height 10
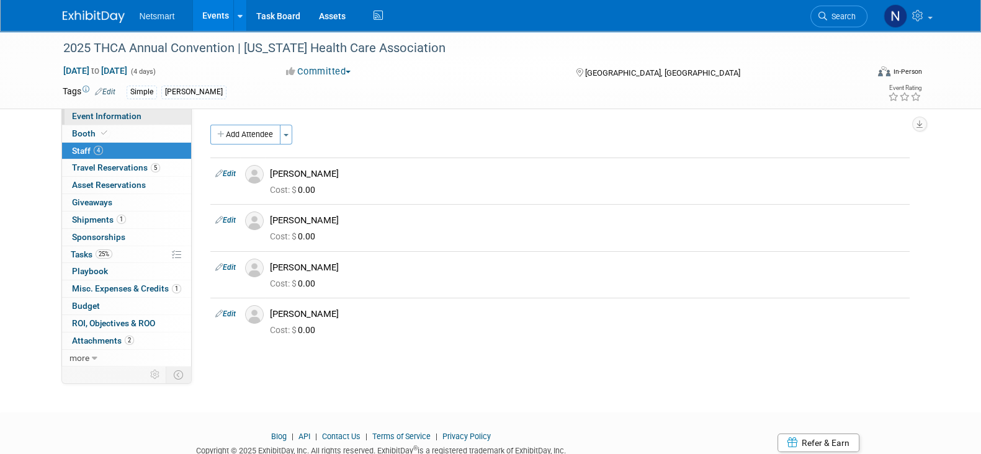
click at [120, 113] on span "Event Information" at bounding box center [106, 116] width 69 height 10
select select "Simple"
select select "3"
select select "No"
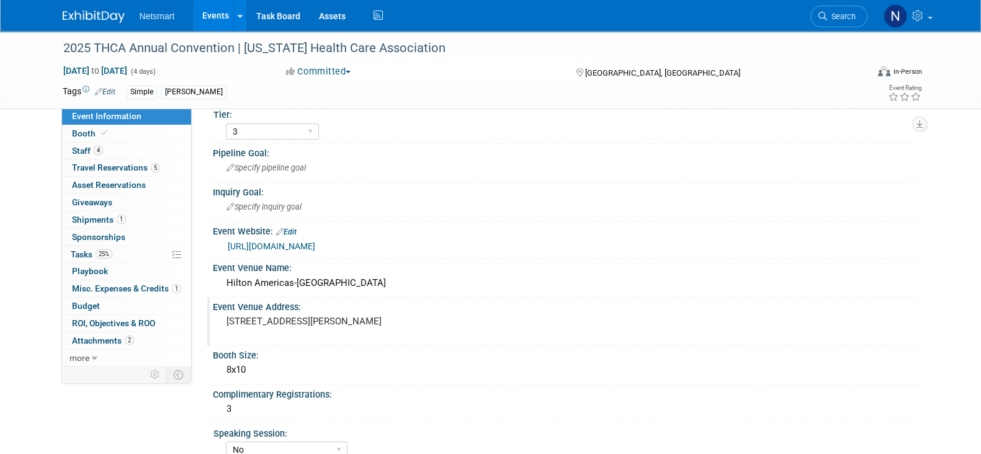
scroll to position [77, 0]
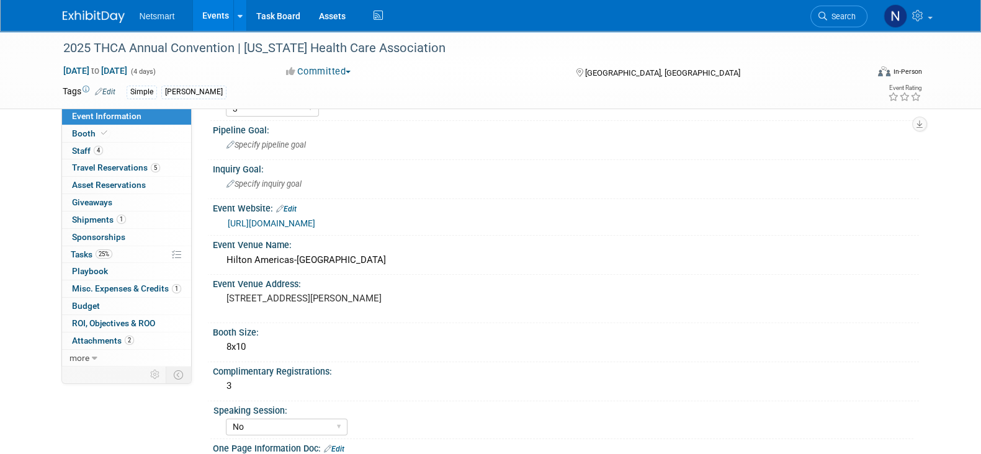
drag, startPoint x: 333, startPoint y: 256, endPoint x: 200, endPoint y: 249, distance: 132.9
click at [200, 249] on div "Community: Human Services Post Acute Public Sector CareDimensions Specialty Pra…" at bounding box center [555, 160] width 727 height 258
click at [309, 261] on div "Hilton Americas-Houston" at bounding box center [566, 260] width 688 height 19
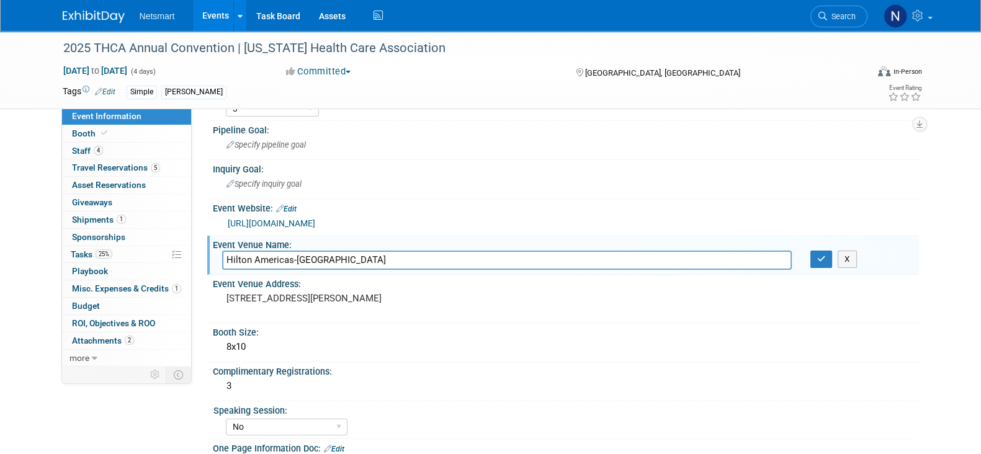
drag, startPoint x: 337, startPoint y: 260, endPoint x: 212, endPoint y: 261, distance: 124.7
click at [213, 261] on div "Hilton Americas-[GEOGRAPHIC_DATA]" at bounding box center [507, 260] width 588 height 19
click at [813, 261] on button "button" at bounding box center [821, 259] width 22 height 17
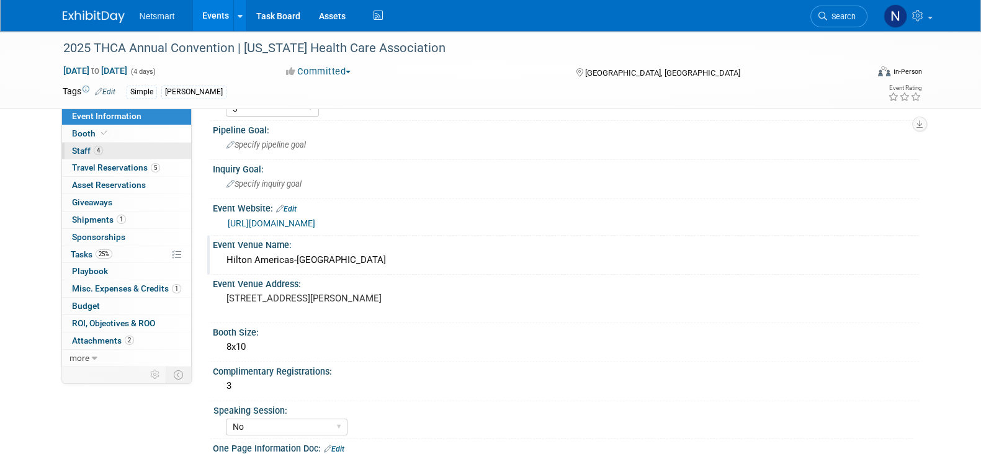
click at [102, 146] on link "4 Staff 4" at bounding box center [126, 151] width 129 height 17
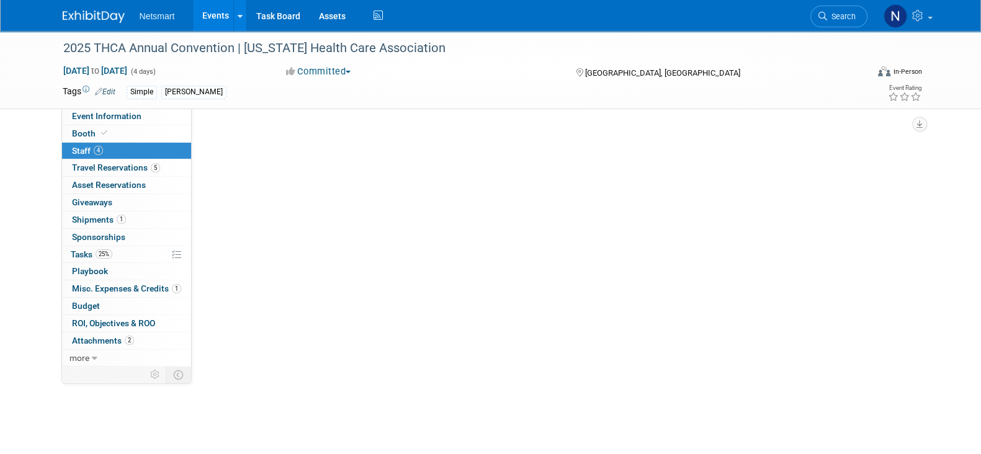
scroll to position [0, 0]
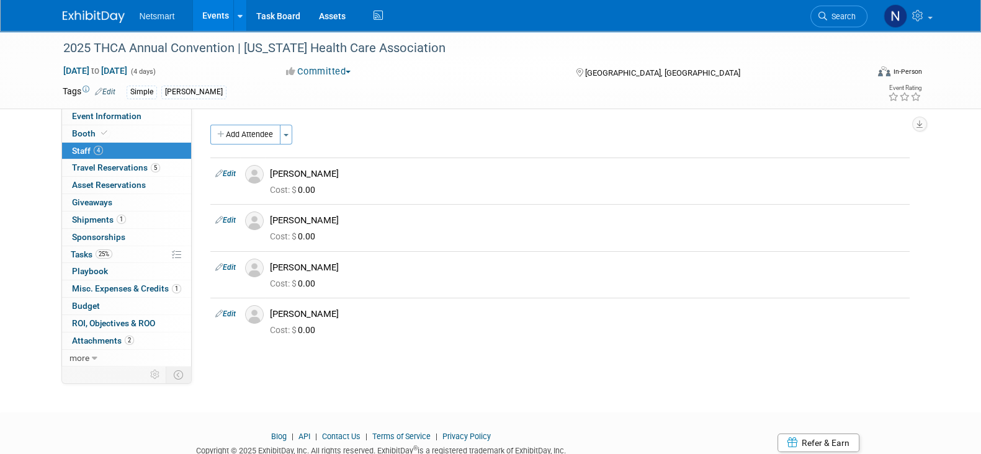
drag, startPoint x: 937, startPoint y: 339, endPoint x: 931, endPoint y: 338, distance: 6.3
click at [937, 339] on div "2025 THCA Annual Convention | Texas Health Care Association Sep 21, 2025 to Sep…" at bounding box center [490, 210] width 981 height 359
click at [137, 119] on span "Event Information" at bounding box center [106, 116] width 69 height 10
select select "Simple"
select select "3"
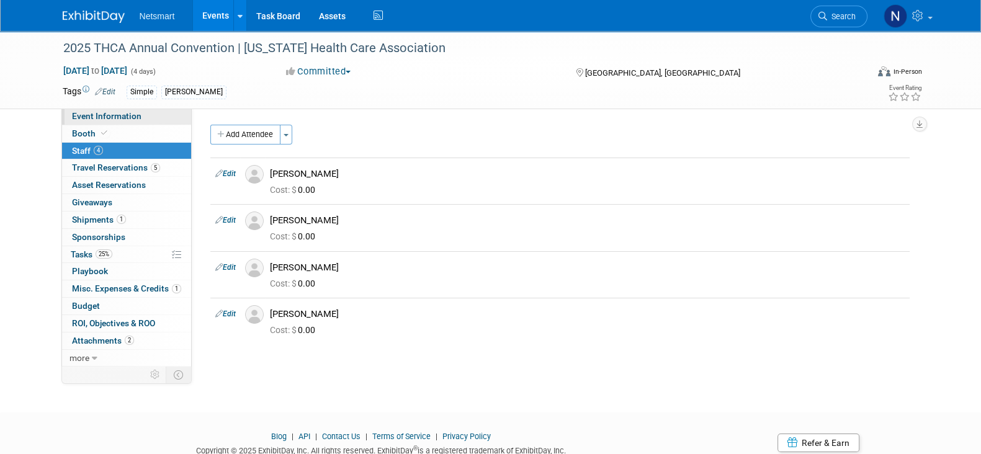
select select "No"
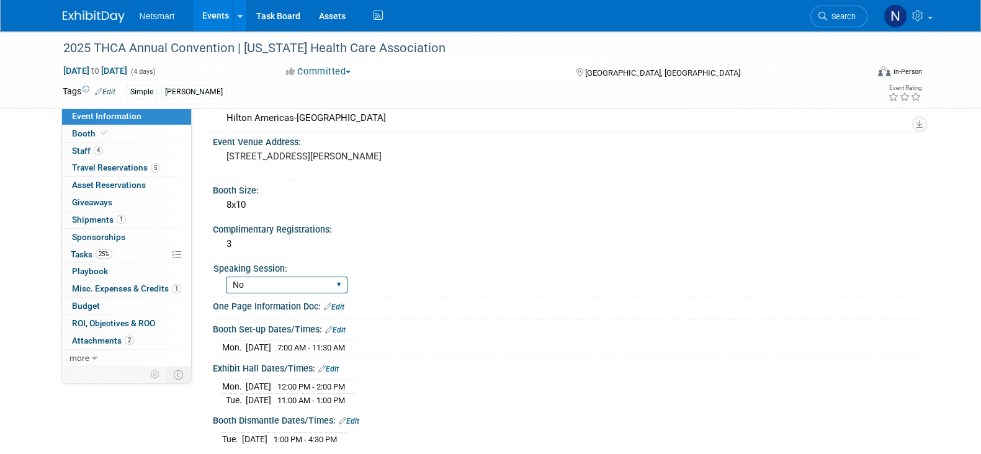
scroll to position [233, 0]
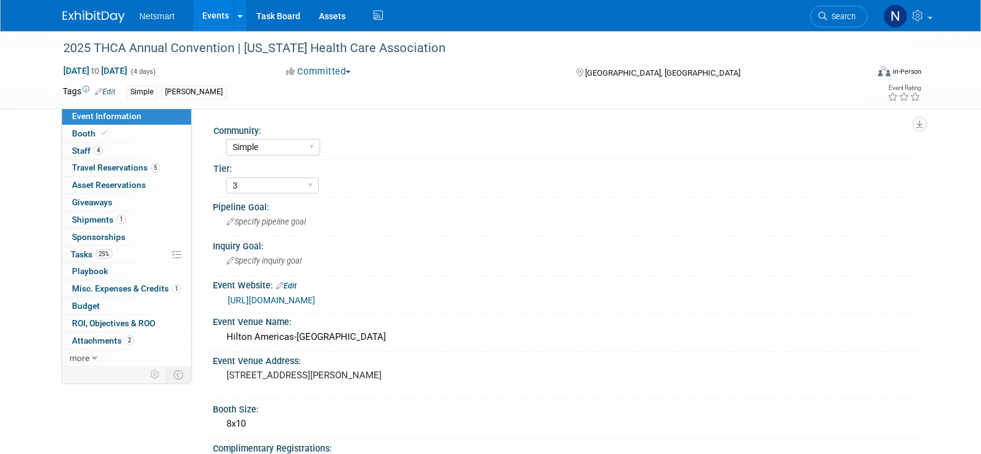
select select "Simple"
select select "3"
select select "No"
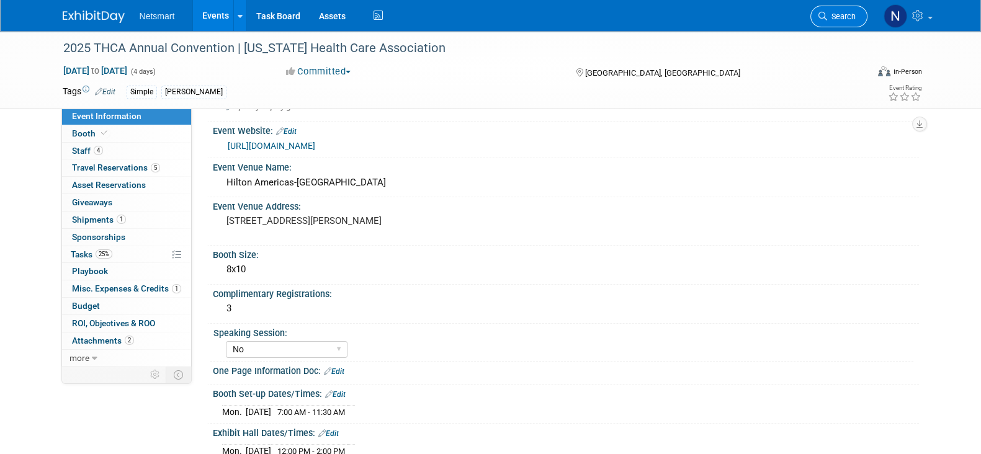
scroll to position [155, 0]
click at [836, 18] on span "Search" at bounding box center [841, 16] width 29 height 9
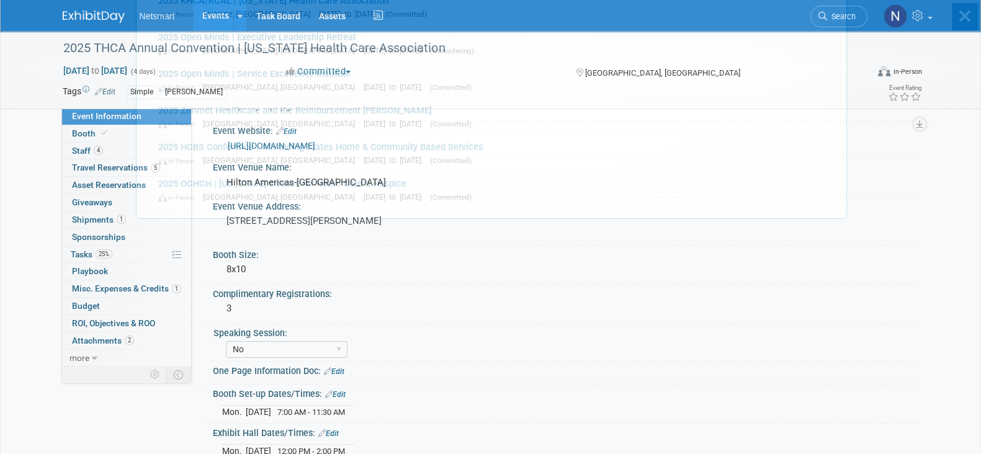
scroll to position [0, 0]
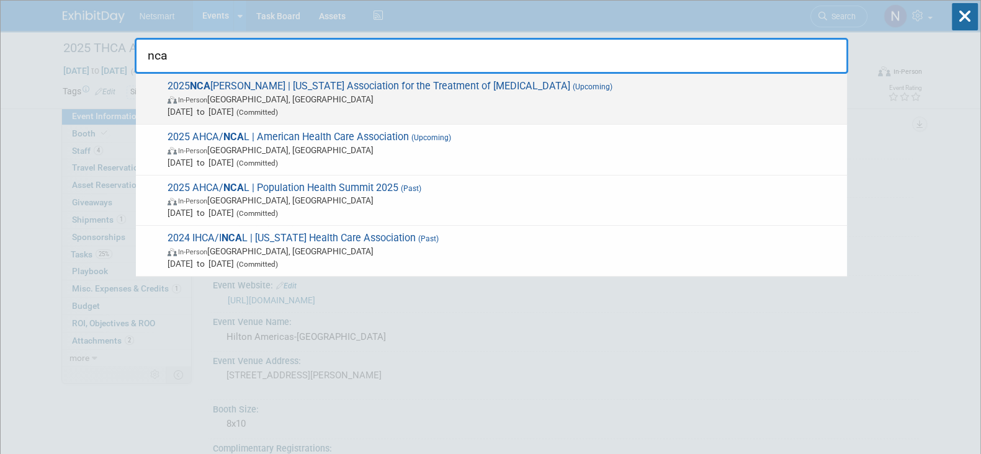
type input "nca"
click at [318, 91] on span "2025 NCA [PERSON_NAME] | [US_STATE] Association for the Treatment of [MEDICAL_D…" at bounding box center [502, 99] width 677 height 38
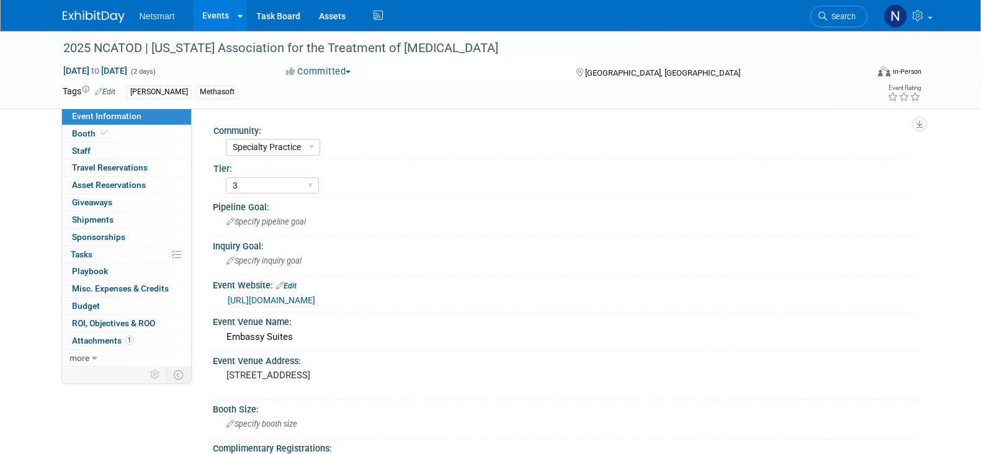
select select "Specialty Practice"
select select "3"
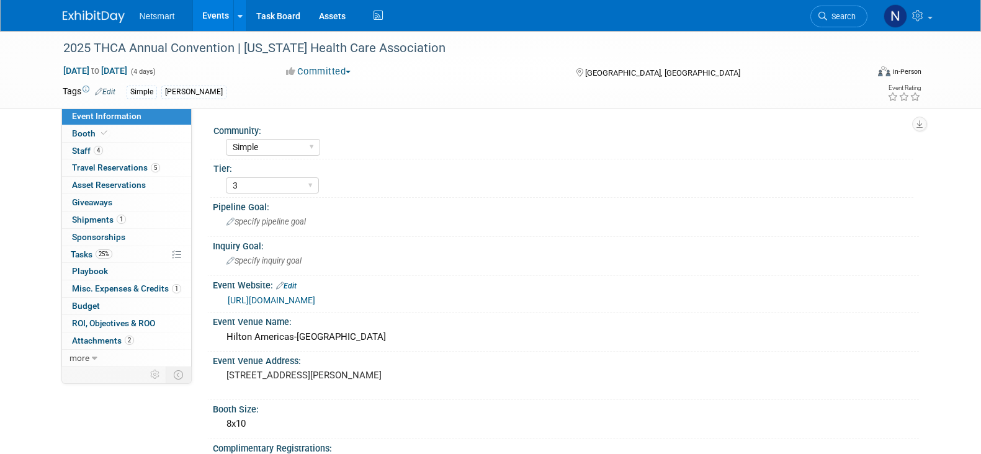
select select "Simple"
select select "3"
select select "No"
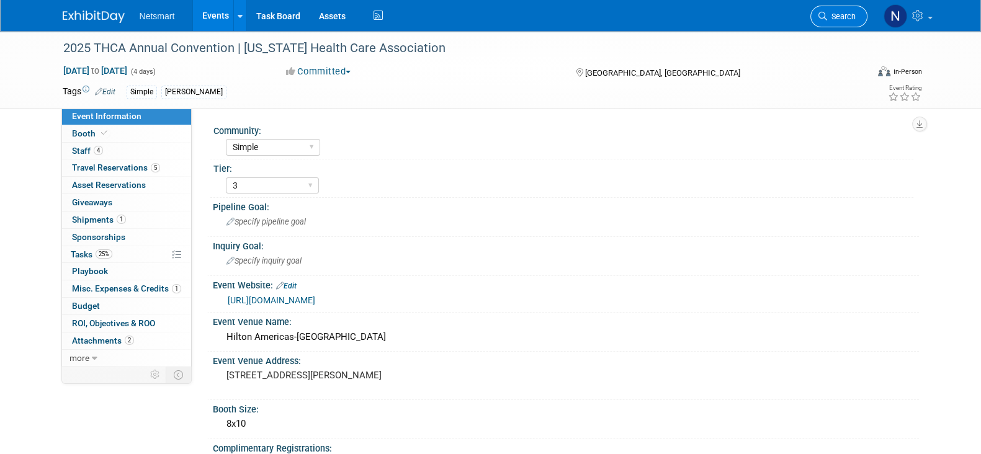
click at [823, 19] on icon at bounding box center [822, 16] width 9 height 9
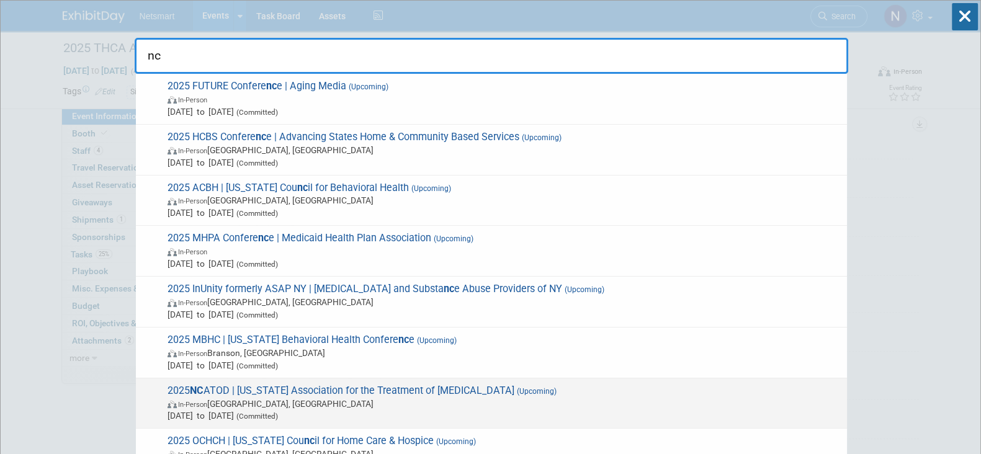
type input "nc"
click at [369, 413] on span "[DATE] to [DATE] (Committed)" at bounding box center [504, 416] width 673 height 12
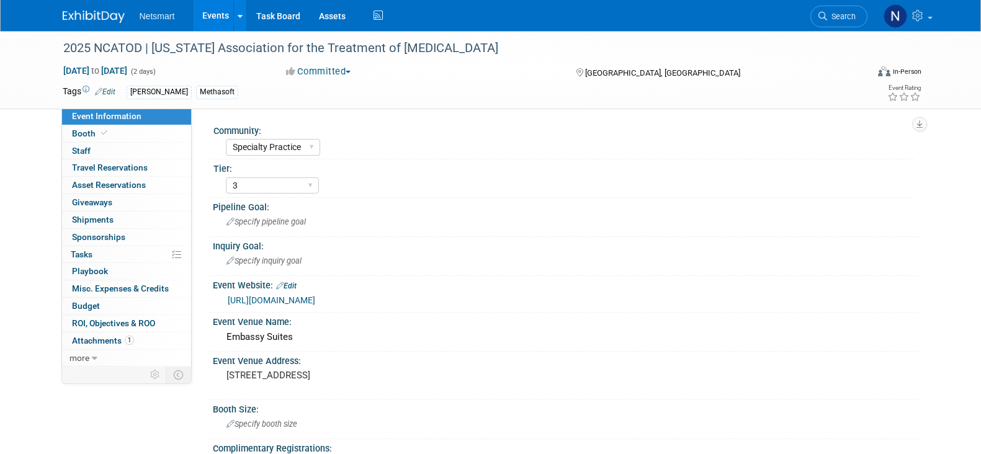
select select "Specialty Practice"
select select "3"
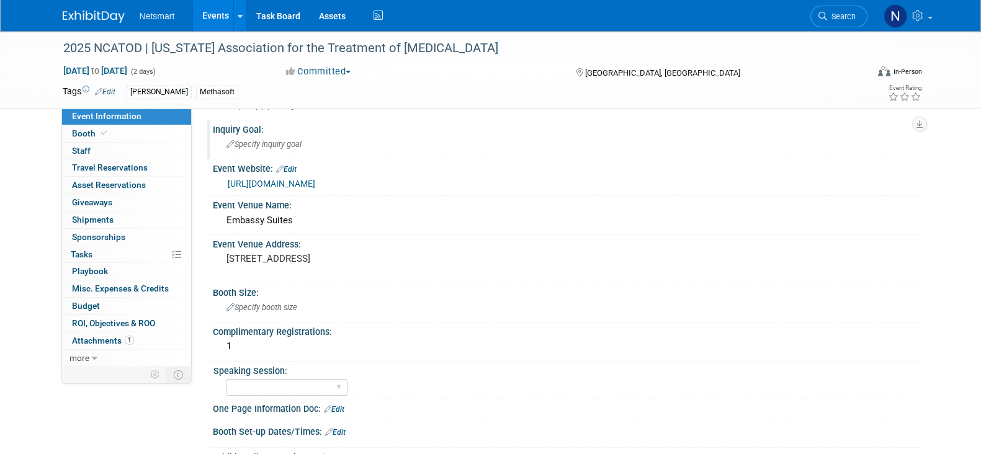
scroll to position [155, 0]
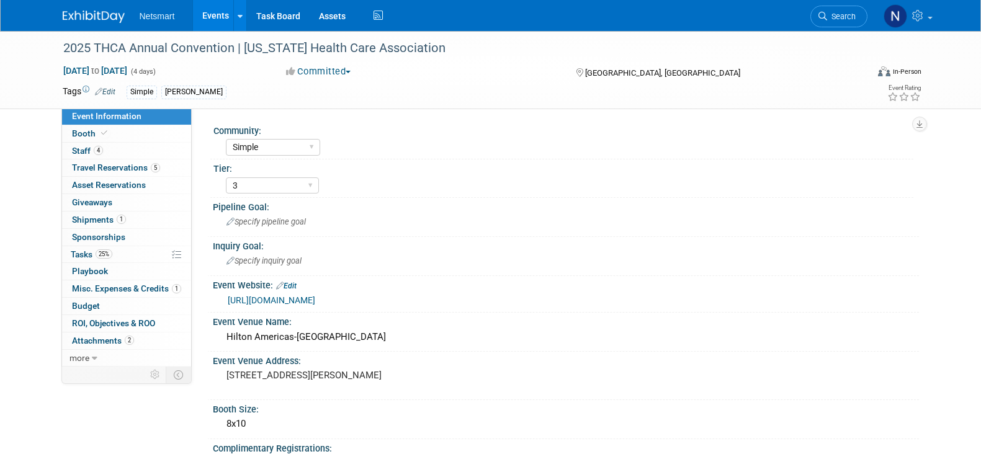
select select "Simple"
select select "3"
select select "No"
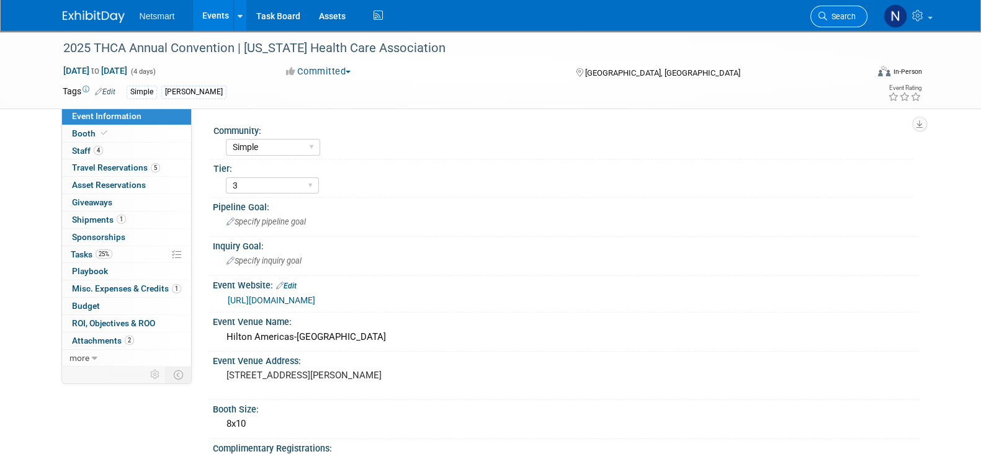
click at [836, 18] on span "Search" at bounding box center [841, 16] width 29 height 9
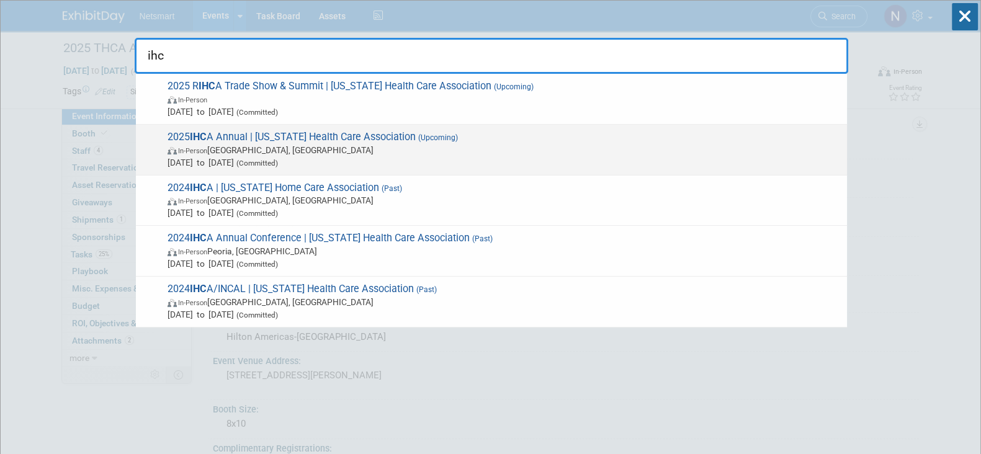
type input "ihc"
click at [301, 145] on span "In-Person [GEOGRAPHIC_DATA], [GEOGRAPHIC_DATA]" at bounding box center [504, 150] width 673 height 12
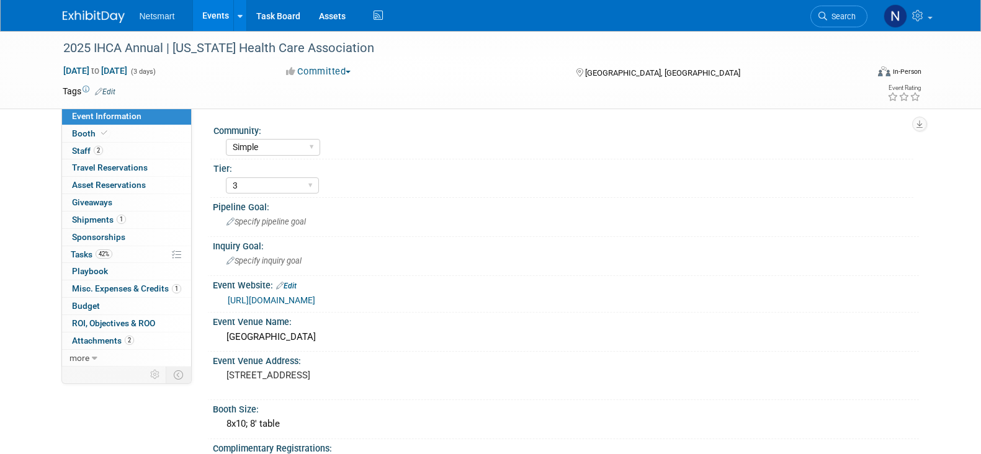
select select "Simple"
select select "3"
select select "No"
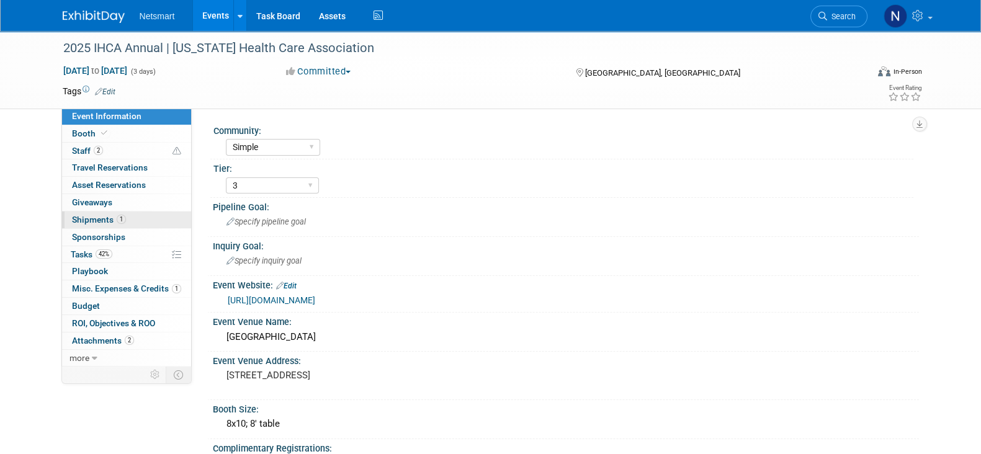
click at [117, 216] on span "1" at bounding box center [121, 219] width 9 height 9
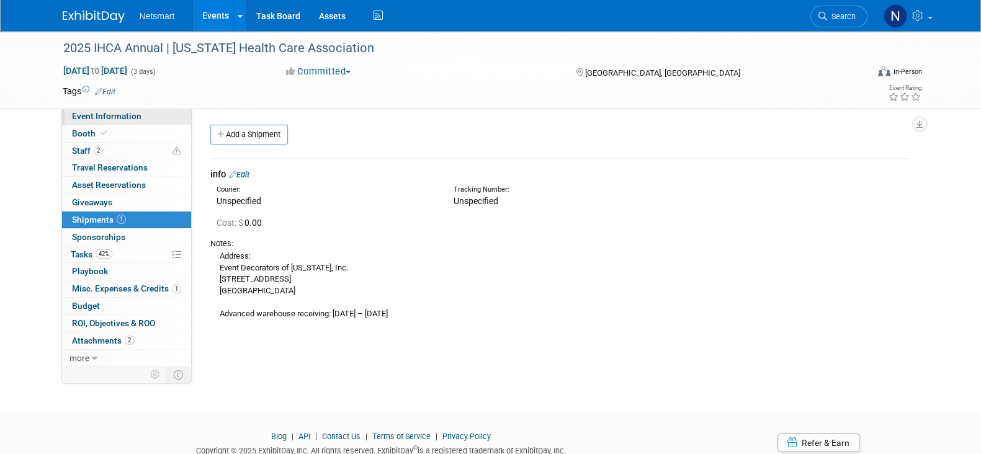
click at [128, 120] on span "Event Information" at bounding box center [106, 116] width 69 height 10
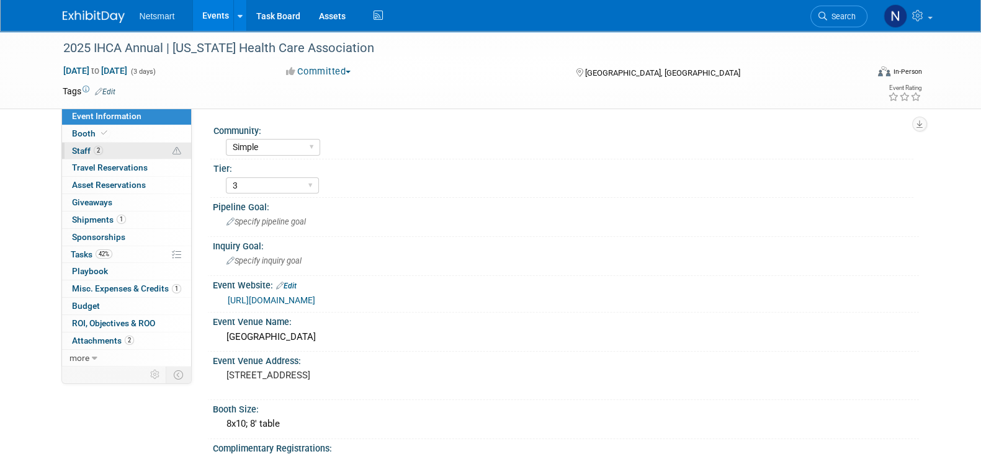
click at [134, 148] on link "2 Staff 2" at bounding box center [126, 151] width 129 height 17
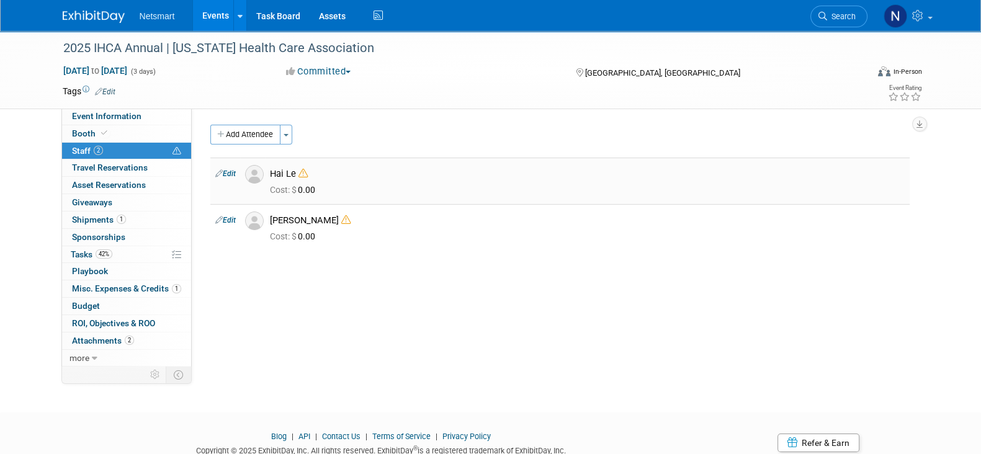
click at [305, 173] on icon at bounding box center [302, 173] width 9 height 9
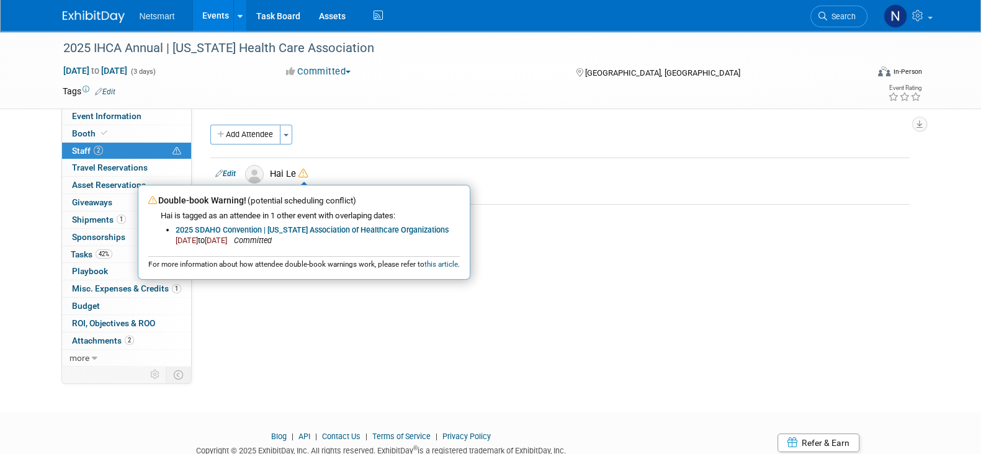
click at [645, 264] on div "Community: Human Services Post Acute Public Sector CareDimensions Specialty Pra…" at bounding box center [555, 237] width 727 height 258
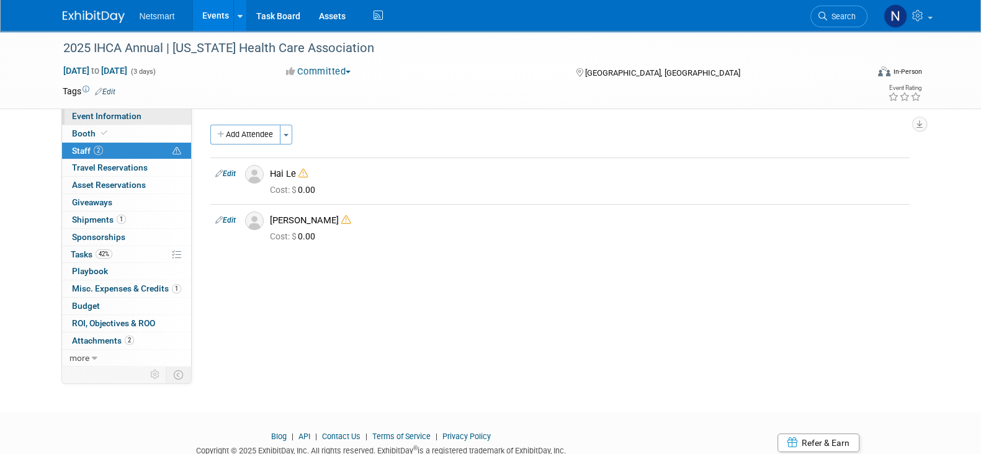
click at [127, 117] on span "Event Information" at bounding box center [106, 116] width 69 height 10
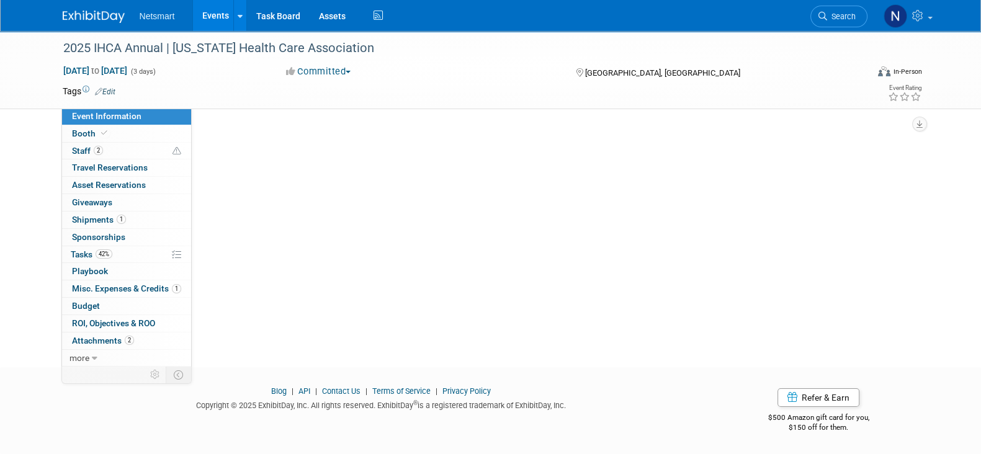
select select "Simple"
select select "3"
select select "No"
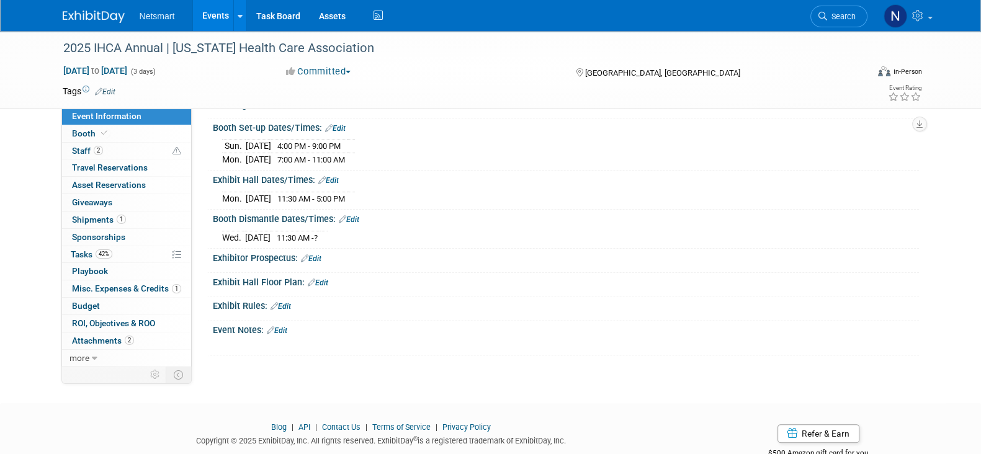
scroll to position [356, 0]
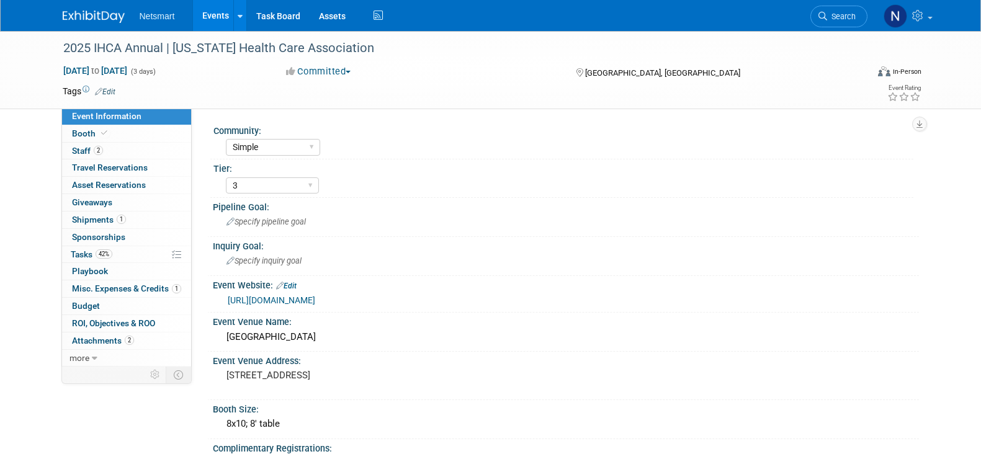
select select "Simple"
select select "3"
select select "No"
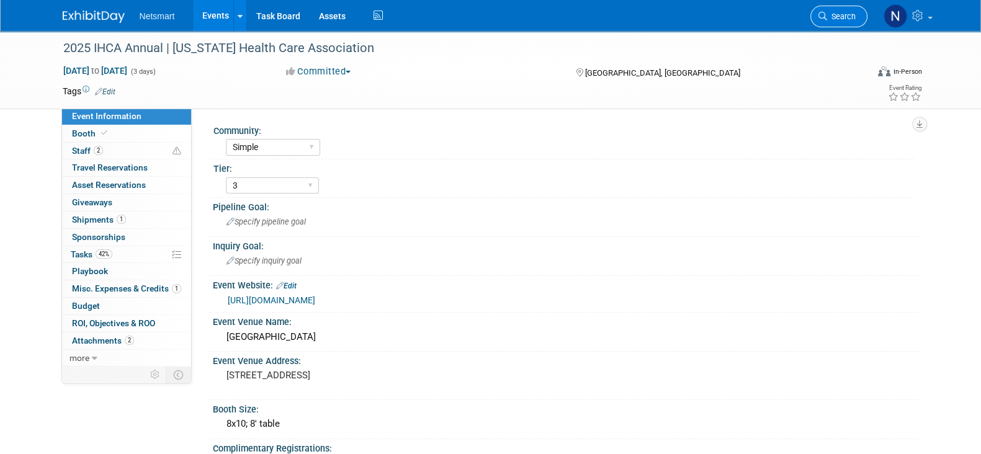
click at [831, 18] on span "Search" at bounding box center [841, 16] width 29 height 9
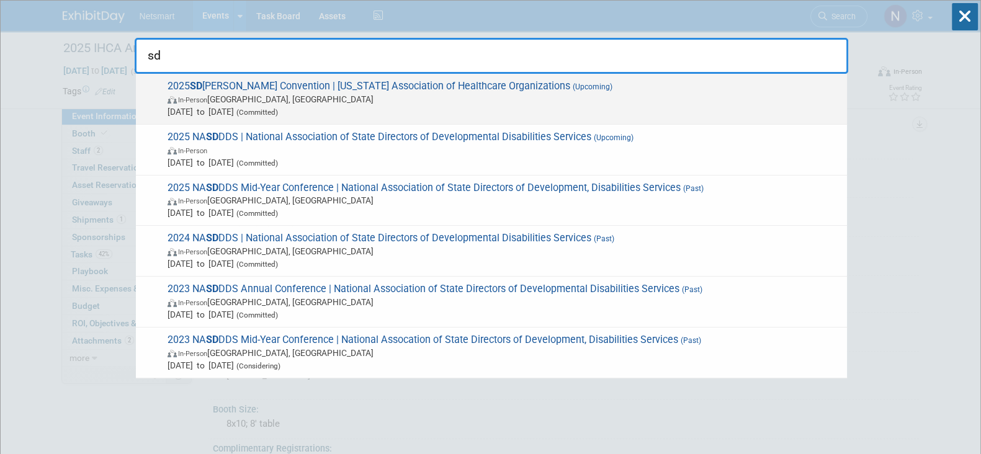
type input "sd"
click at [253, 97] on span "In-Person [GEOGRAPHIC_DATA], [GEOGRAPHIC_DATA]" at bounding box center [504, 99] width 673 height 12
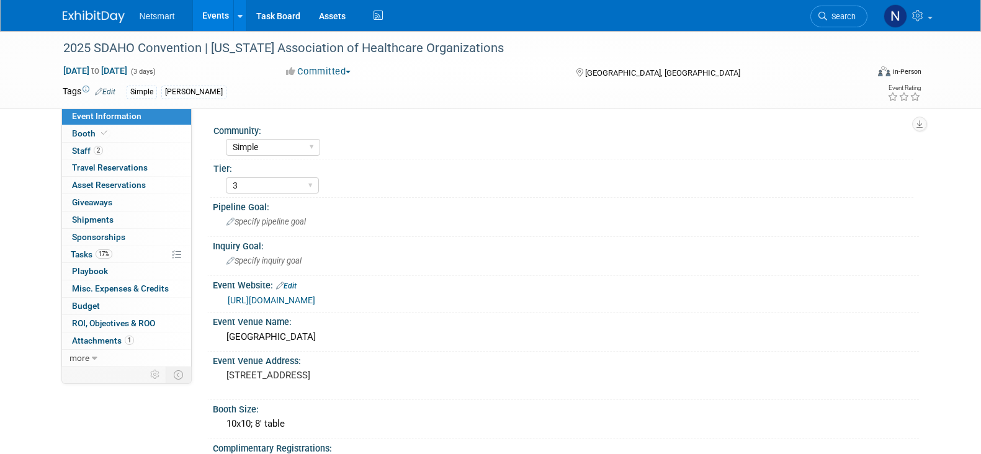
select select "Simple"
select select "3"
select select "Yes"
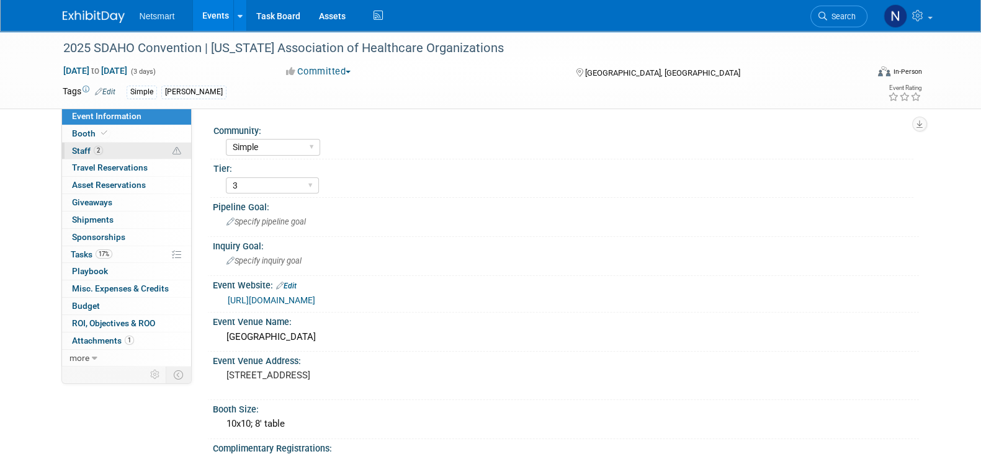
click at [115, 147] on link "2 Staff 2" at bounding box center [126, 151] width 129 height 17
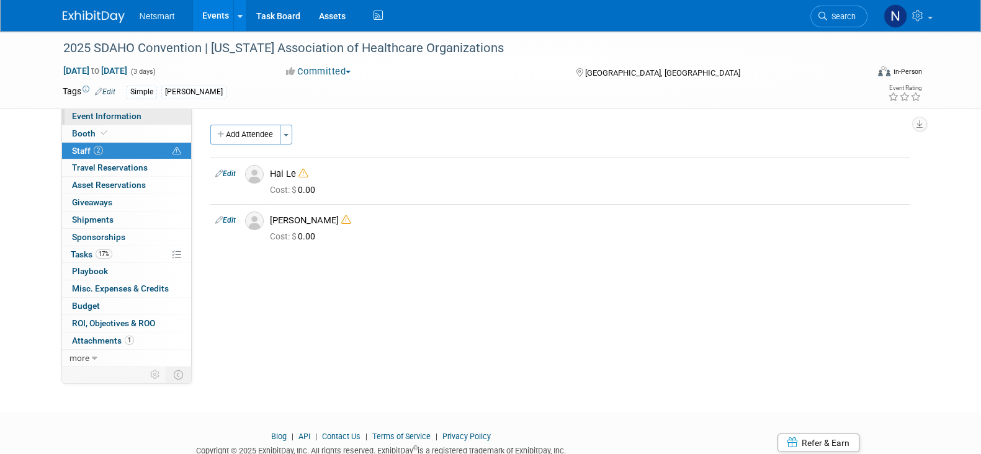
click at [112, 119] on span "Event Information" at bounding box center [106, 116] width 69 height 10
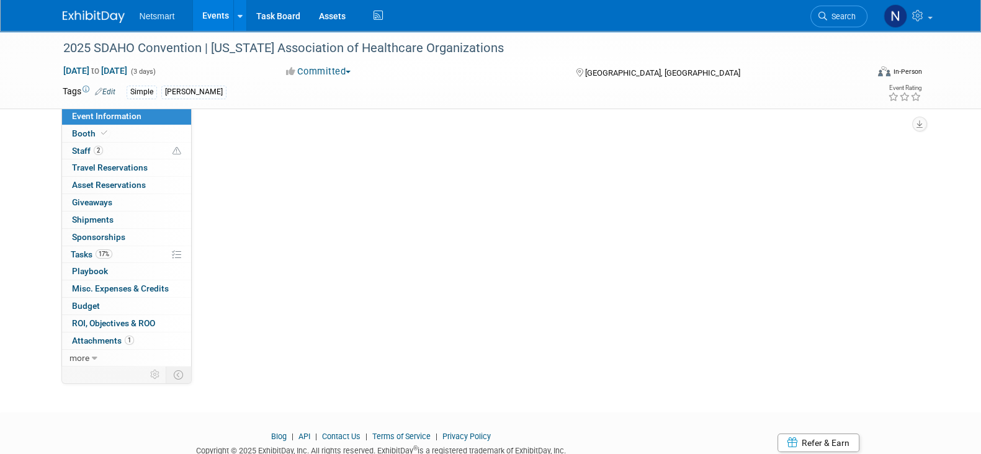
select select "Simple"
select select "3"
select select "Yes"
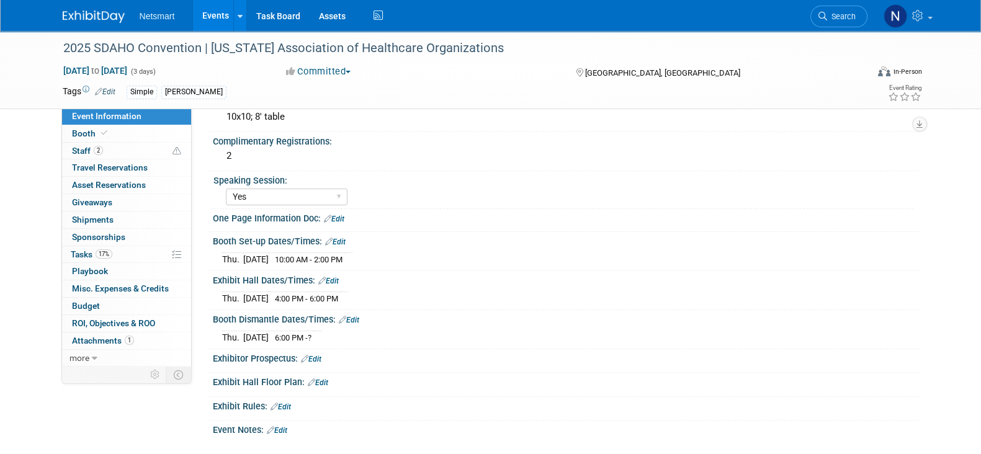
scroll to position [310, 0]
